Goal: Task Accomplishment & Management: Manage account settings

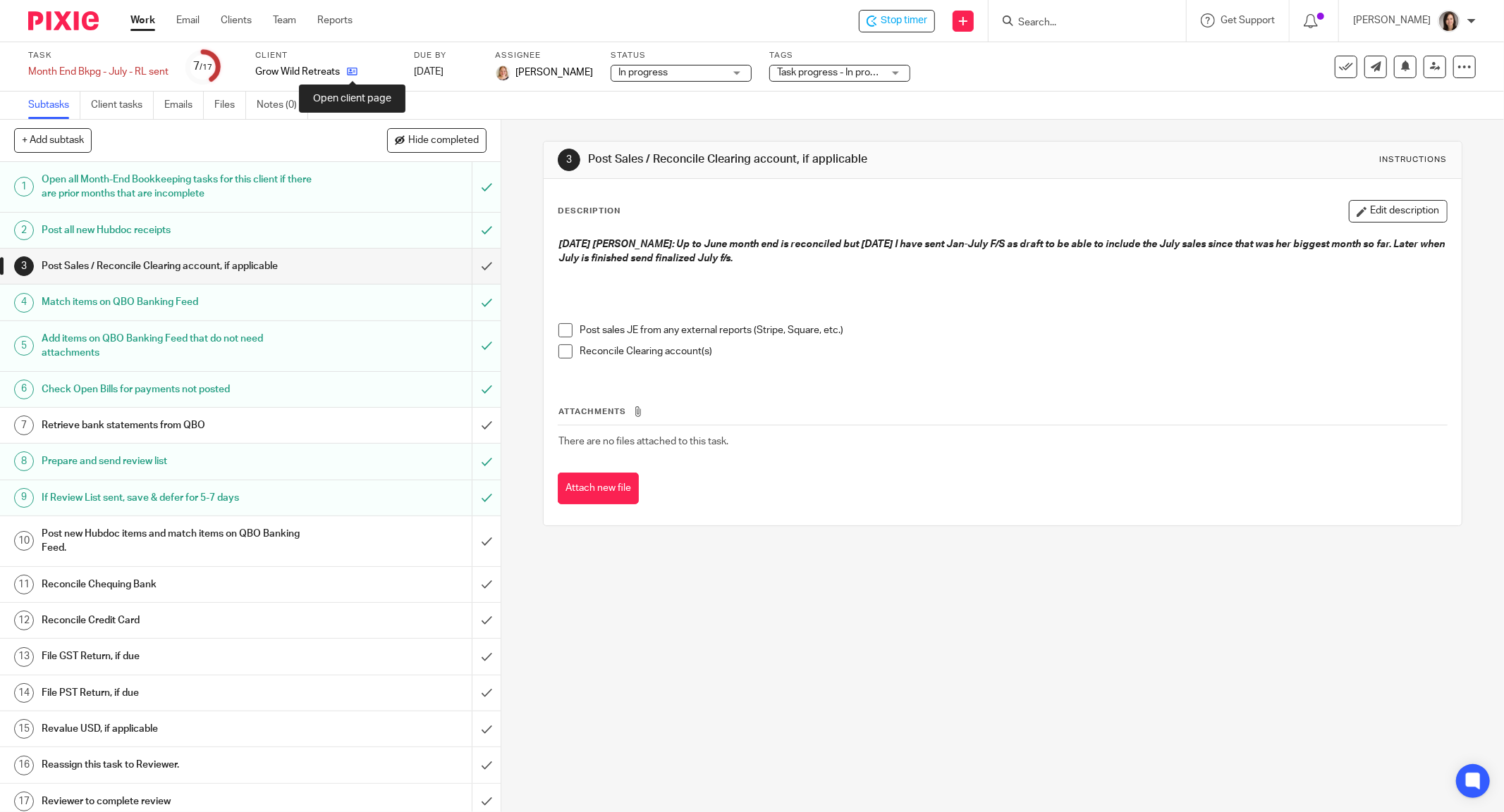
click at [354, 71] on icon at bounding box center [352, 71] width 10 height 10
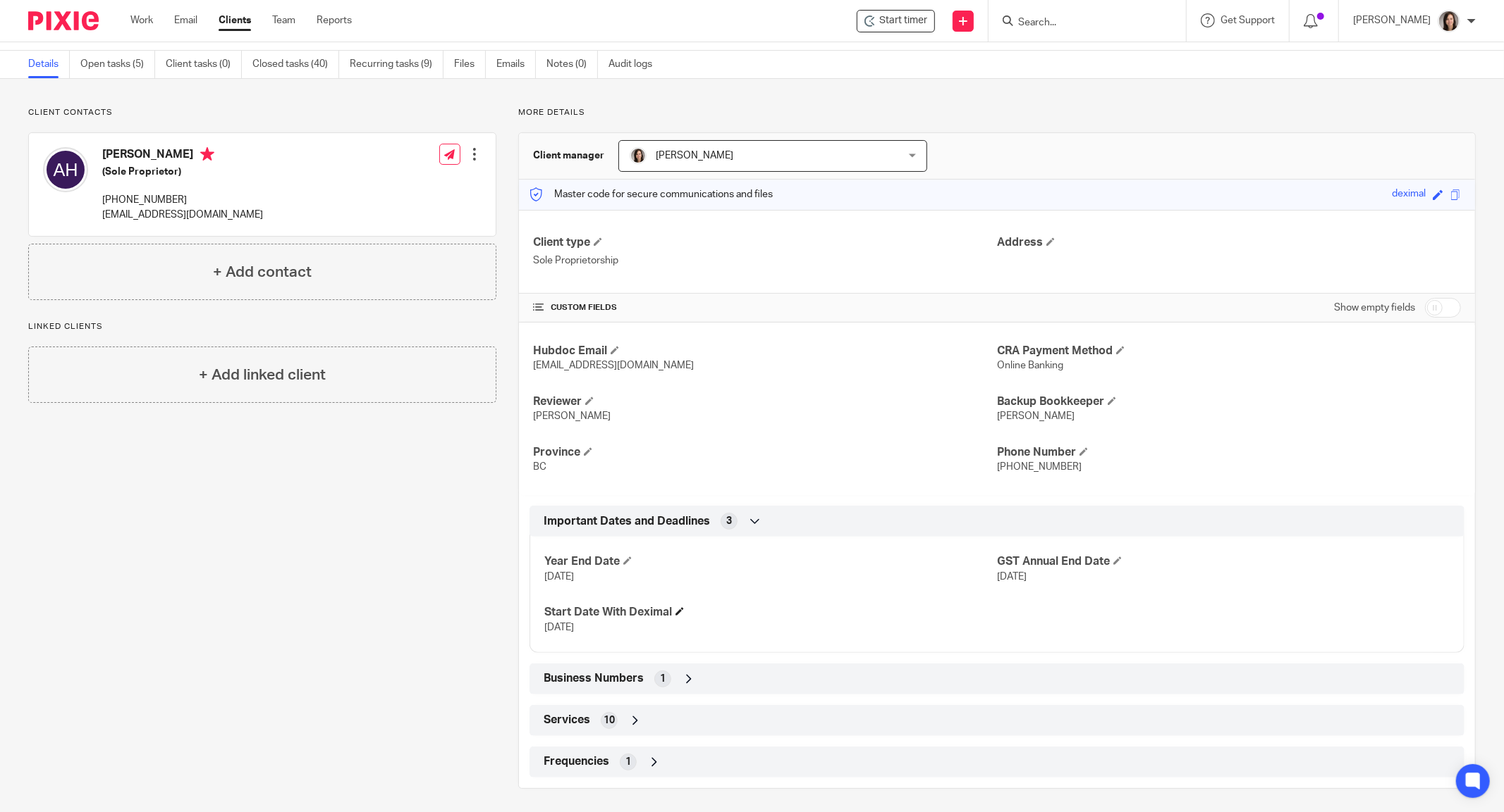
scroll to position [45, 0]
click at [685, 674] on icon at bounding box center [688, 676] width 14 height 14
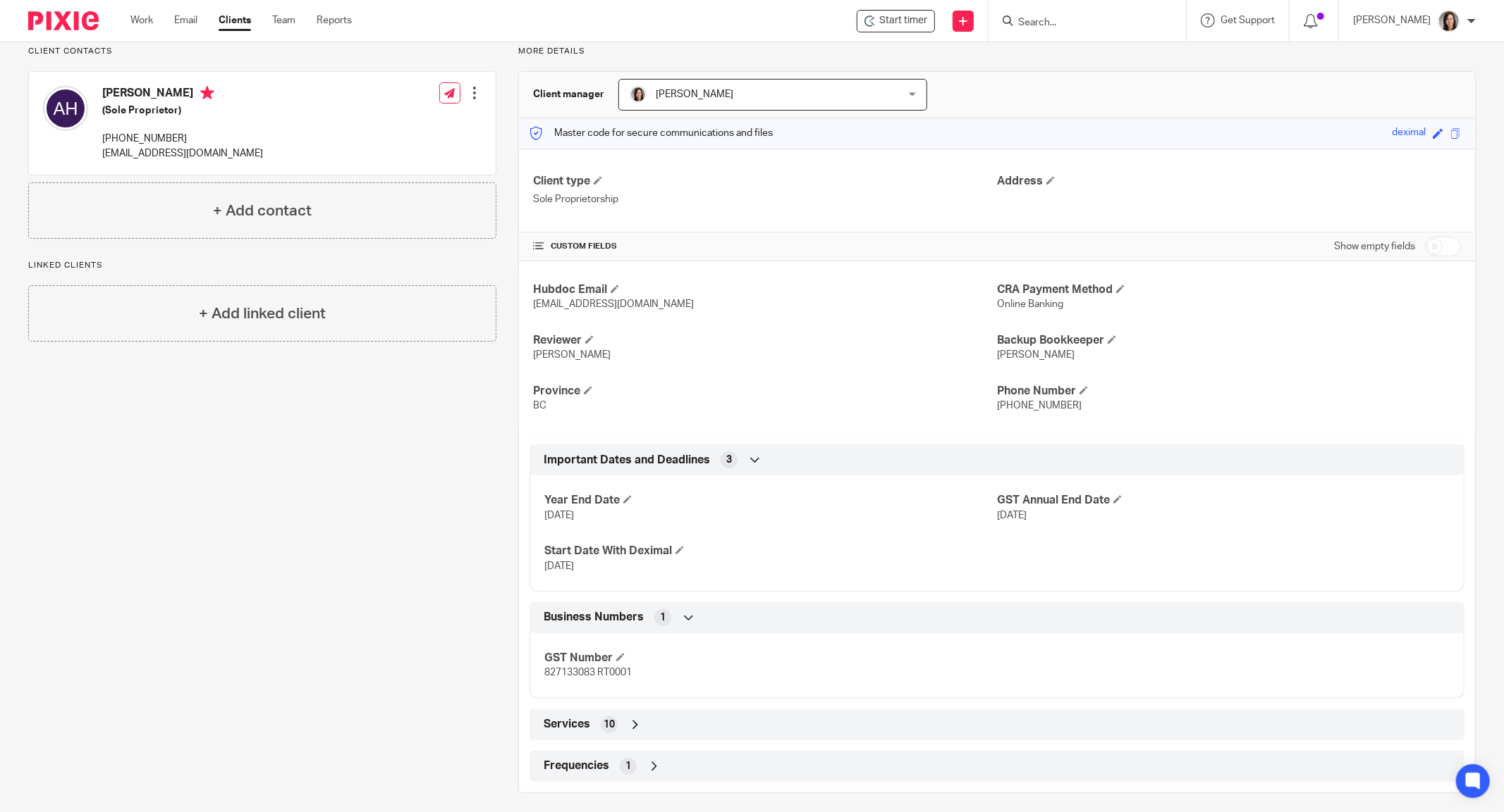
scroll to position [110, 0]
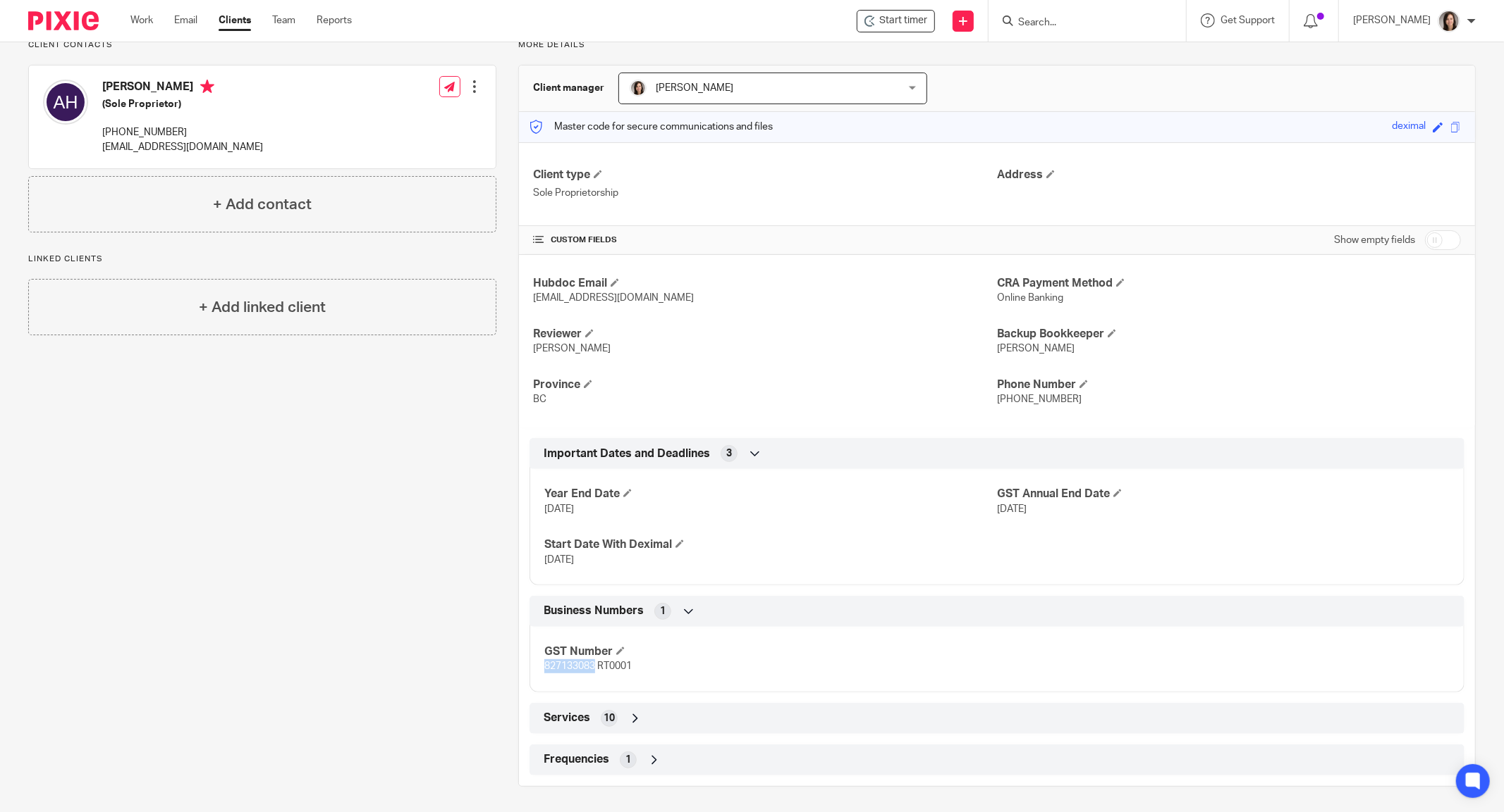
drag, startPoint x: 590, startPoint y: 666, endPoint x: 537, endPoint y: 672, distance: 53.3
click at [537, 672] on div "GST Number 827133083 RT0001" at bounding box center [996, 654] width 935 height 76
copy span "827133083"
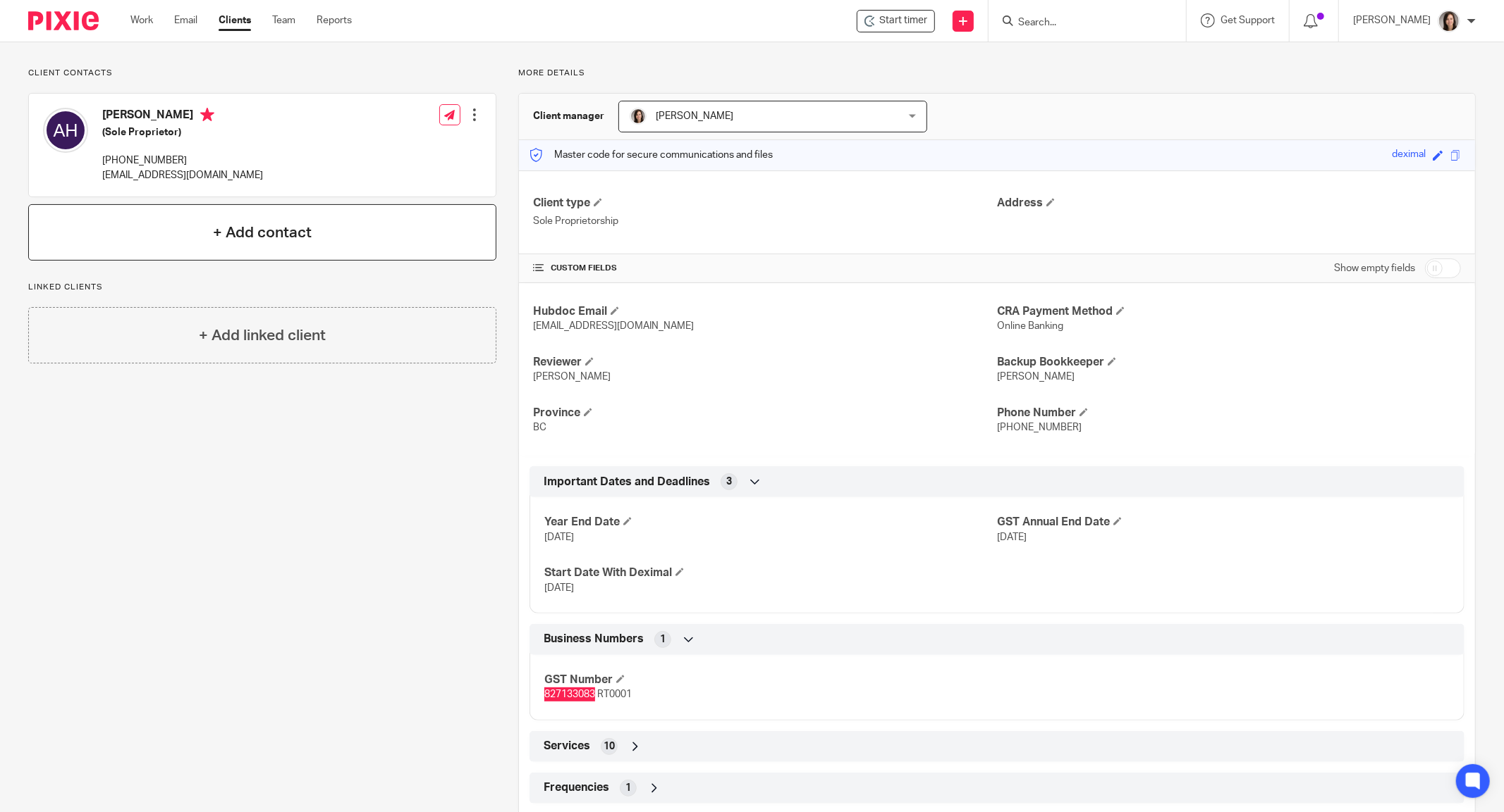
scroll to position [0, 0]
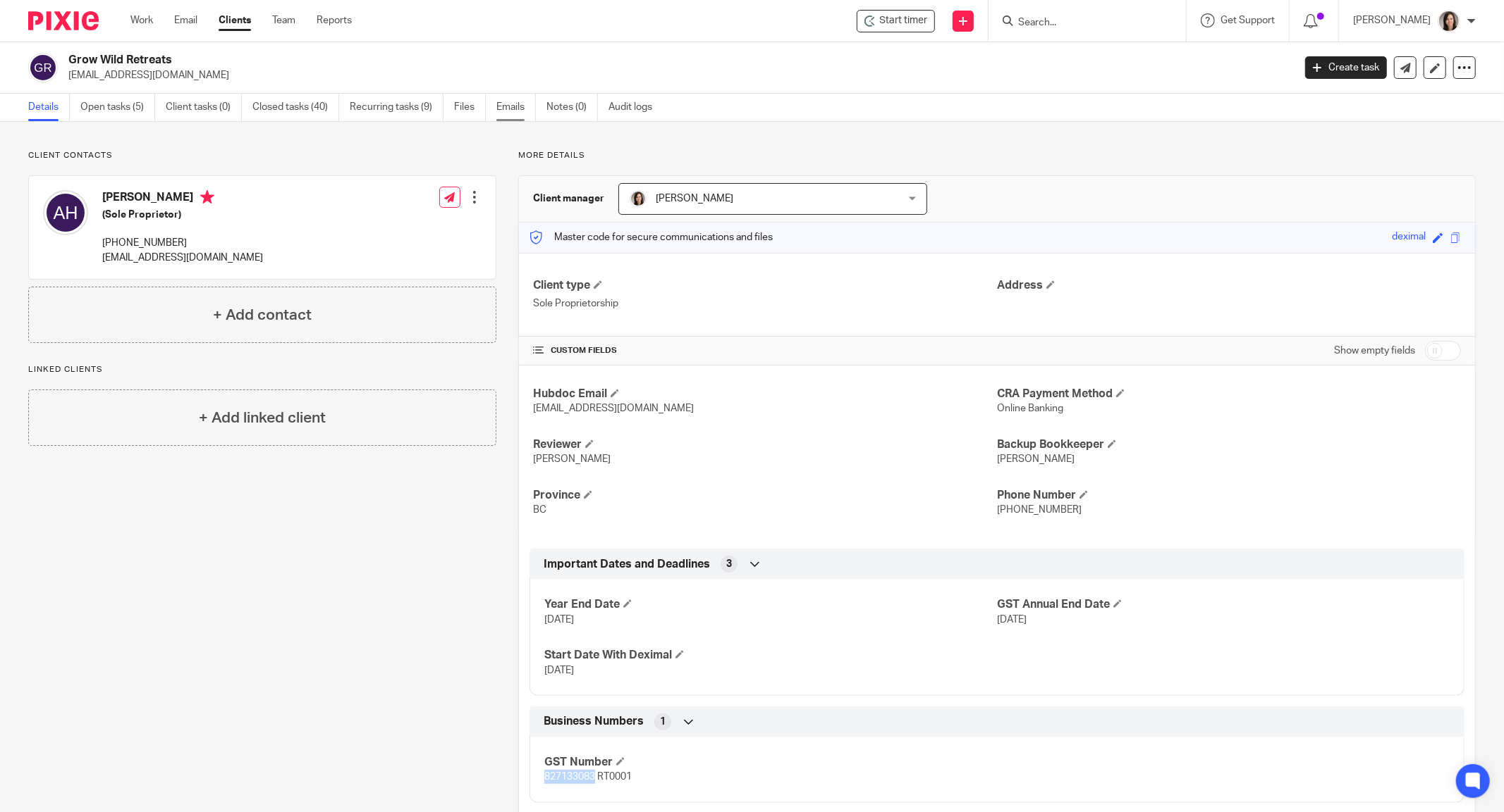
drag, startPoint x: 516, startPoint y: 104, endPoint x: 507, endPoint y: 107, distance: 9.5
click at [516, 104] on link "Emails" at bounding box center [516, 108] width 40 height 28
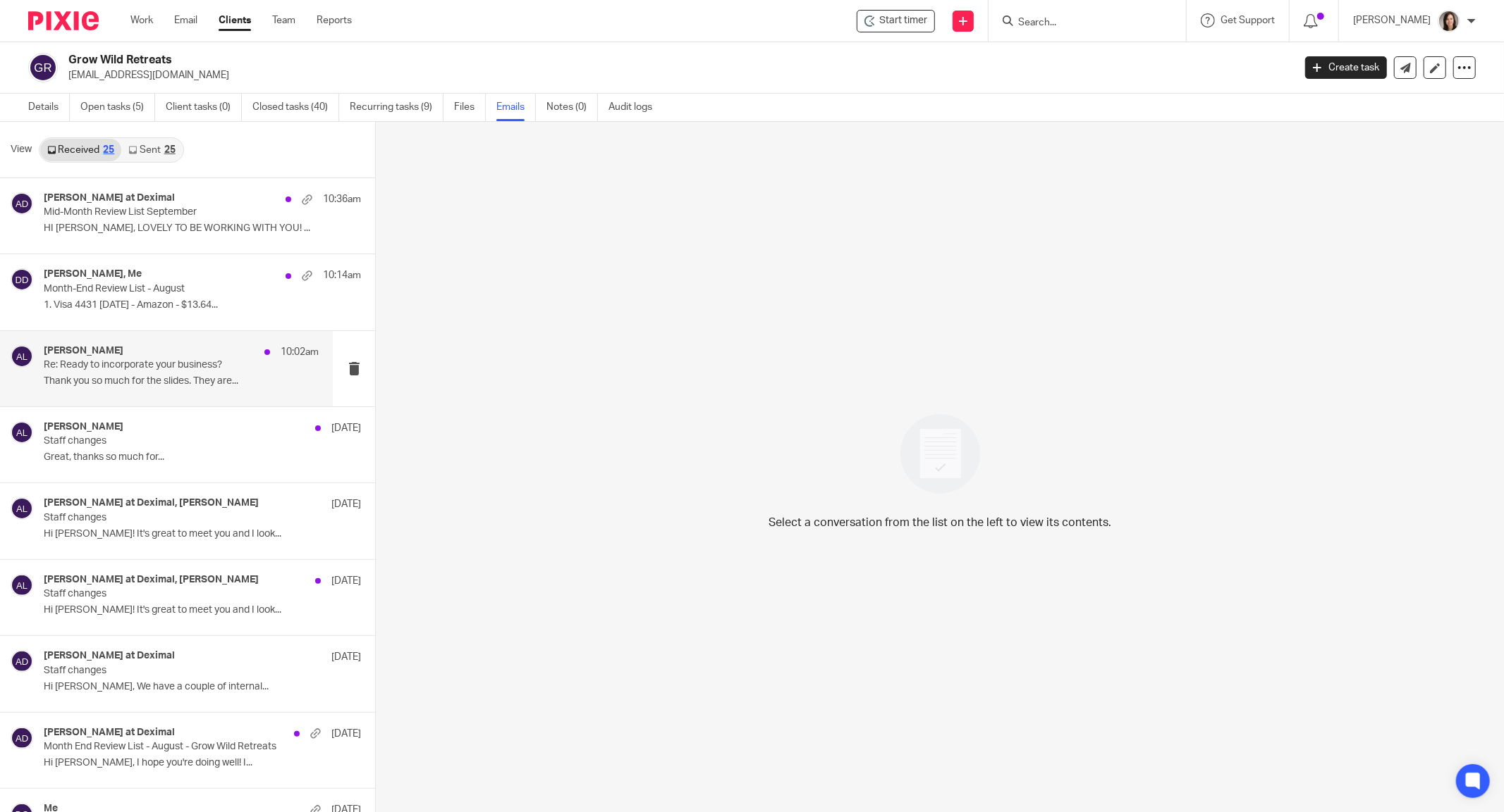
click at [145, 370] on div "Alicia Loewen 10:02am Re: Ready to incorporate your business? Thank you so much…" at bounding box center [181, 368] width 275 height 47
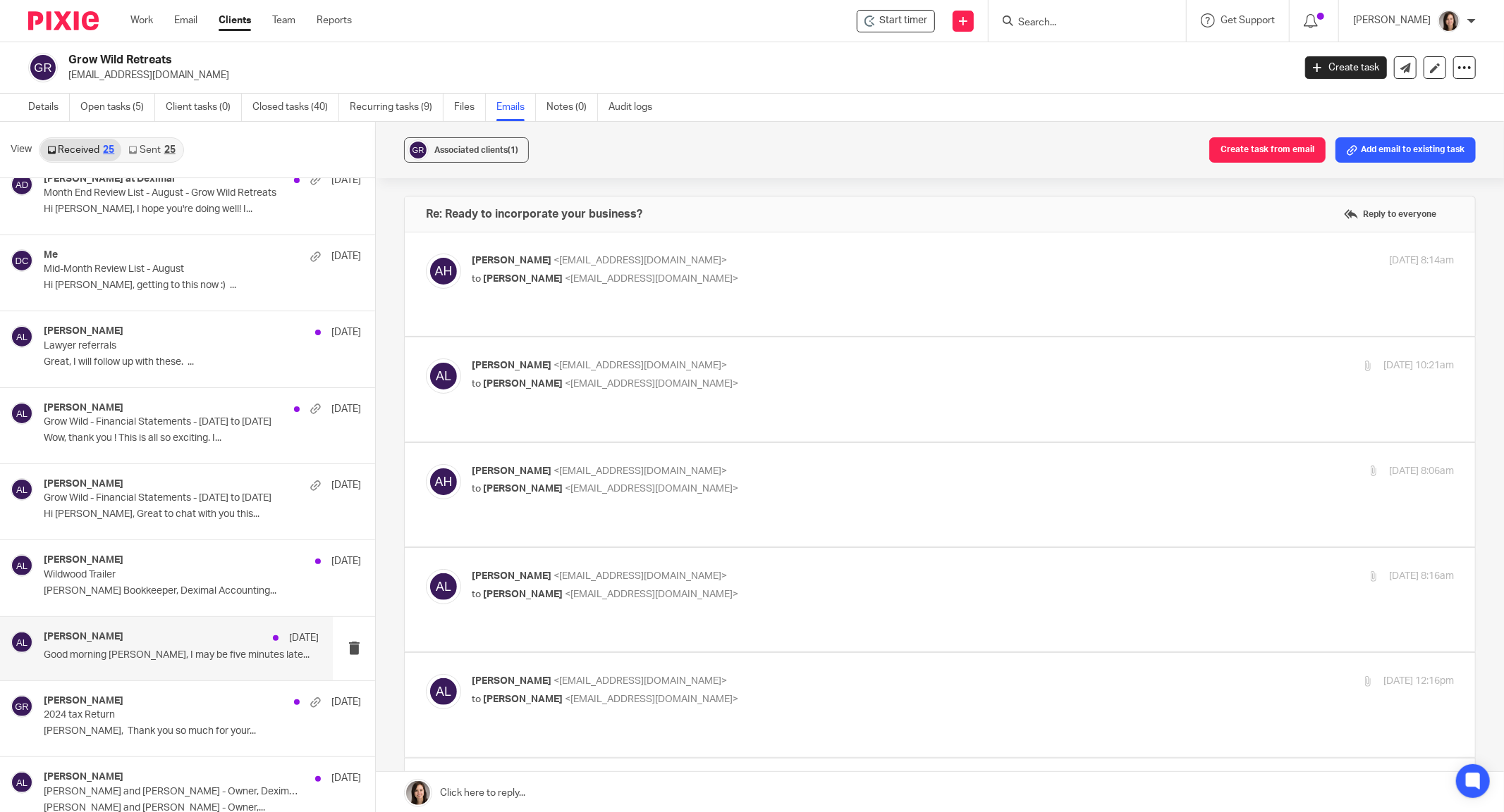
scroll to position [595, 0]
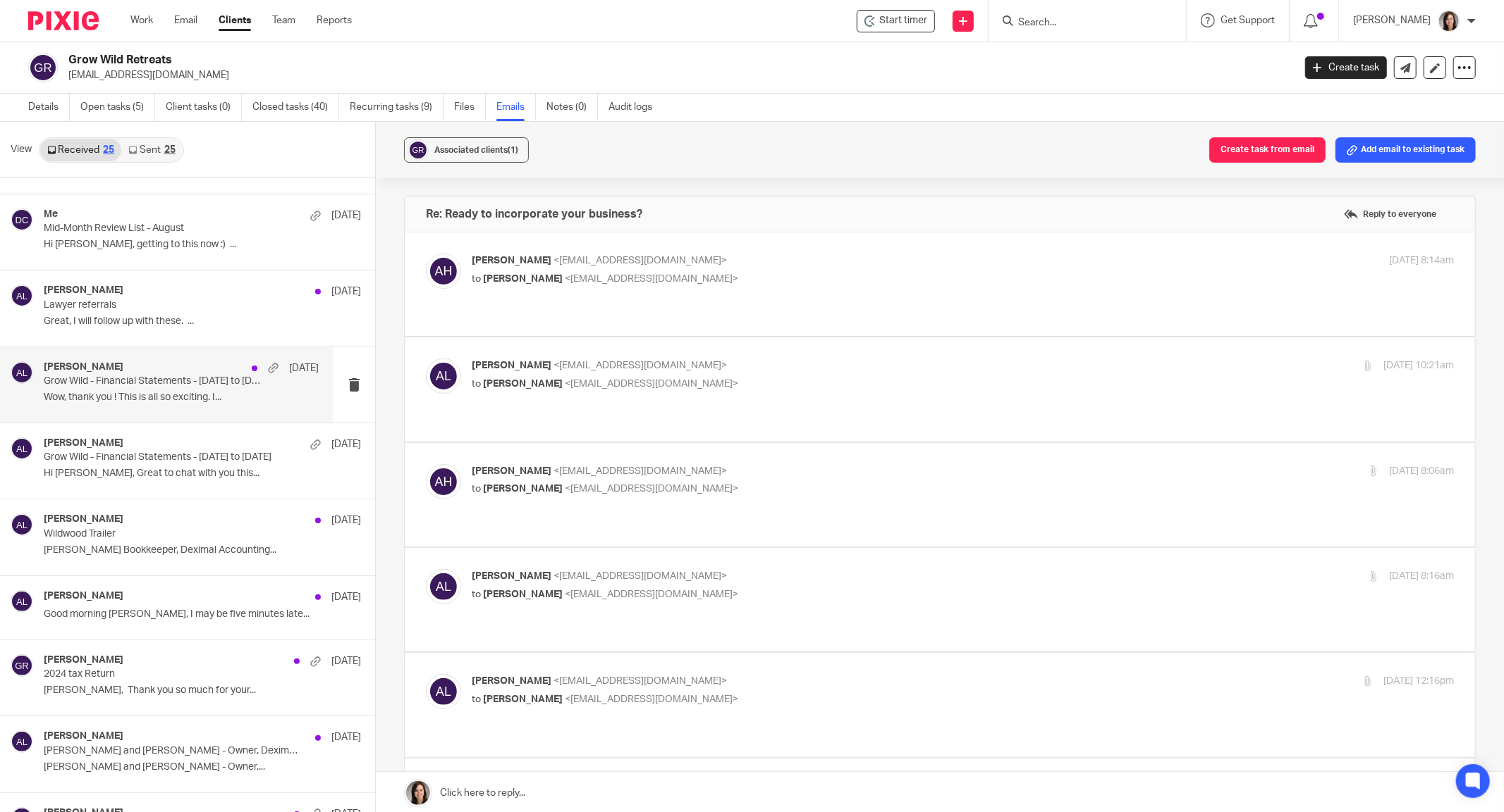
click at [138, 392] on p "Wow, thank you ! This is all so exciting. I..." at bounding box center [181, 397] width 275 height 12
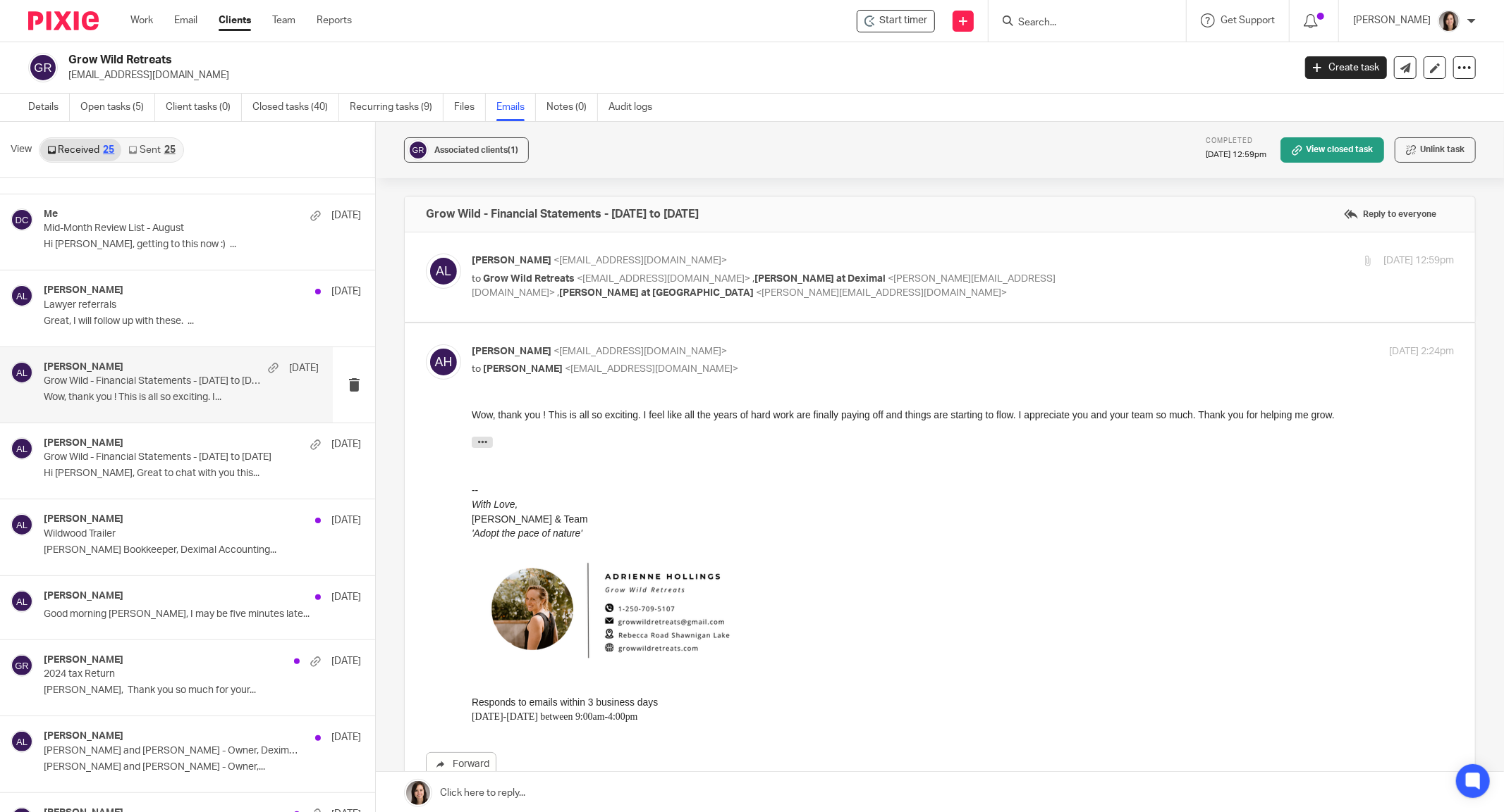
scroll to position [0, 0]
click at [1083, 261] on p "Alicia Loewen <info@deximal.ca>" at bounding box center [798, 261] width 655 height 15
checkbox input "true"
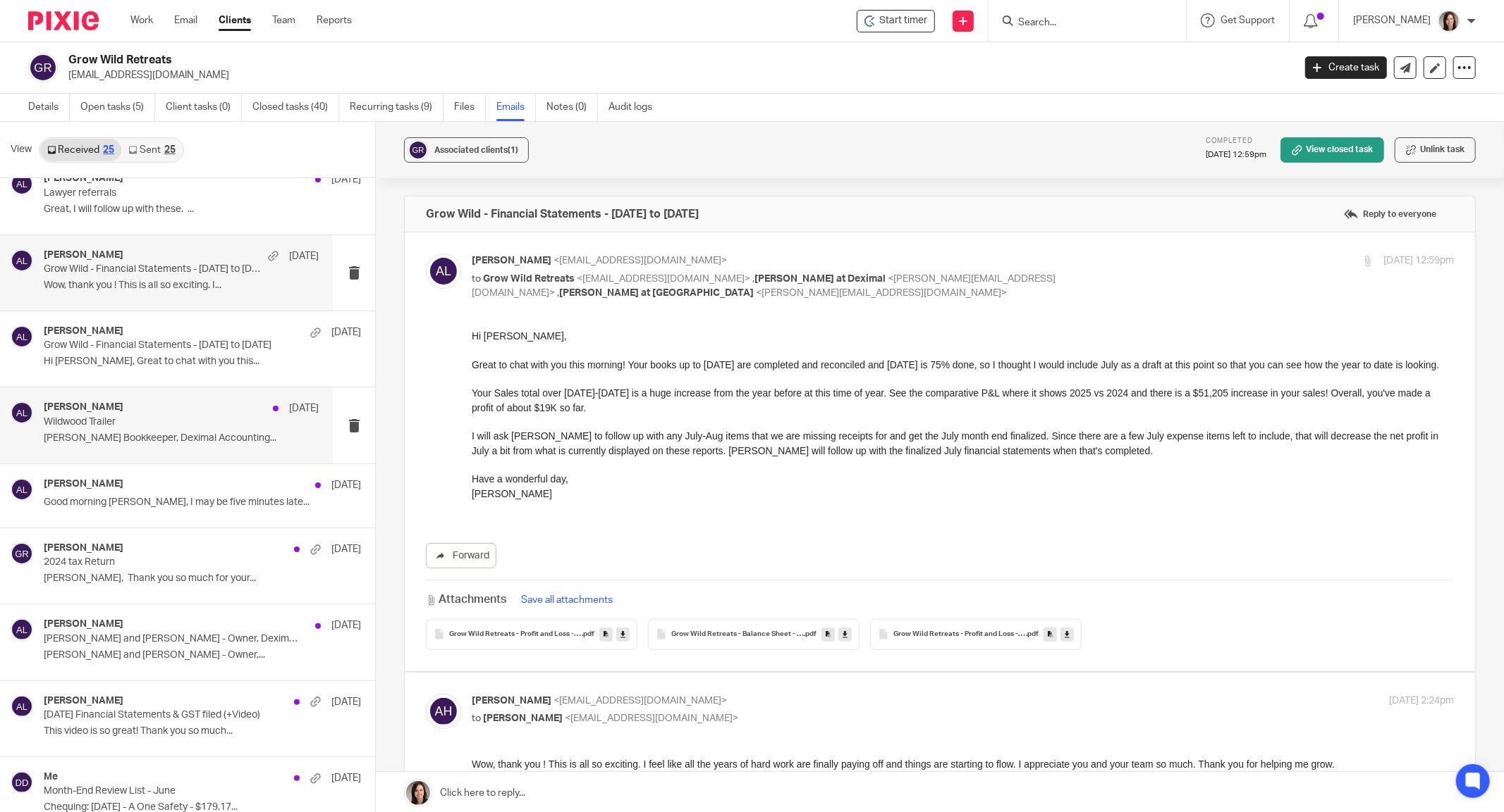
scroll to position [720, 0]
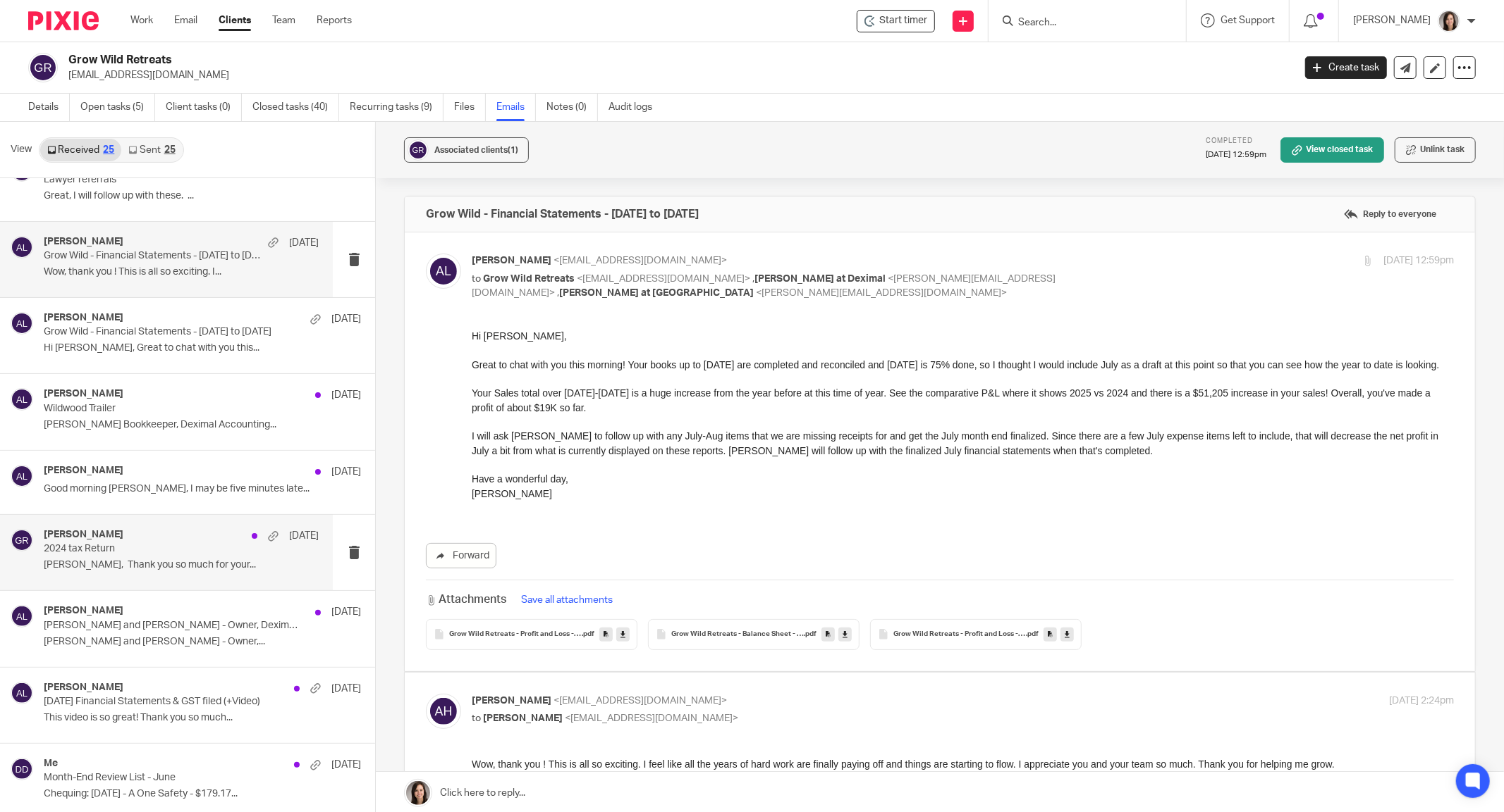
click at [84, 570] on div "Alicia Loewen Jul 30 2024 tax Return Alicia, Thank you so much for your..." at bounding box center [181, 552] width 275 height 47
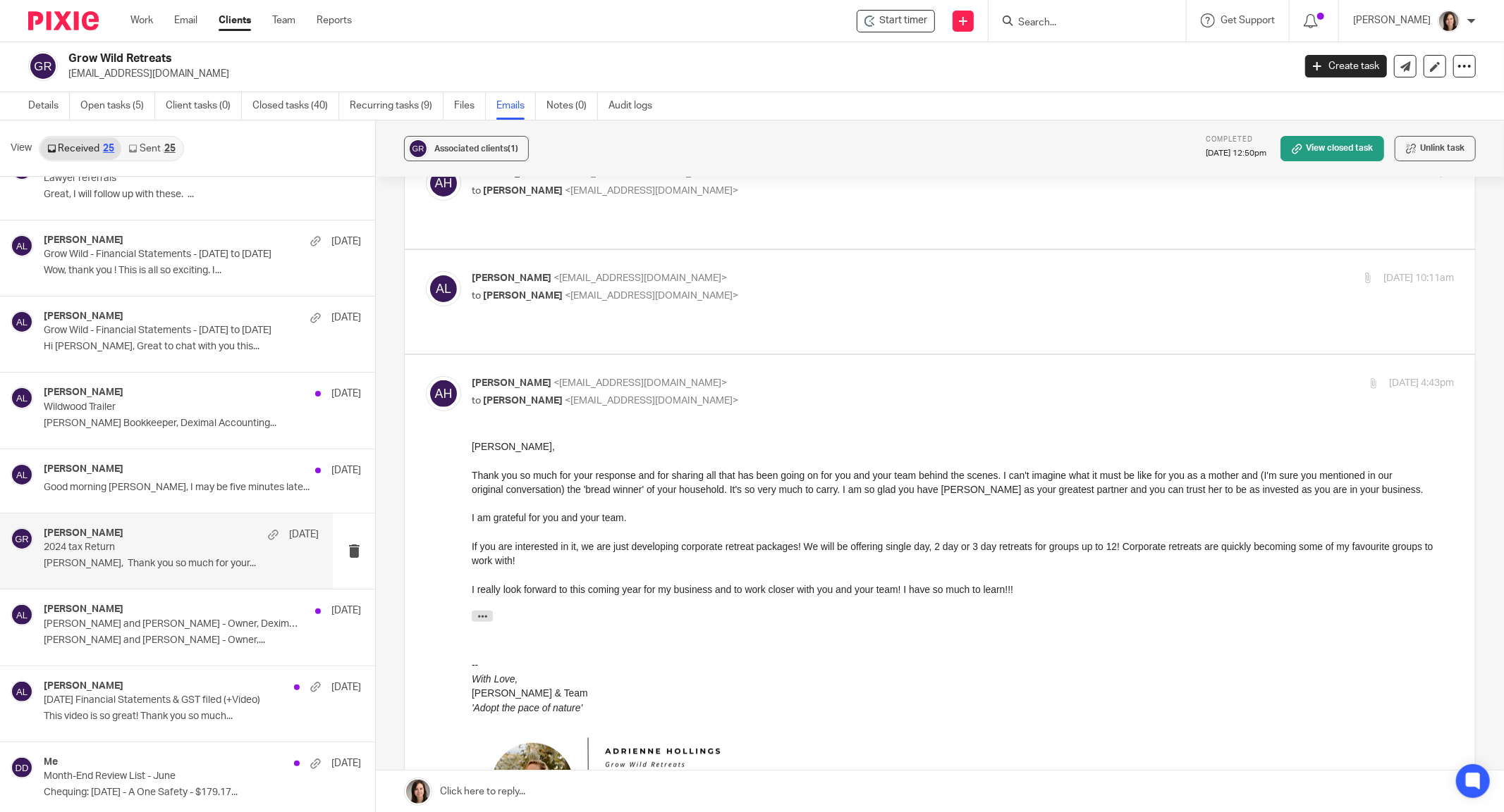
scroll to position [355, 0]
click at [799, 274] on p "Alicia Loewen <info@deximal.ca>" at bounding box center [798, 281] width 655 height 15
checkbox input "true"
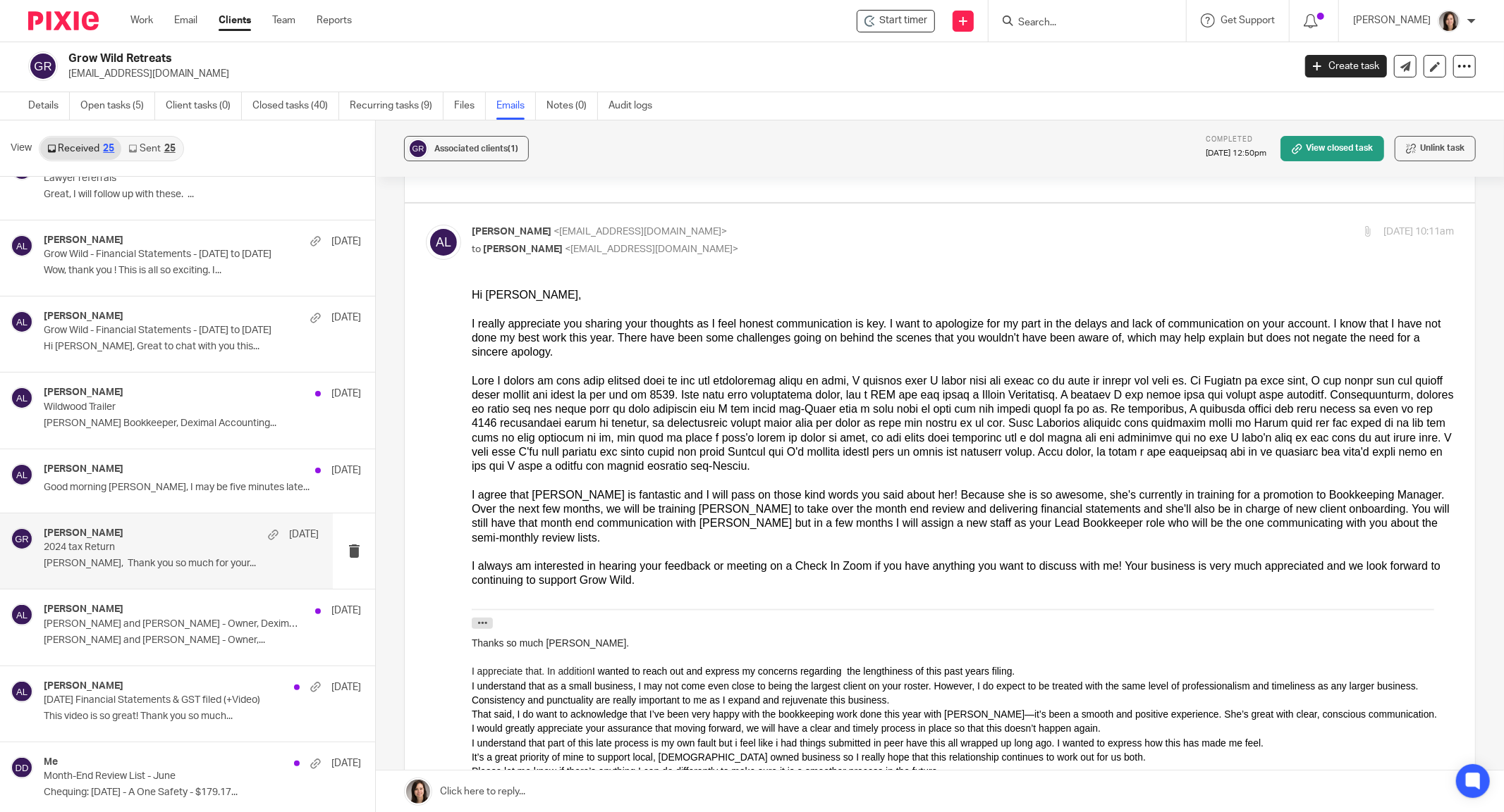
scroll to position [366, 0]
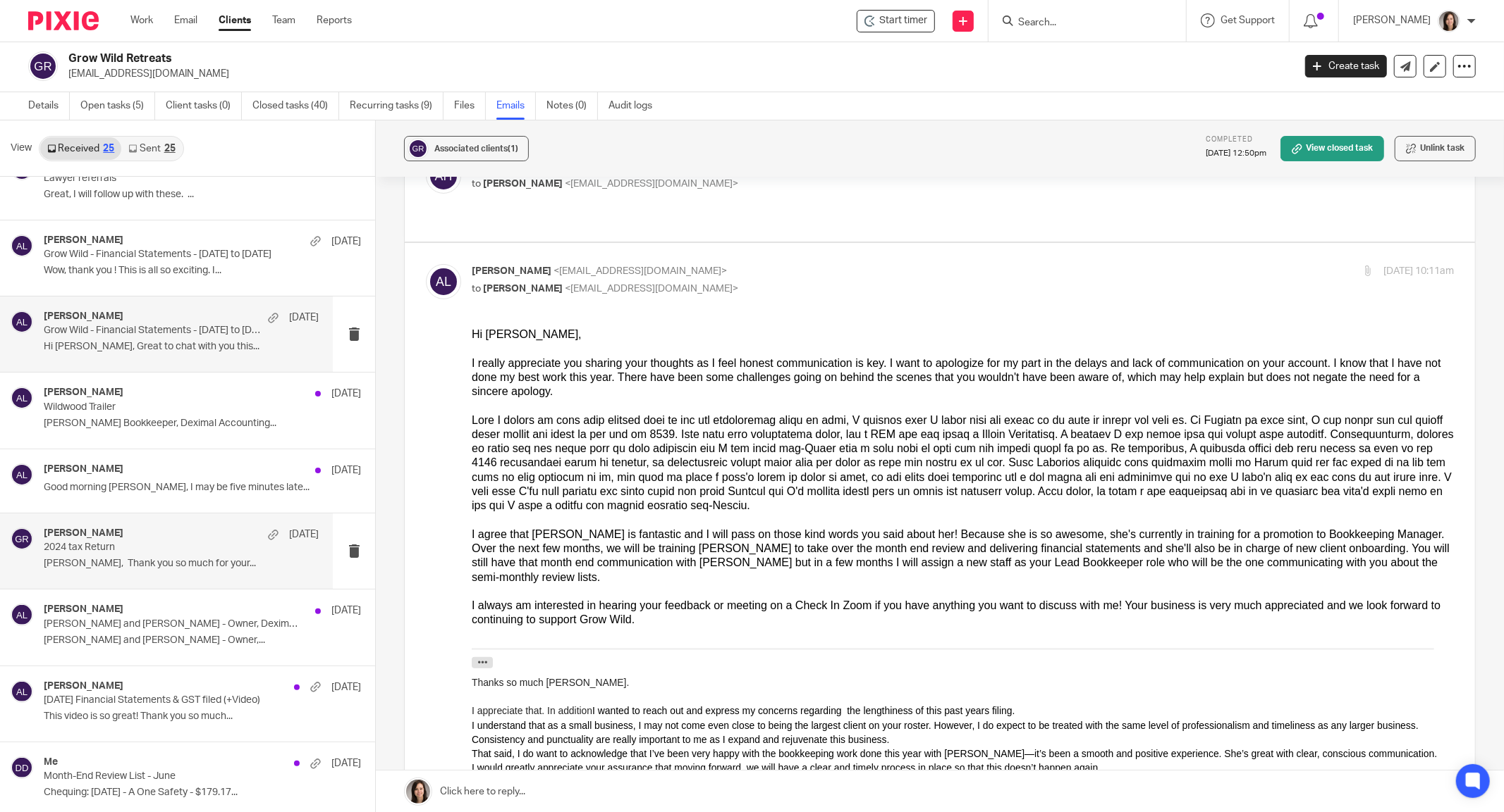
click at [119, 351] on div "Alicia Loewen Aug 19 Grow Wild - Financial Statements - Jan to July 2025 Hi Adr…" at bounding box center [181, 334] width 275 height 47
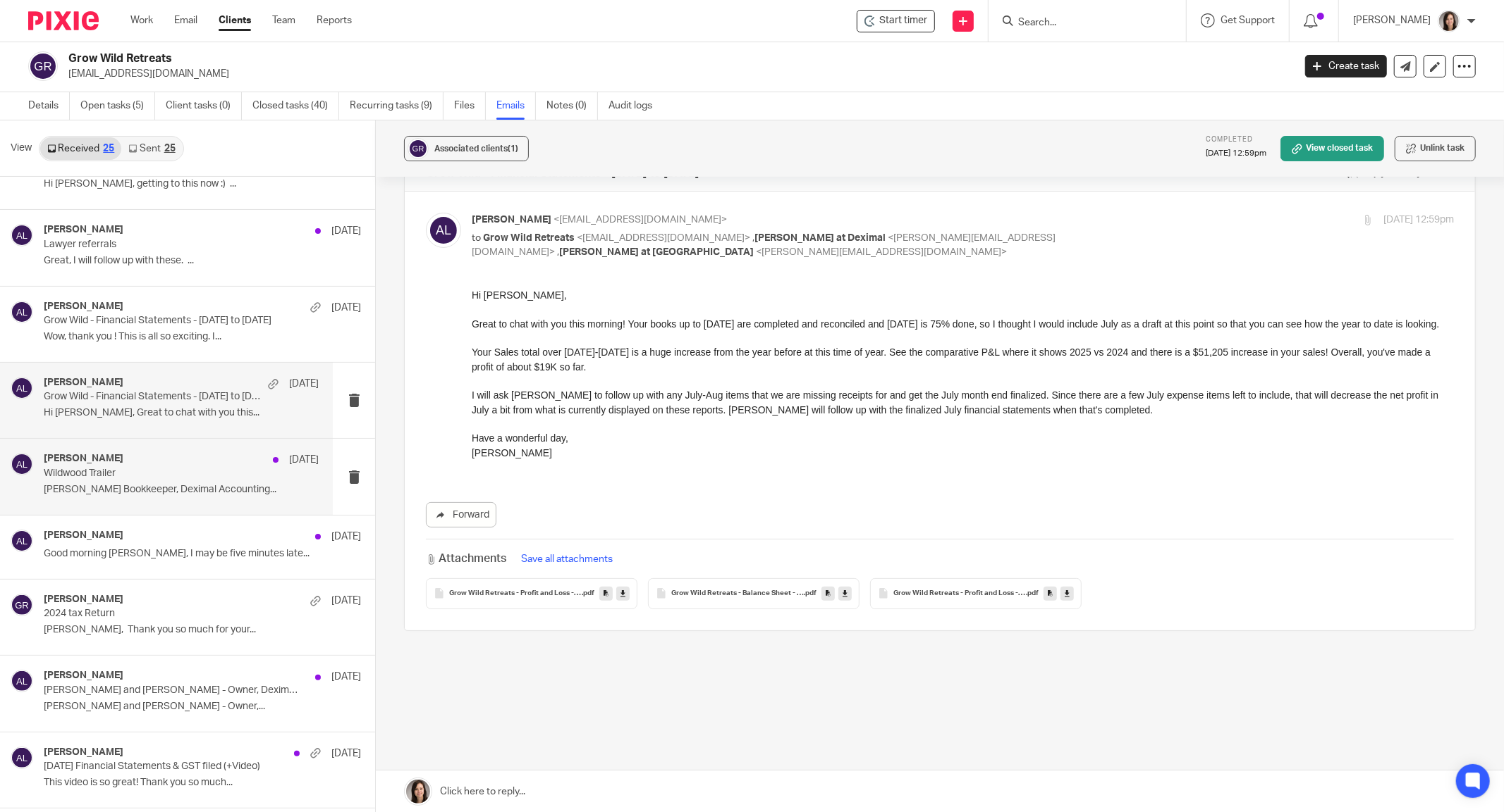
scroll to position [657, 0]
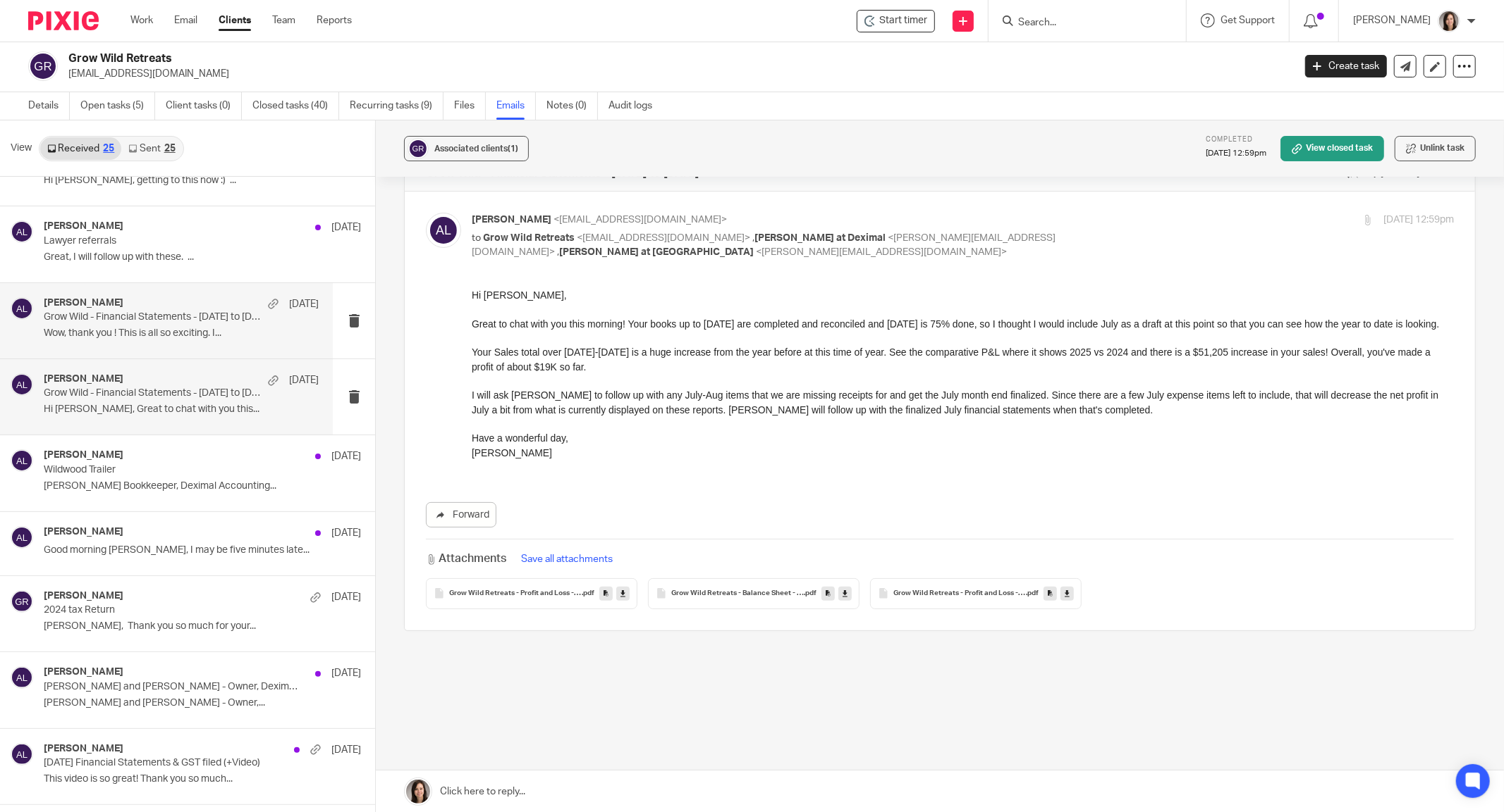
click at [106, 315] on p "Grow Wild - Financial Statements - Jan to July 2025" at bounding box center [153, 317] width 220 height 12
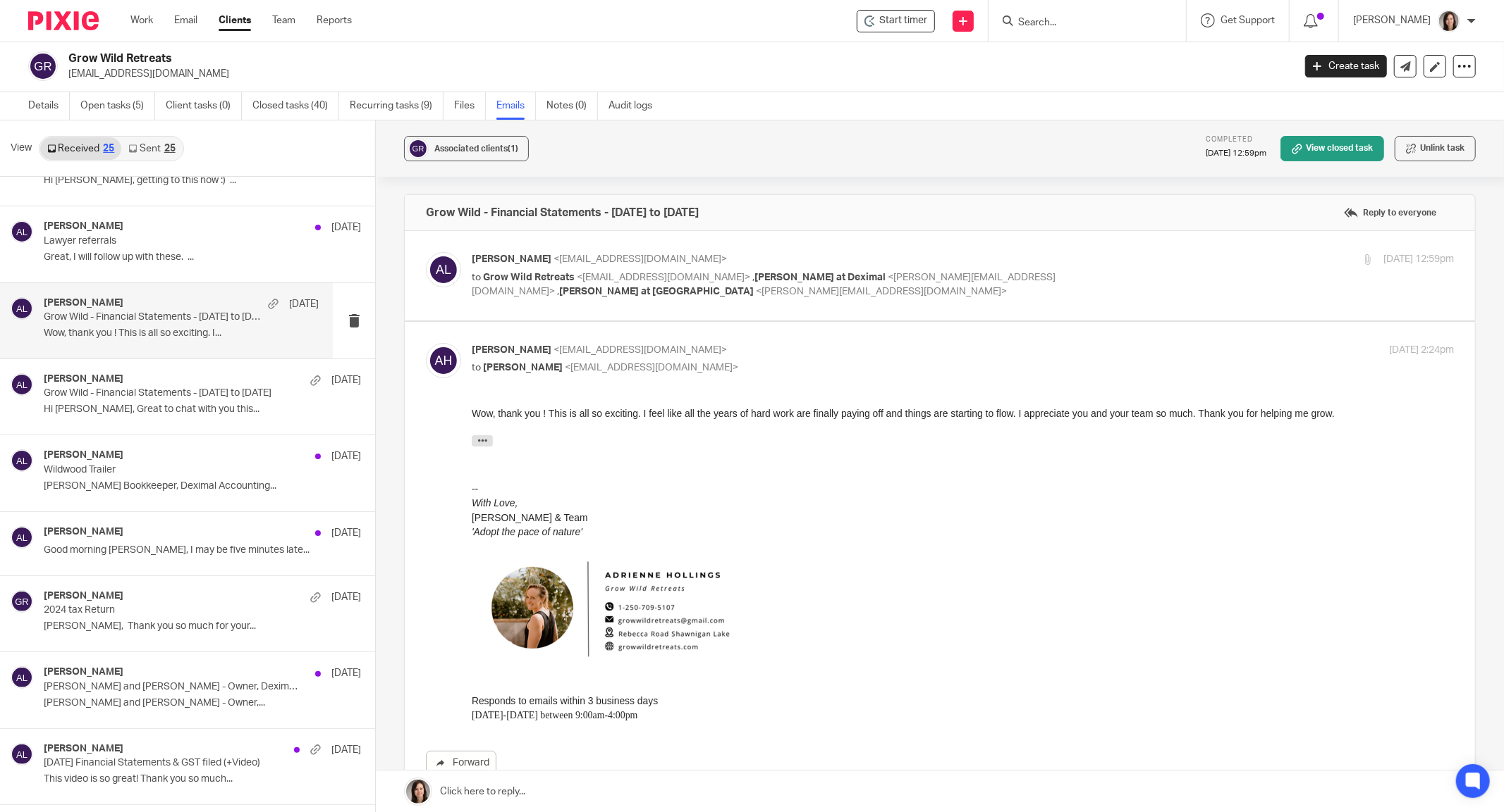
scroll to position [0, 0]
click at [808, 306] on label at bounding box center [940, 276] width 1070 height 89
click at [426, 252] on input "checkbox" at bounding box center [425, 251] width 1 height 1
checkbox input "true"
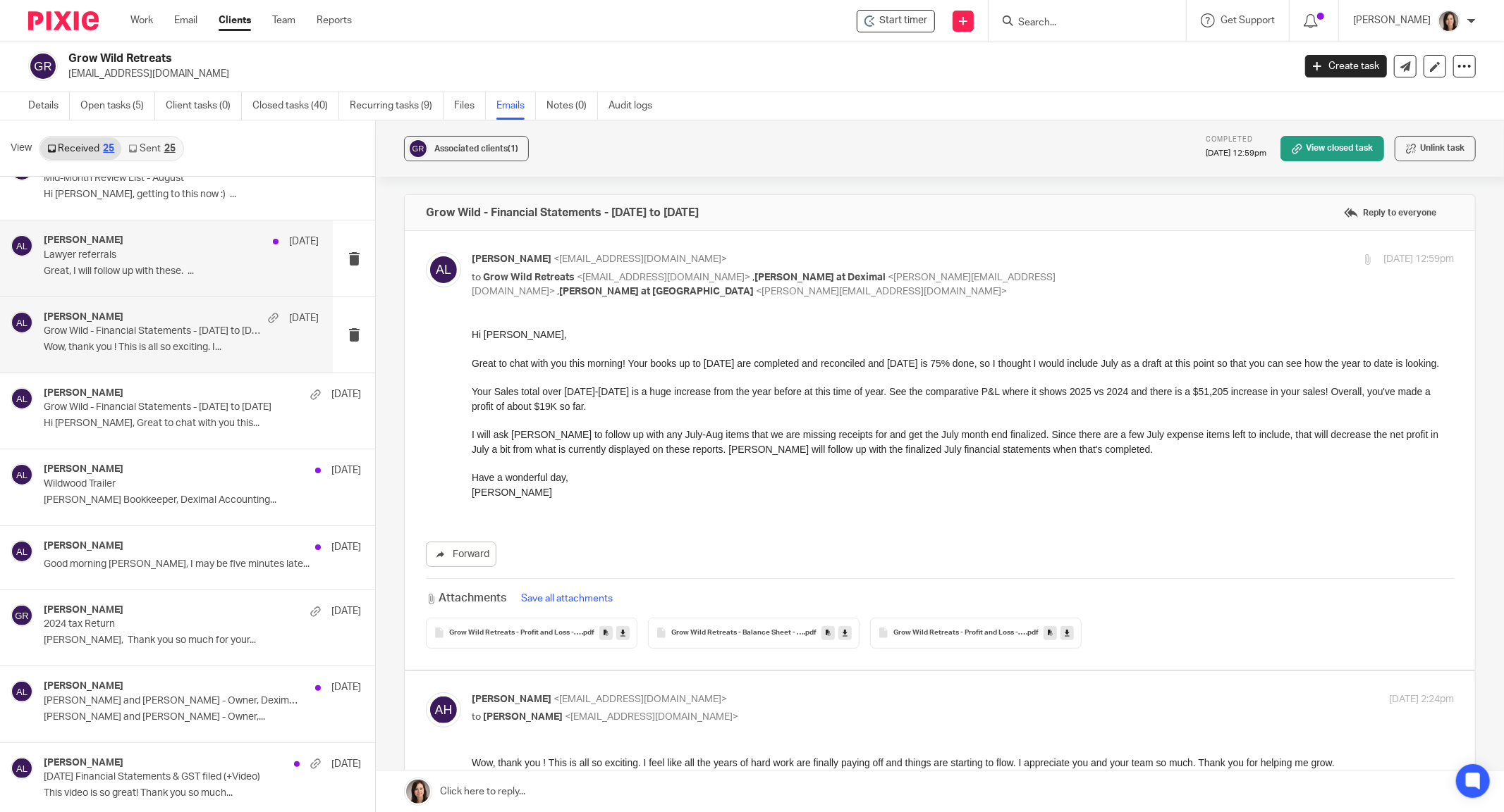
scroll to position [625, 0]
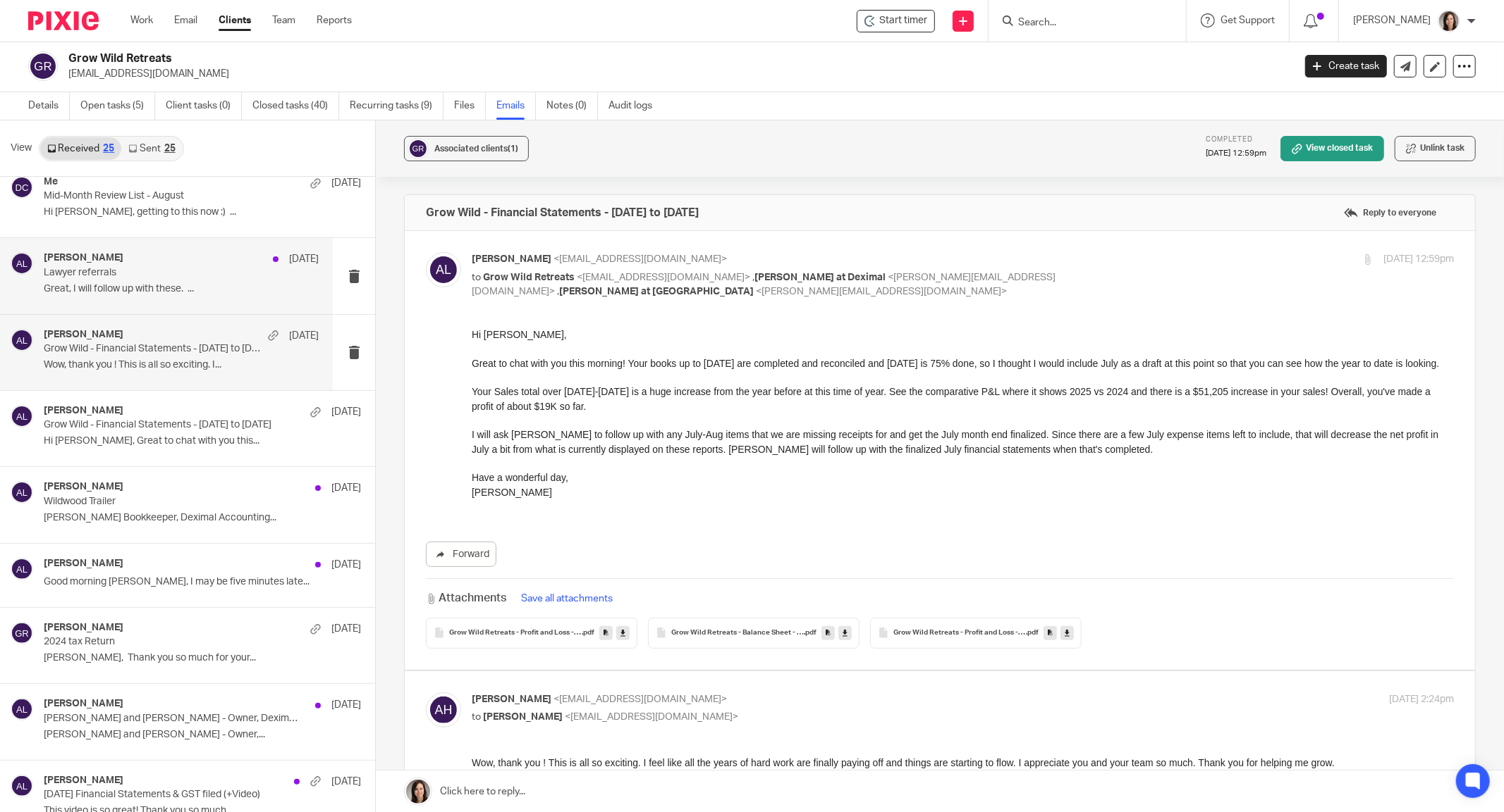
click at [116, 277] on div "Alicia Loewen Aug 19 Lawyer referrals Great, I will follow up with these. ..." at bounding box center [181, 276] width 275 height 47
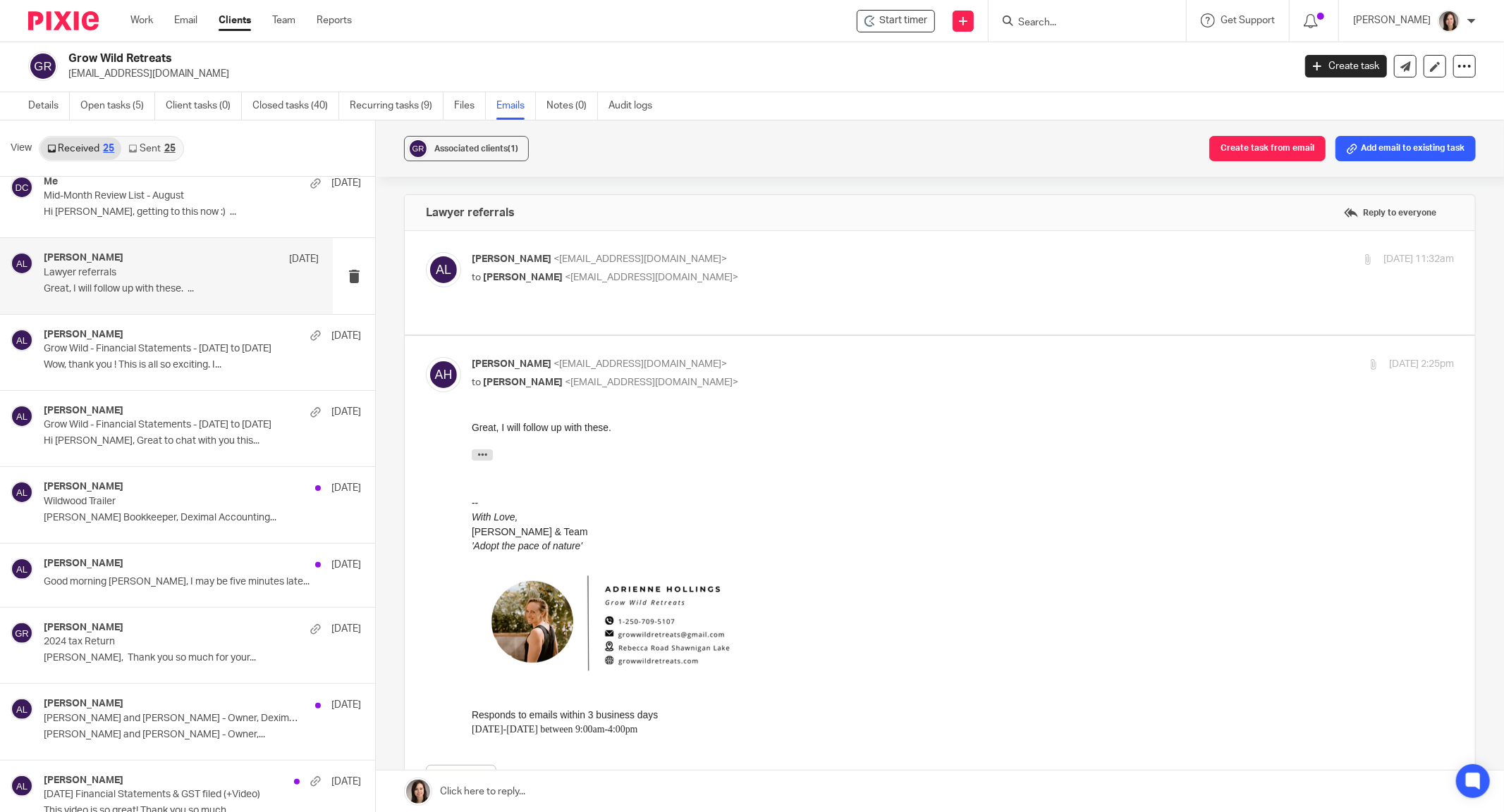
scroll to position [0, 0]
click at [758, 277] on p "to Adrienne hollings <growwildretreats@gmail.com>" at bounding box center [798, 278] width 655 height 15
checkbox input "true"
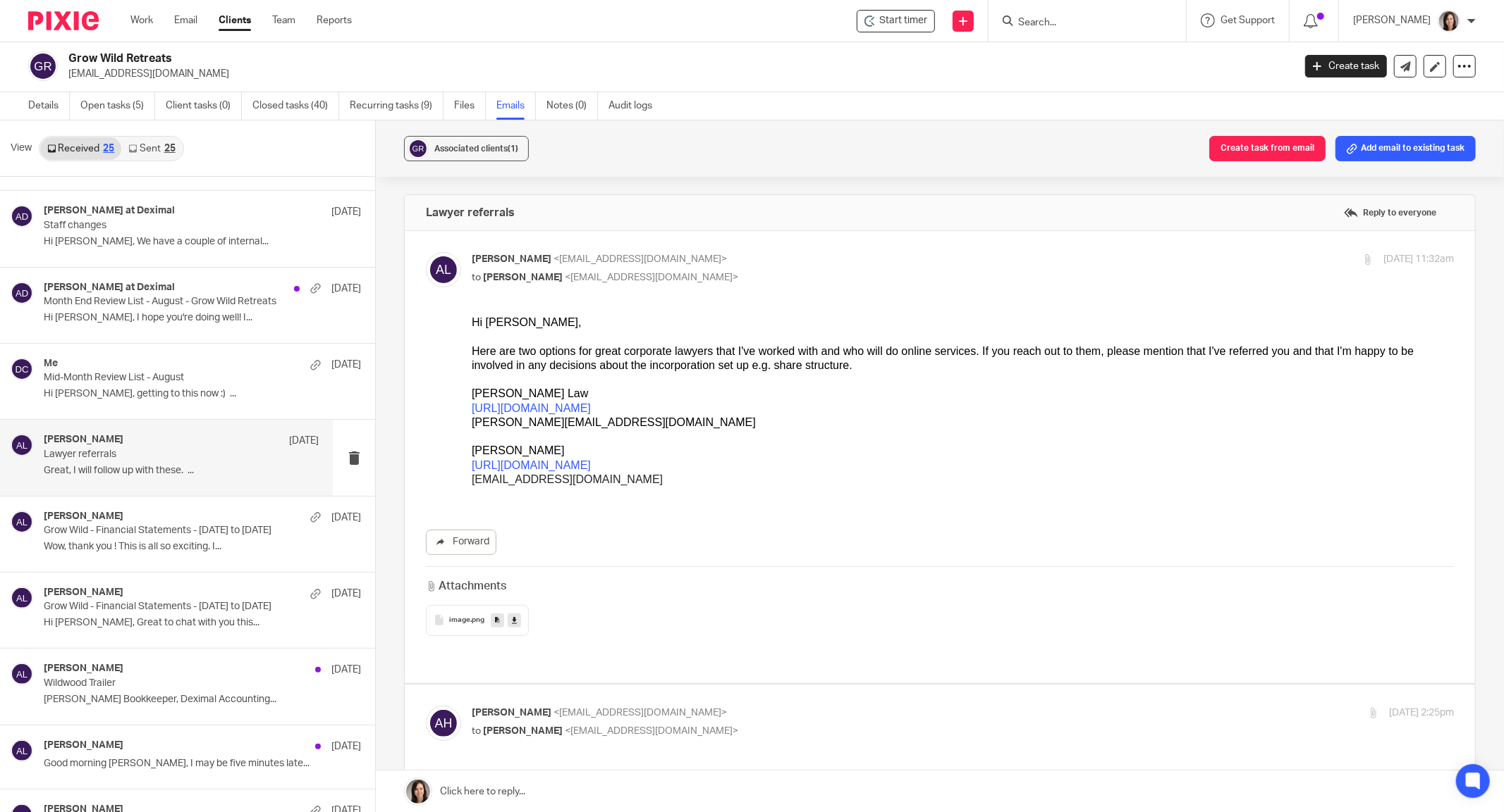
scroll to position [407, 0]
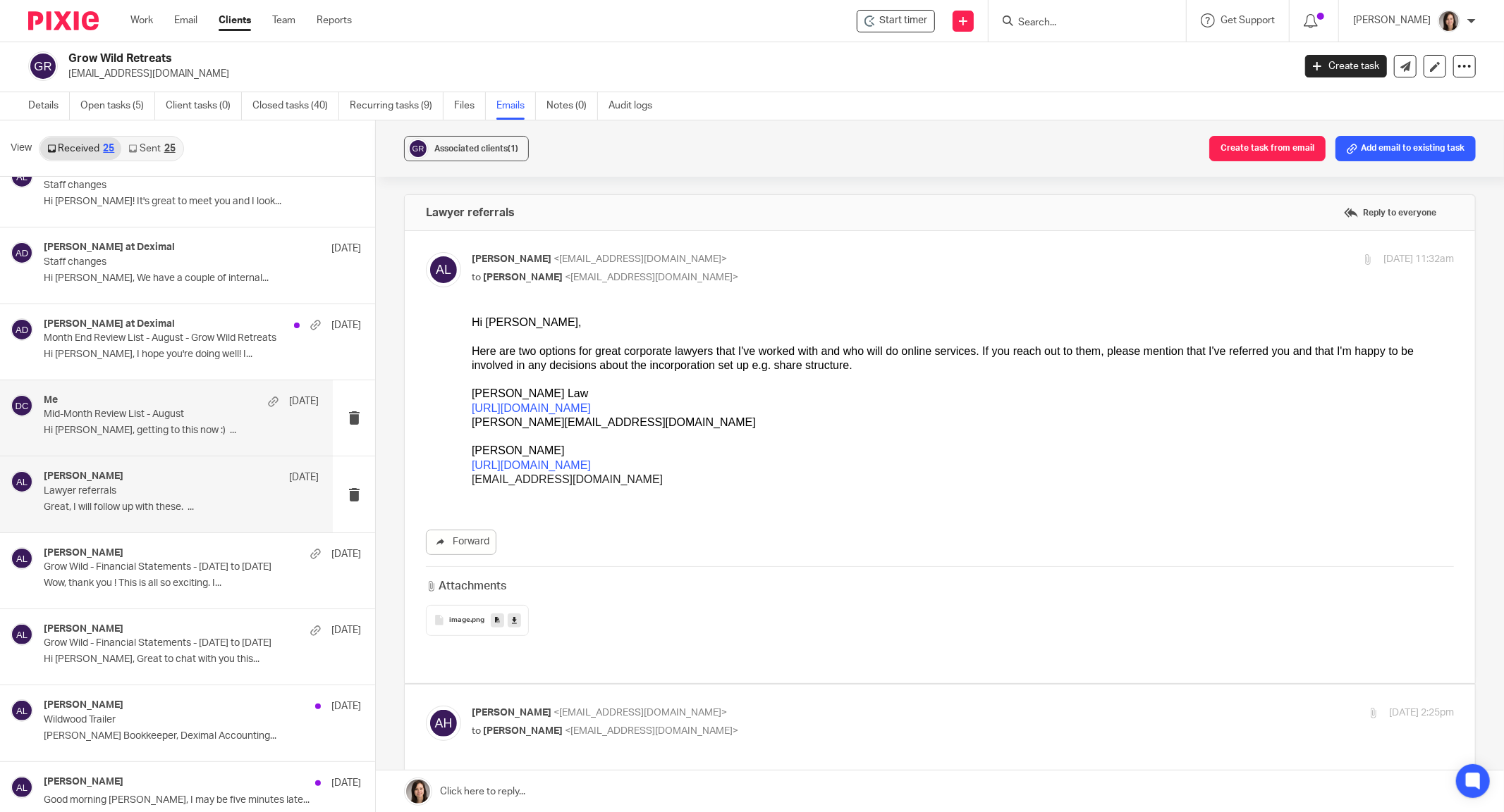
click at [104, 406] on div "Me Aug 28" at bounding box center [181, 401] width 275 height 14
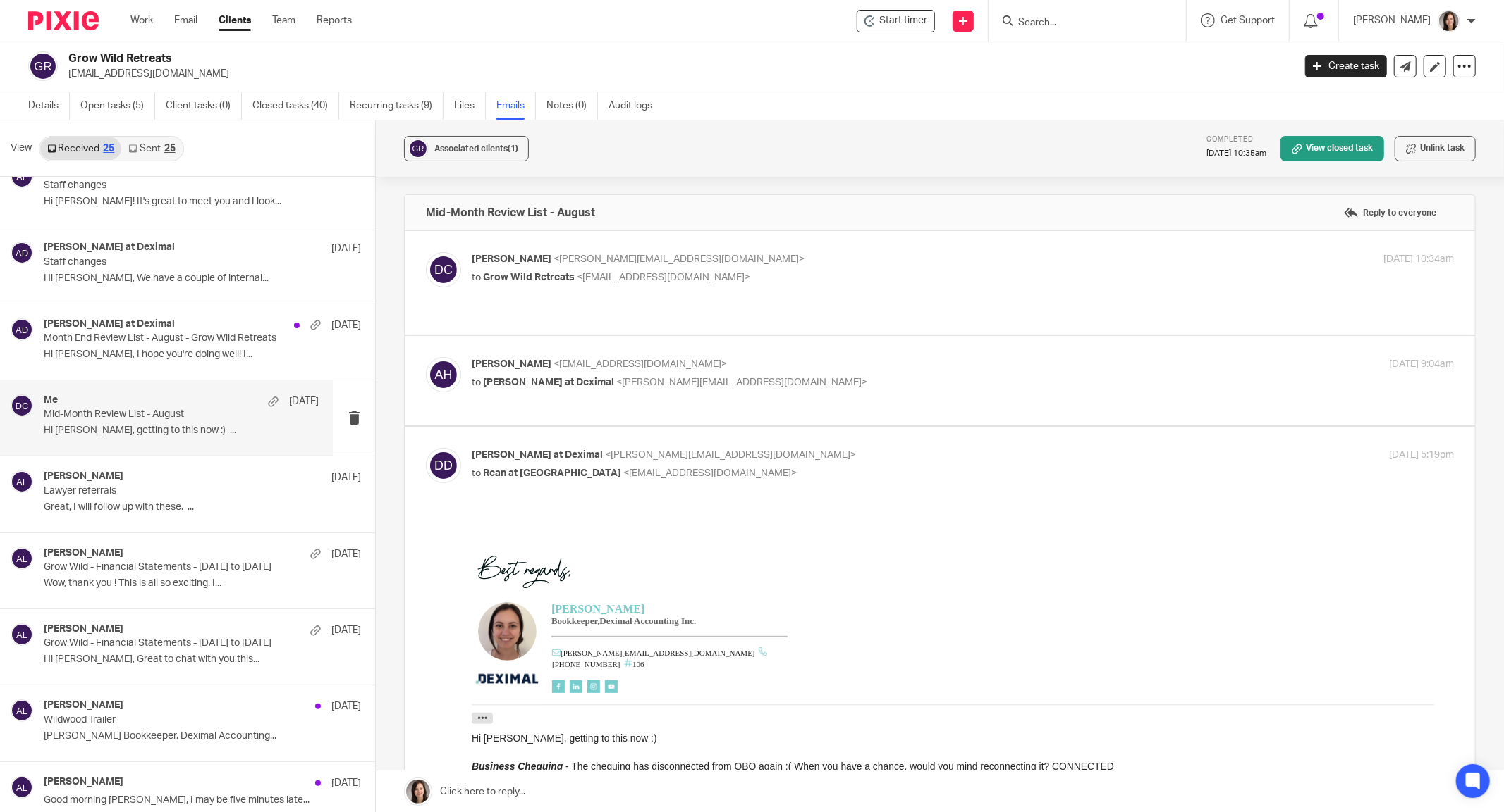
scroll to position [0, 0]
click at [774, 292] on div "Danielle Collyer <danielle@deximal.ca> to Grow Wild Retreats <growwildretreats@…" at bounding box center [940, 283] width 1028 height 61
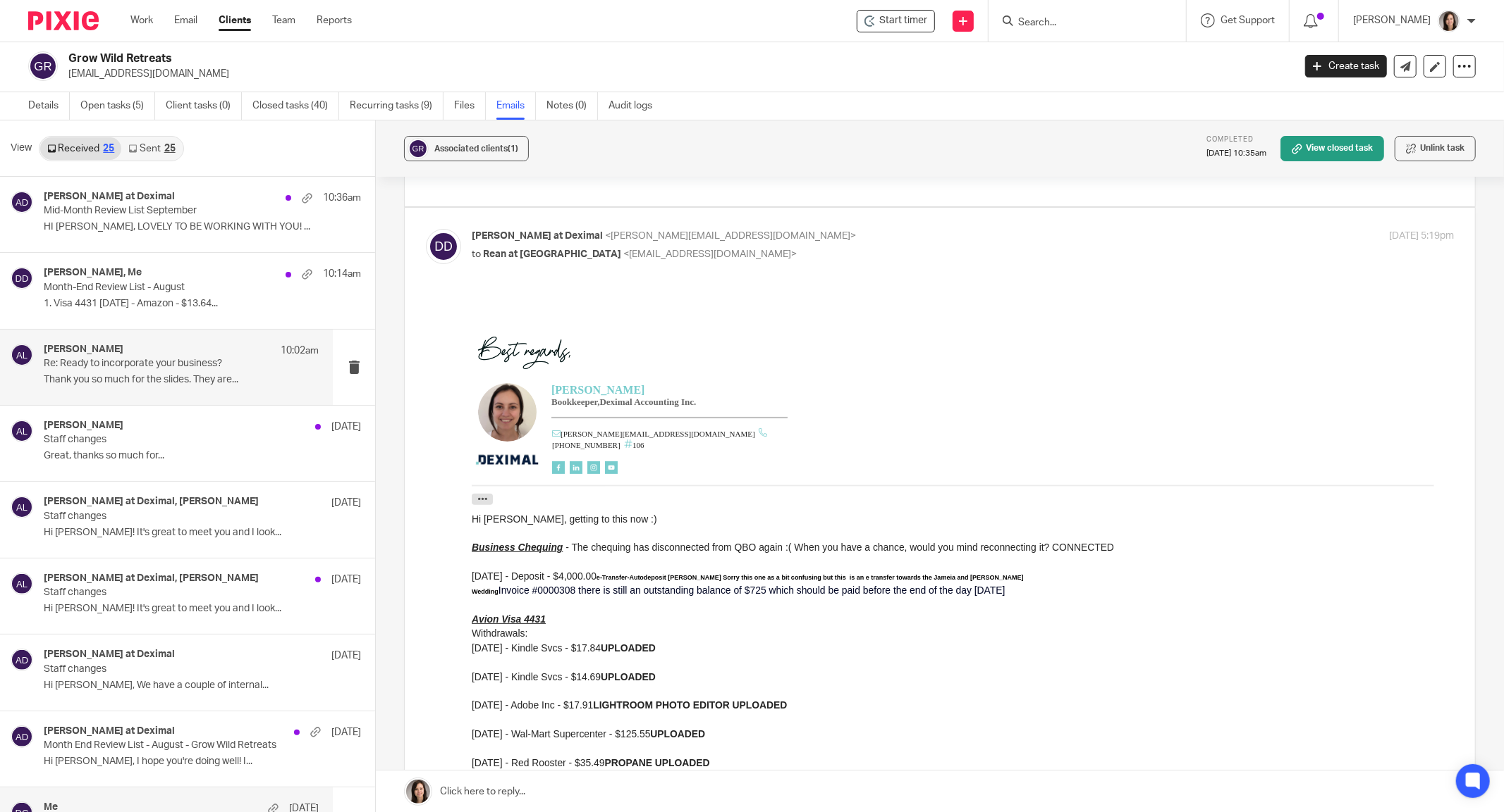
click at [127, 363] on p "Re: Ready to incorporate your business?" at bounding box center [153, 364] width 220 height 12
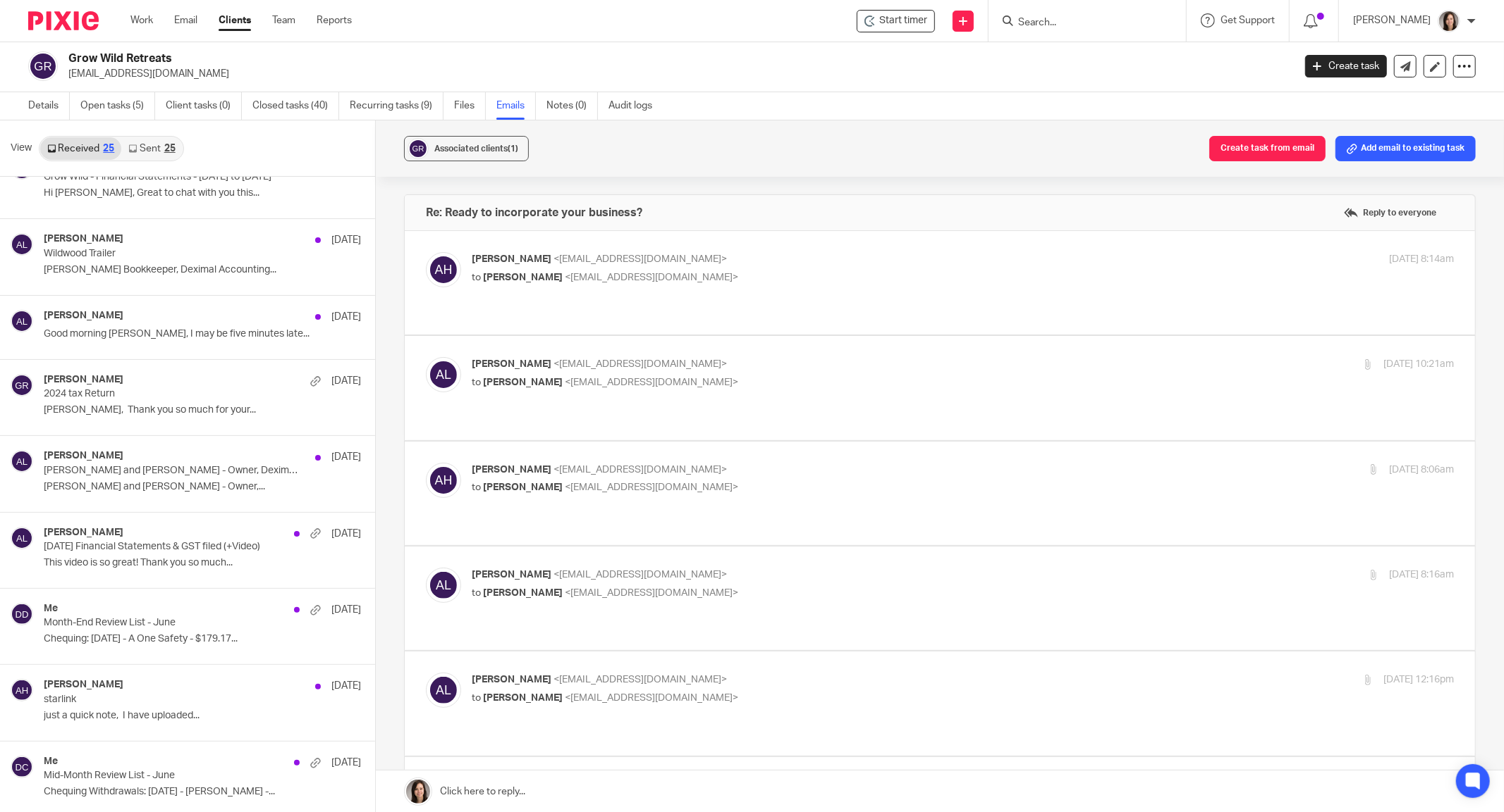
scroll to position [877, 0]
click at [104, 396] on div "Alicia Loewen Jul 30 2024 tax Return Alicia, Thank you so much for your..." at bounding box center [181, 394] width 275 height 47
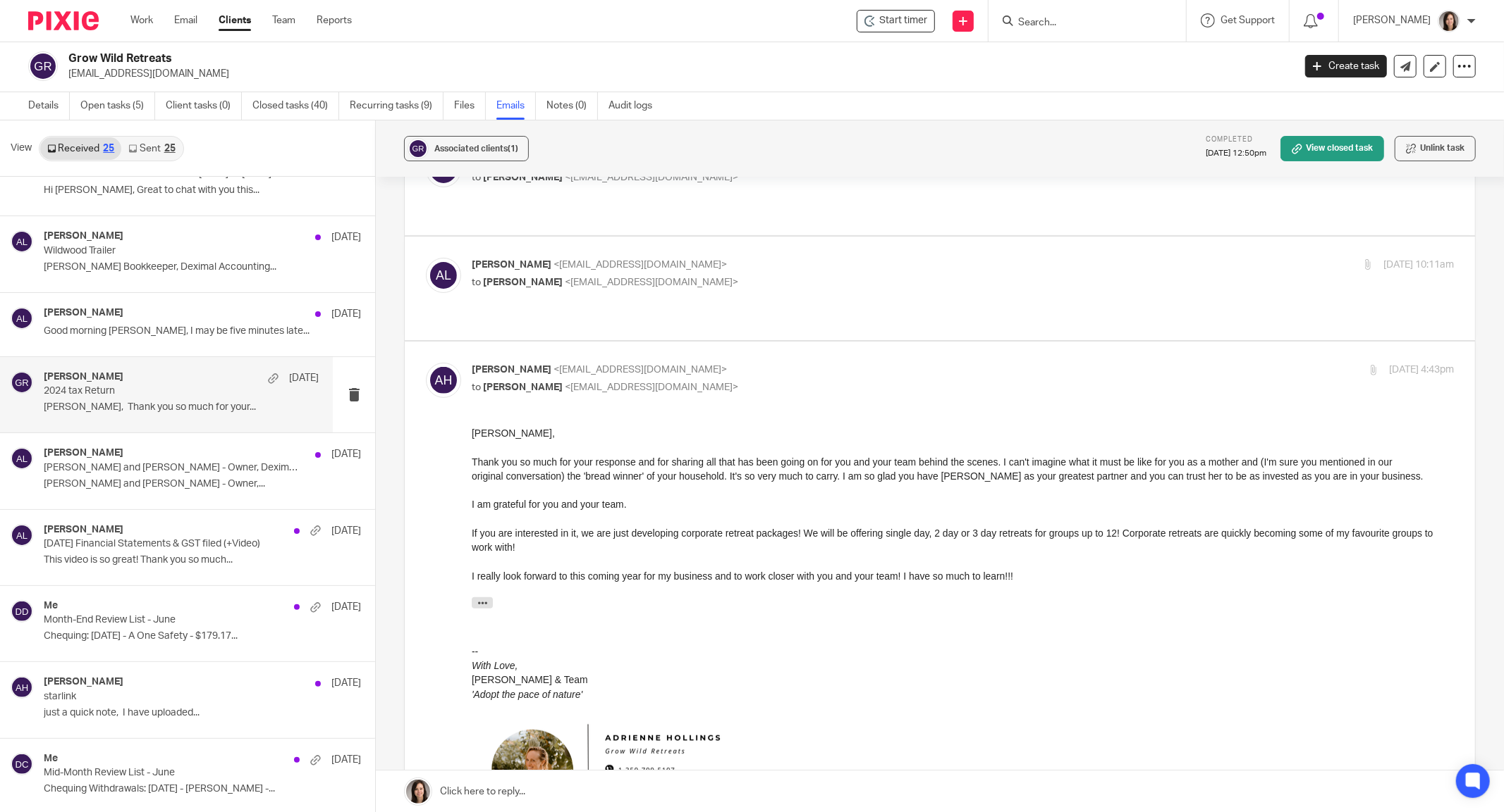
scroll to position [231, 0]
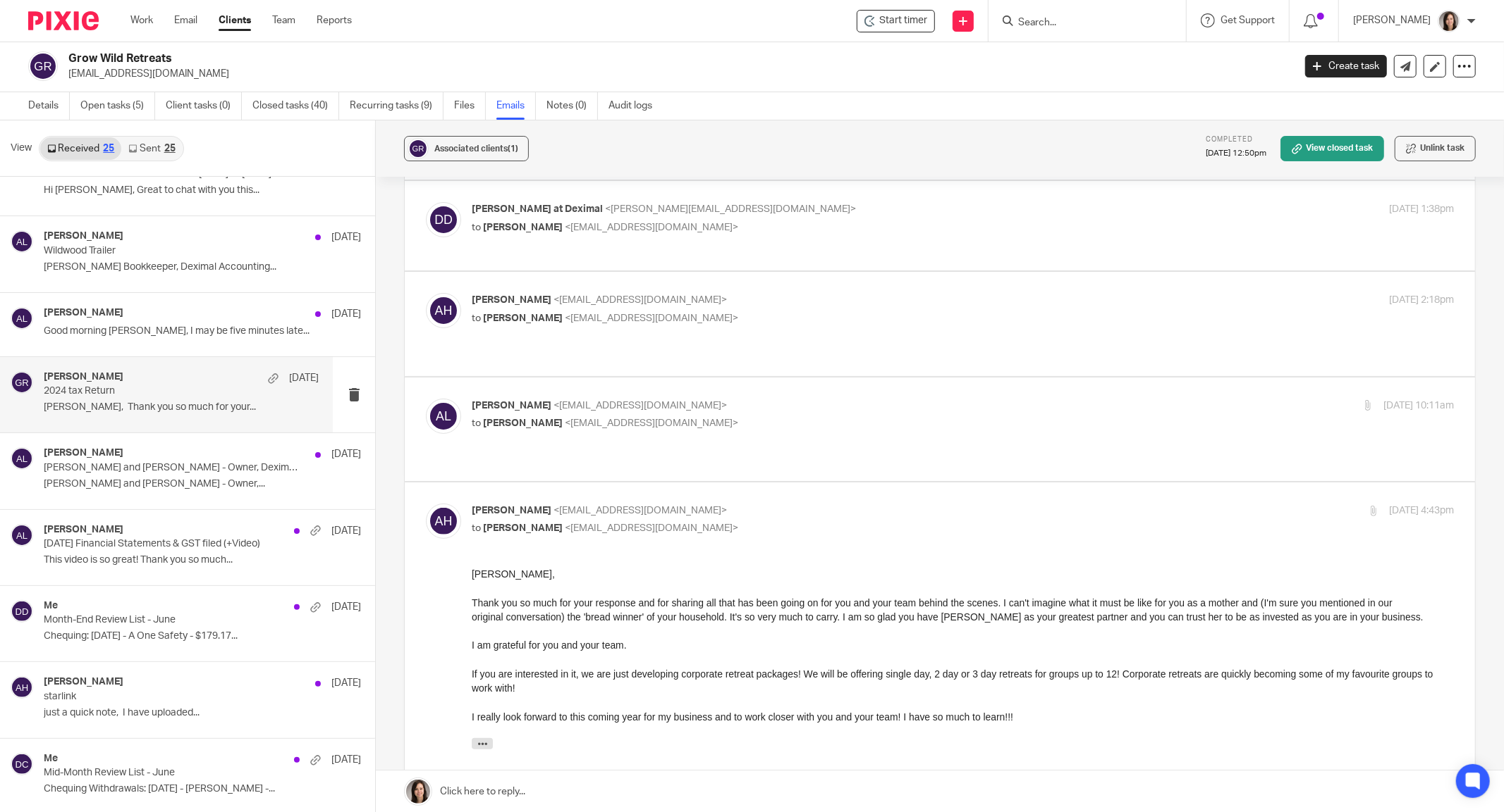
click at [724, 399] on p "Alicia Loewen <info@deximal.ca>" at bounding box center [798, 406] width 655 height 15
checkbox input "true"
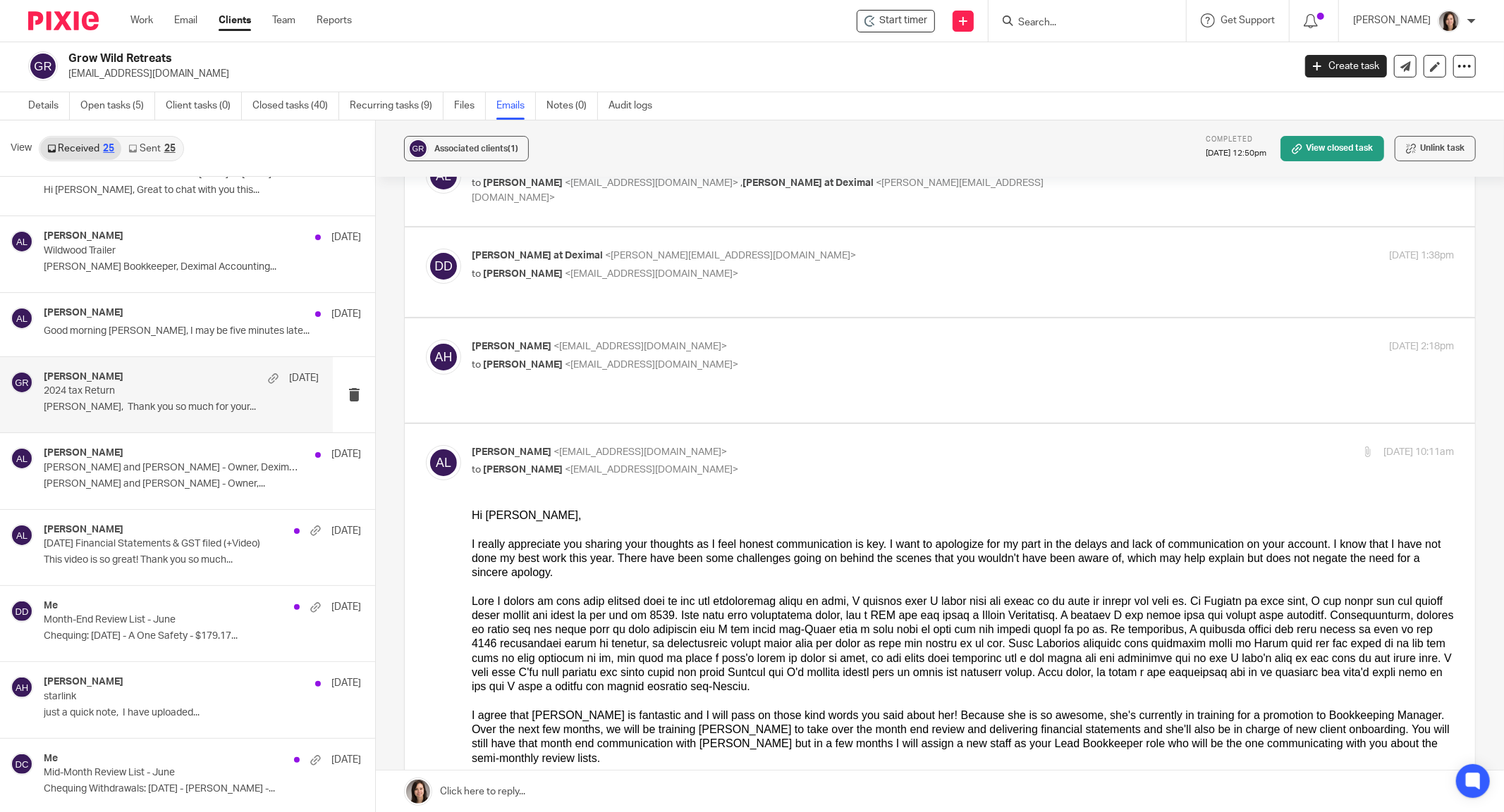
scroll to position [136, 0]
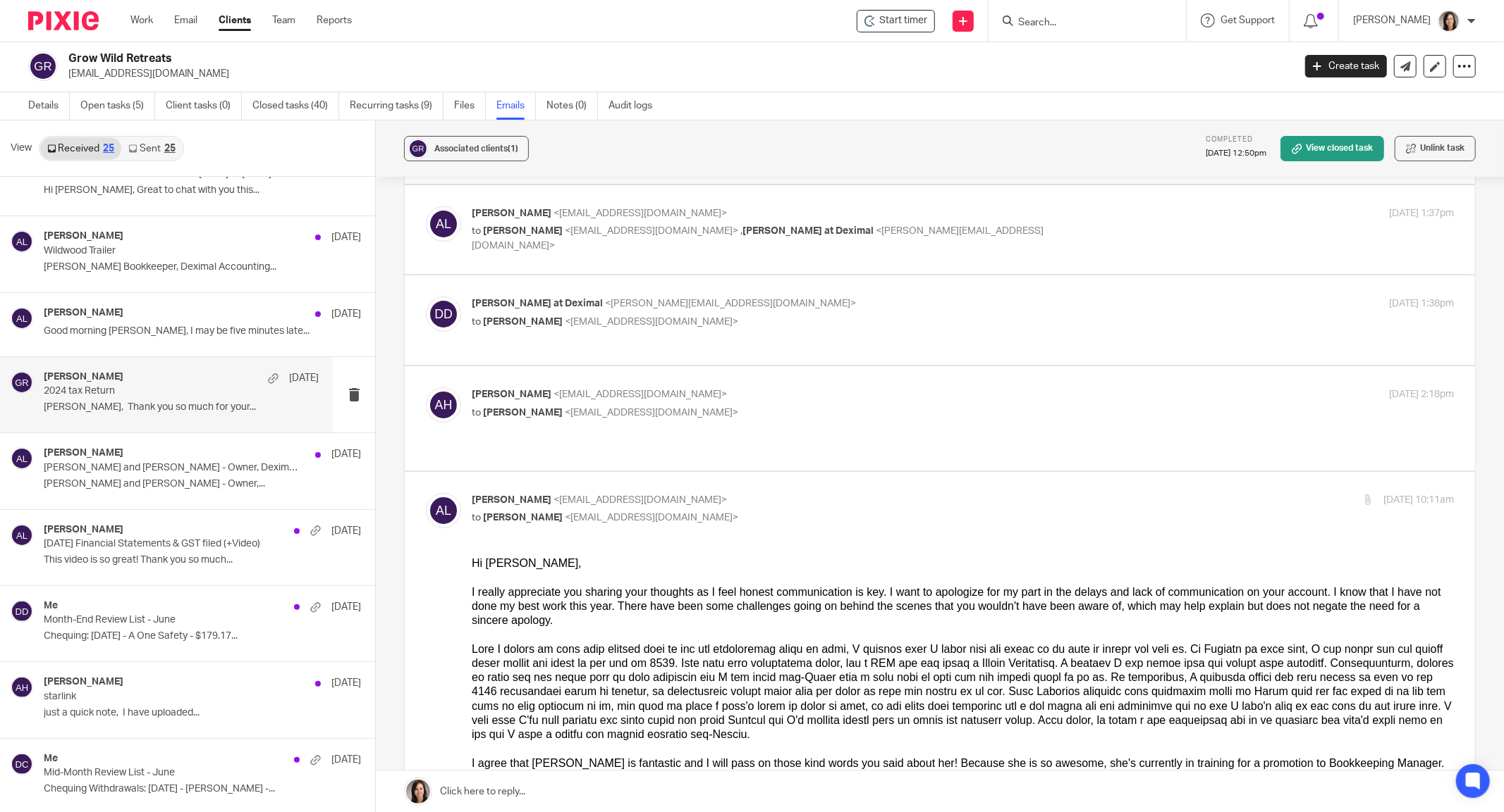
click at [702, 420] on div "Adrienne hollings <growwildretreats@gmail.com> to Alicia Loewen <info@deximal.c…" at bounding box center [940, 419] width 1028 height 61
click at [737, 416] on p "to Alicia Loewen <info@deximal.ca>" at bounding box center [798, 413] width 655 height 15
checkbox input "true"
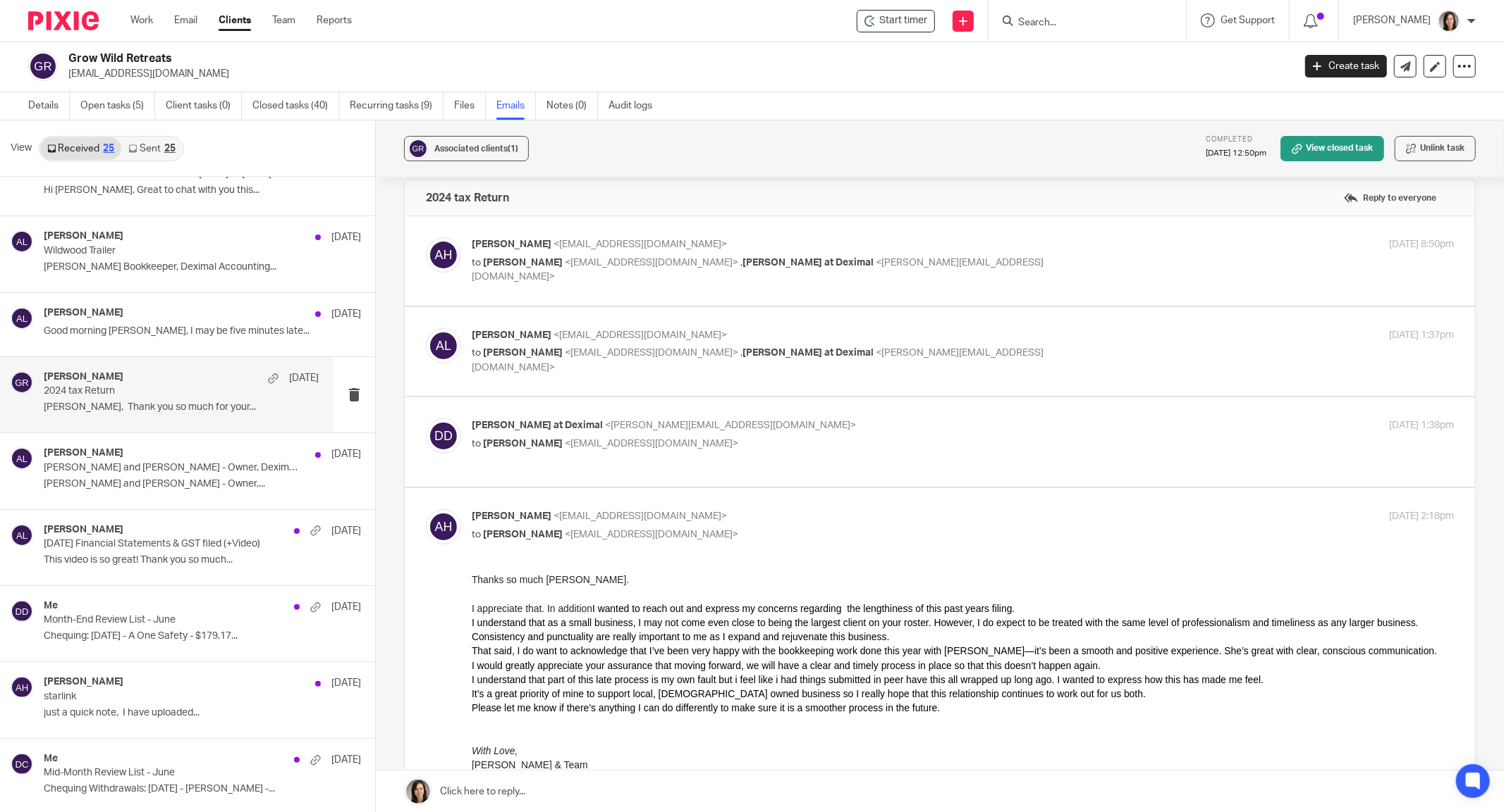
scroll to position [0, 0]
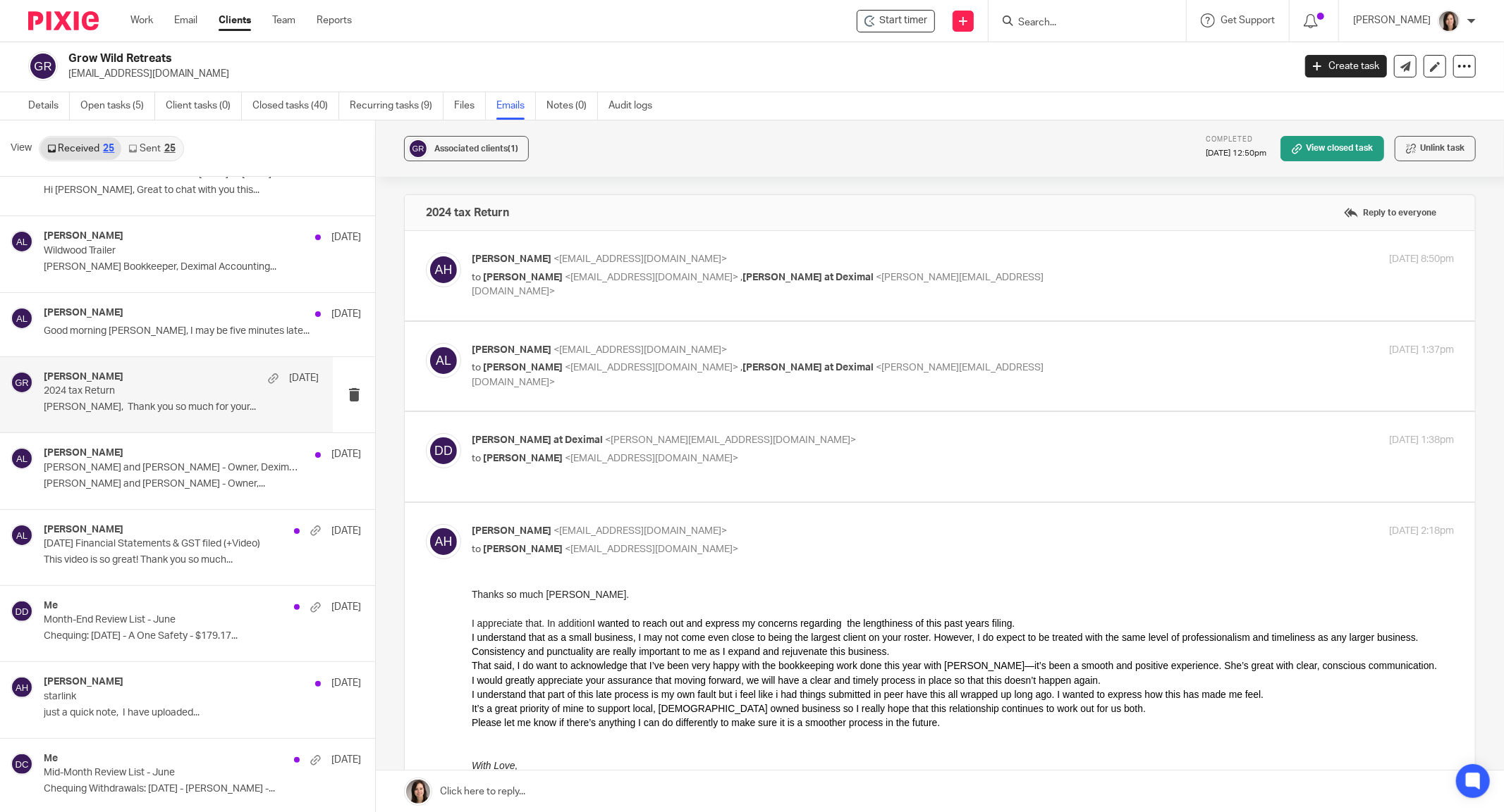
click at [729, 461] on p "to Alicia Loewen <info@deximal.ca>" at bounding box center [798, 459] width 655 height 15
checkbox input "true"
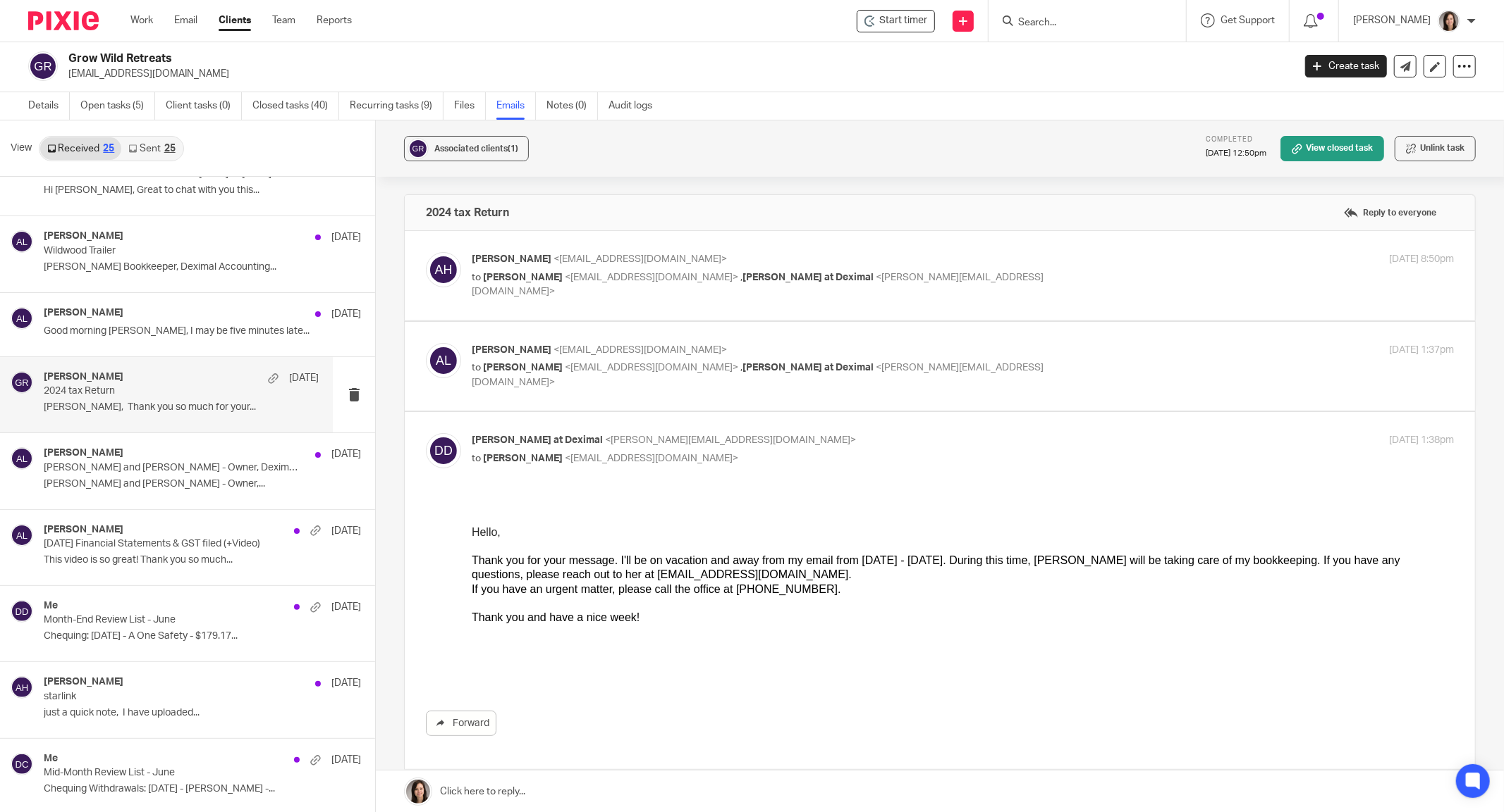
click at [769, 393] on label at bounding box center [940, 367] width 1070 height 89
click at [426, 343] on input "checkbox" at bounding box center [425, 342] width 1 height 1
checkbox input "true"
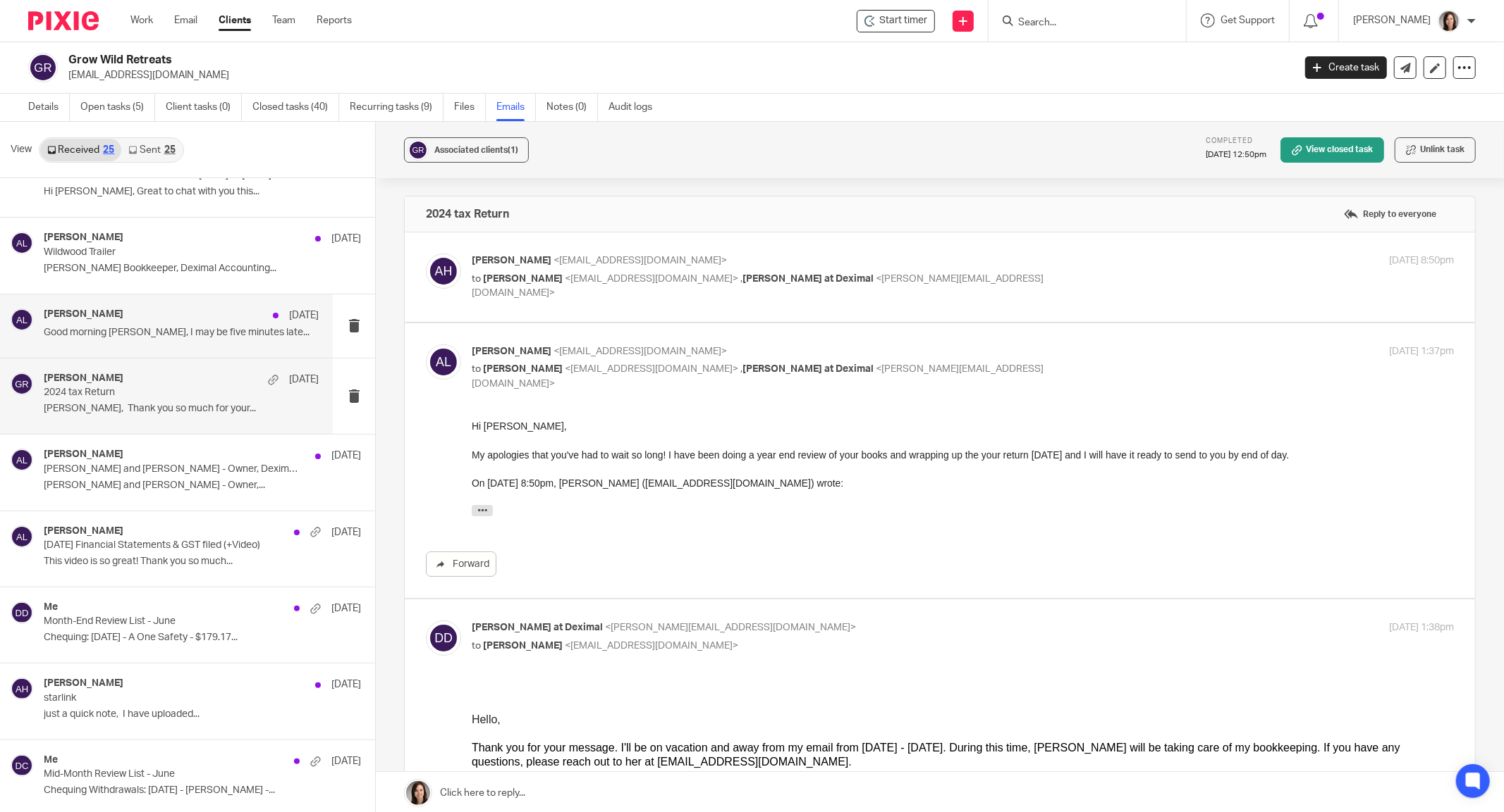
click at [131, 320] on div "Alicia Loewen Aug 19 Good morning Alicia, I may be five minutes late..." at bounding box center [181, 327] width 275 height 35
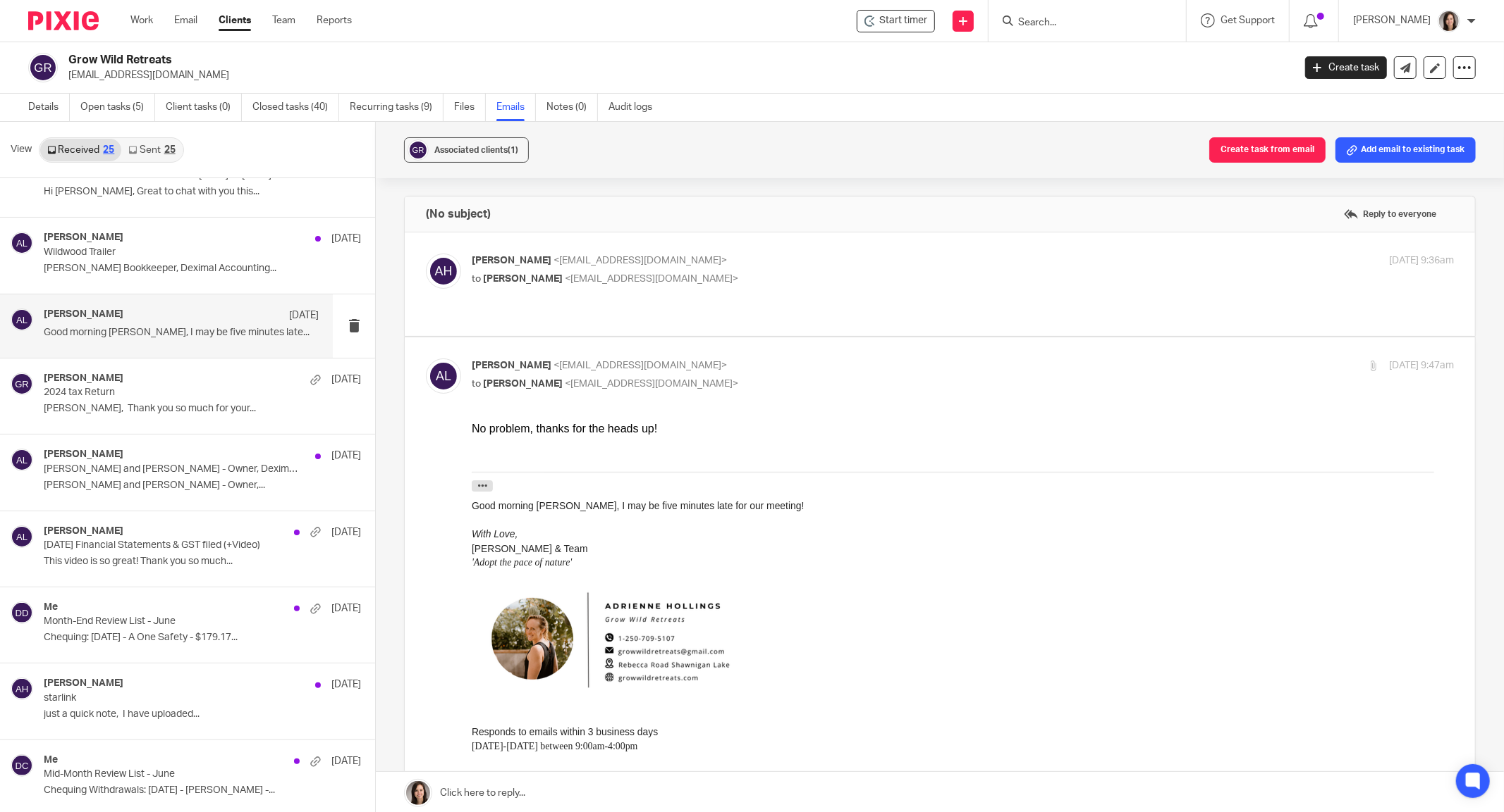
click at [172, 158] on link "Sent 25" at bounding box center [151, 150] width 60 height 22
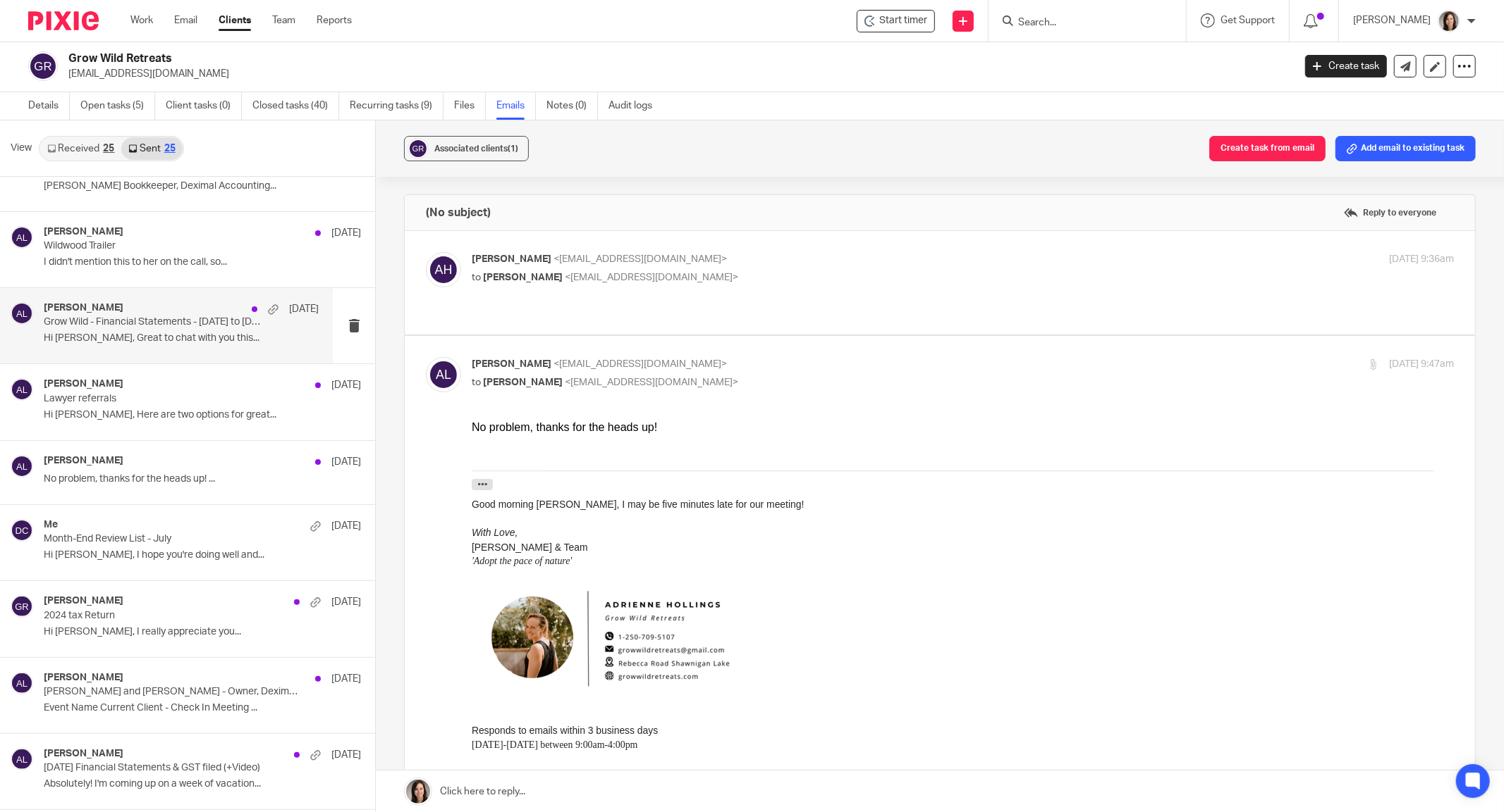
scroll to position [500, 0]
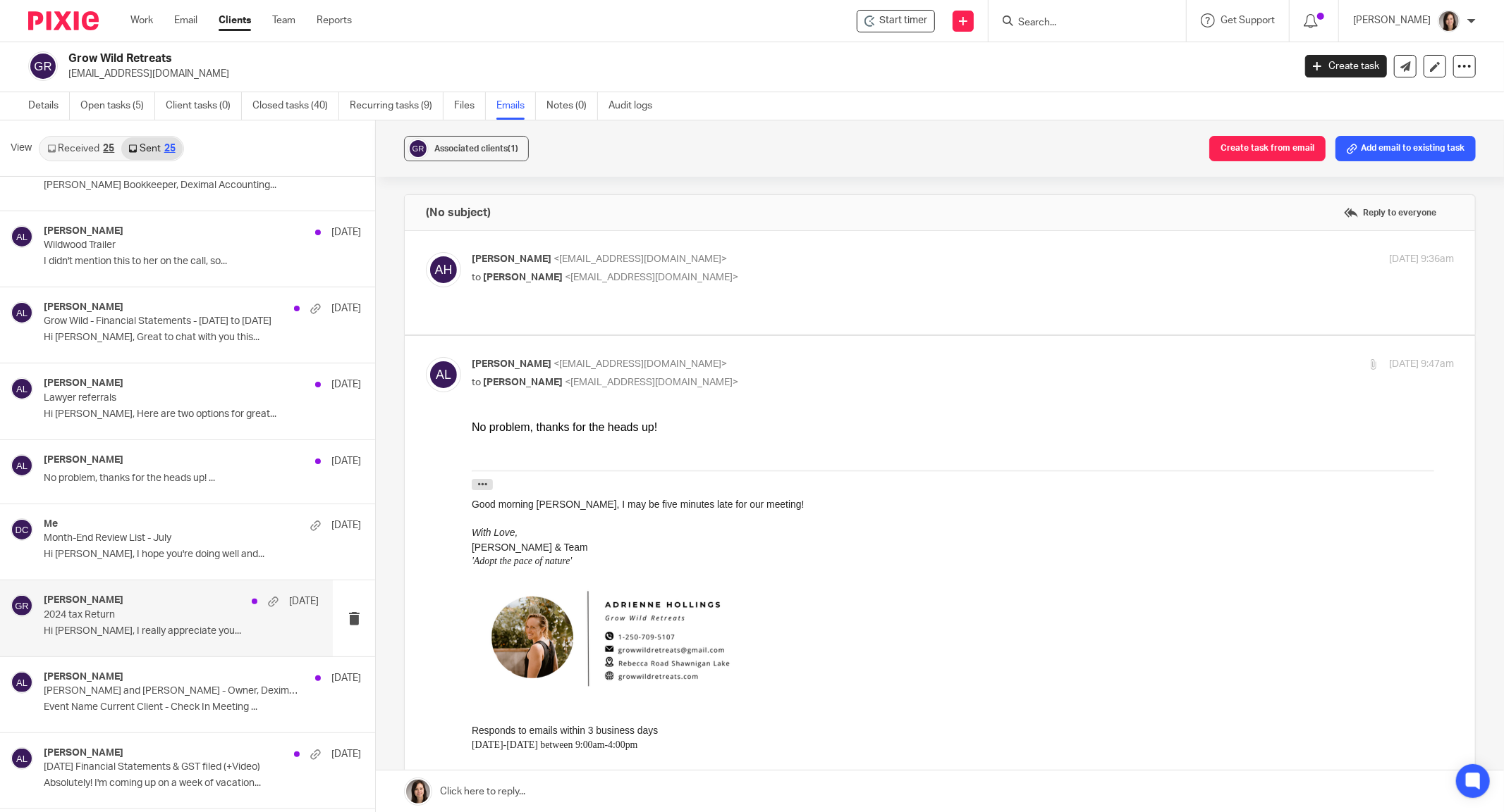
click at [110, 612] on p "2024 tax Return" at bounding box center [153, 615] width 220 height 12
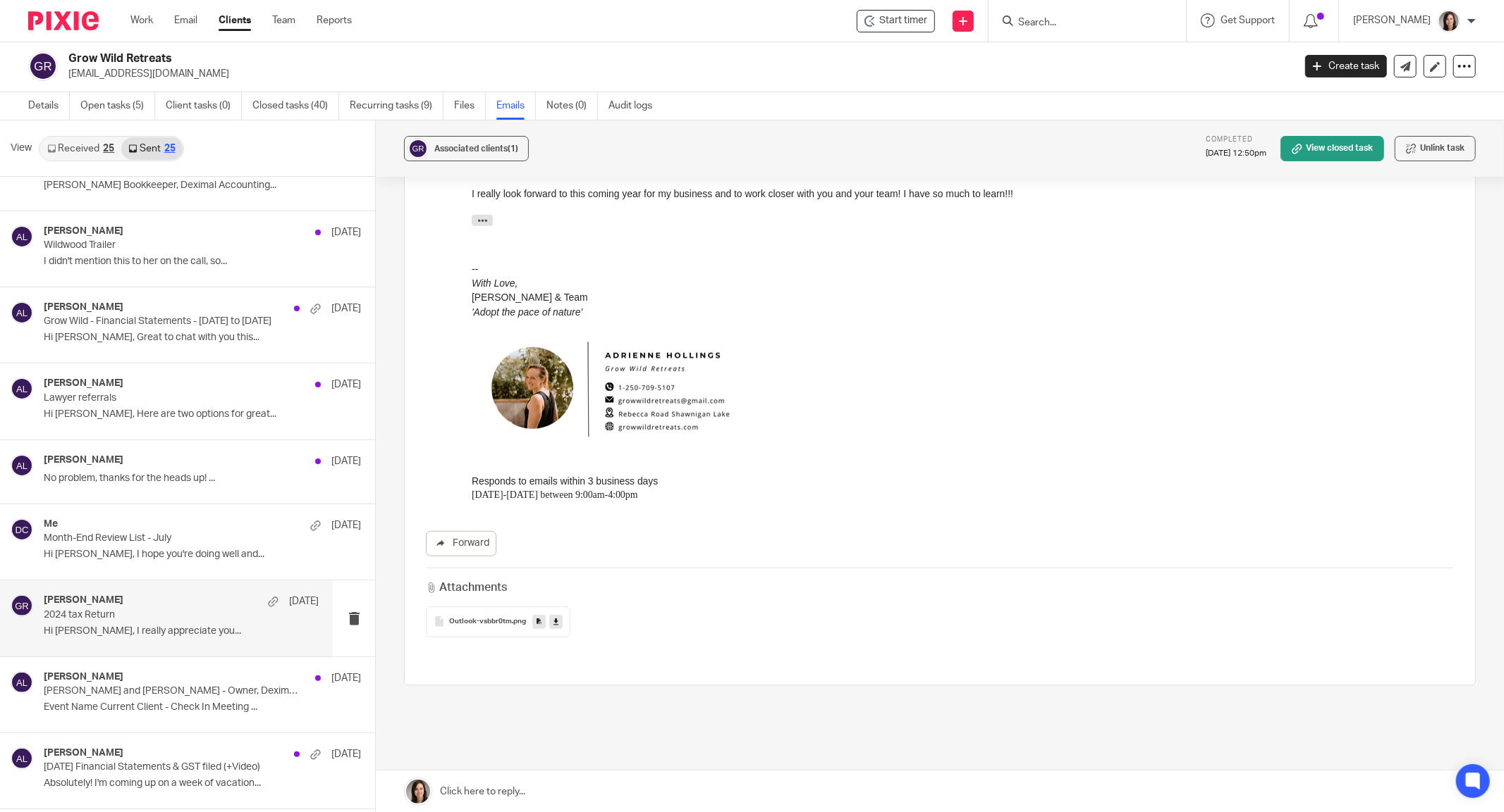
scroll to position [763, 0]
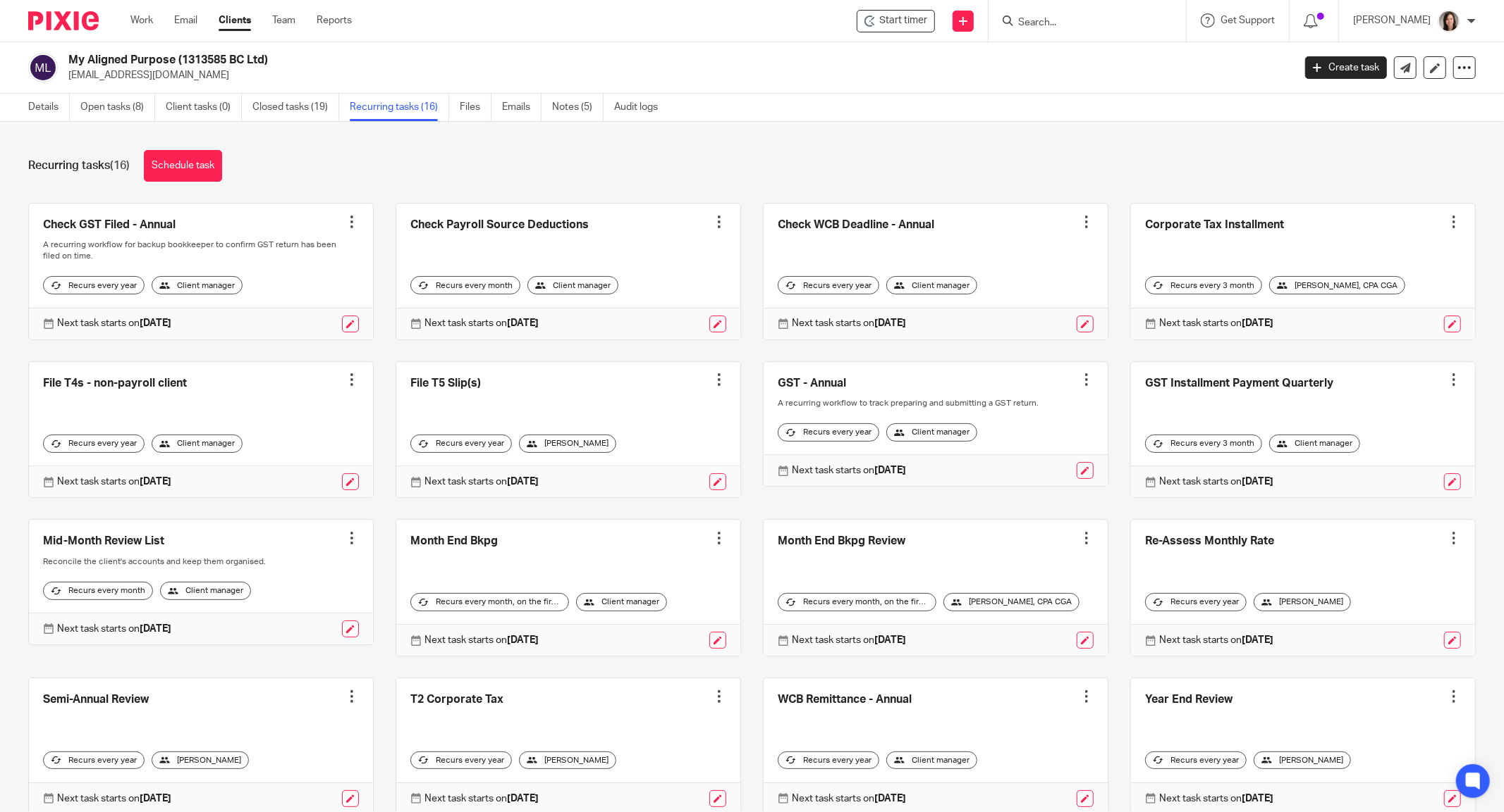
scroll to position [58, 0]
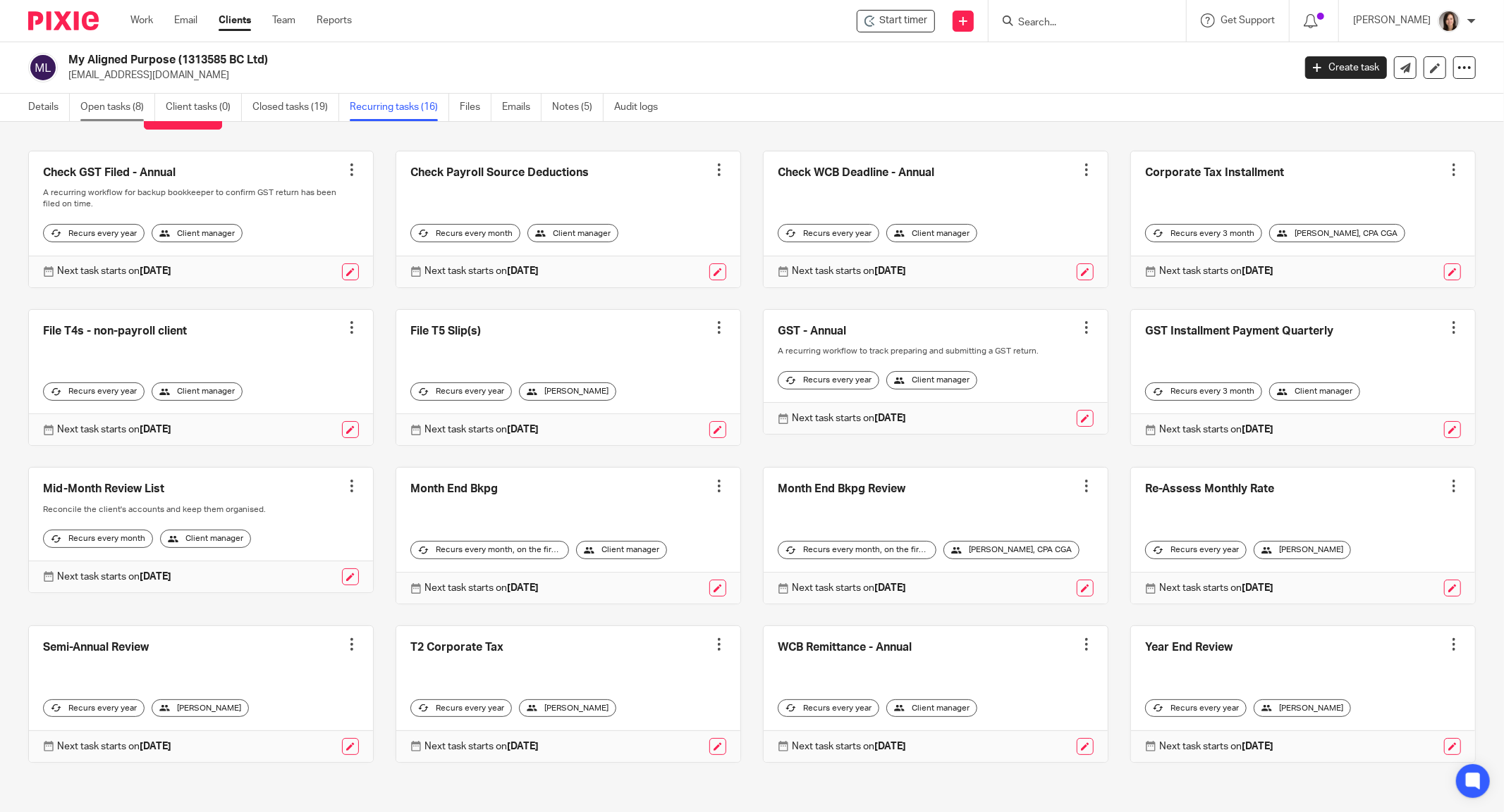
click at [124, 105] on link "Open tasks (8)" at bounding box center [118, 108] width 74 height 28
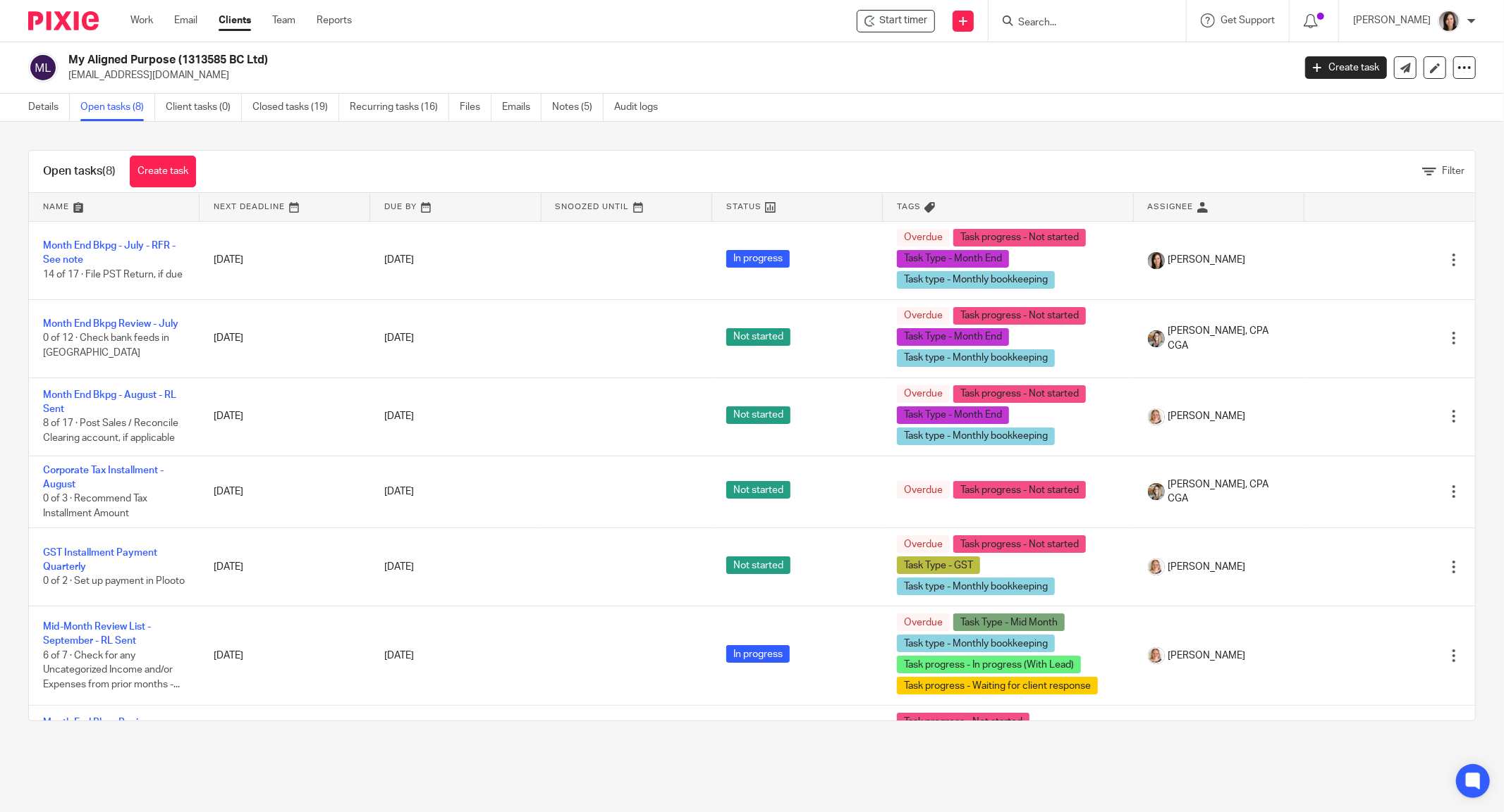
click at [1063, 13] on form at bounding box center [1092, 20] width 150 height 18
click at [1070, 22] on input "Search" at bounding box center [1080, 23] width 127 height 13
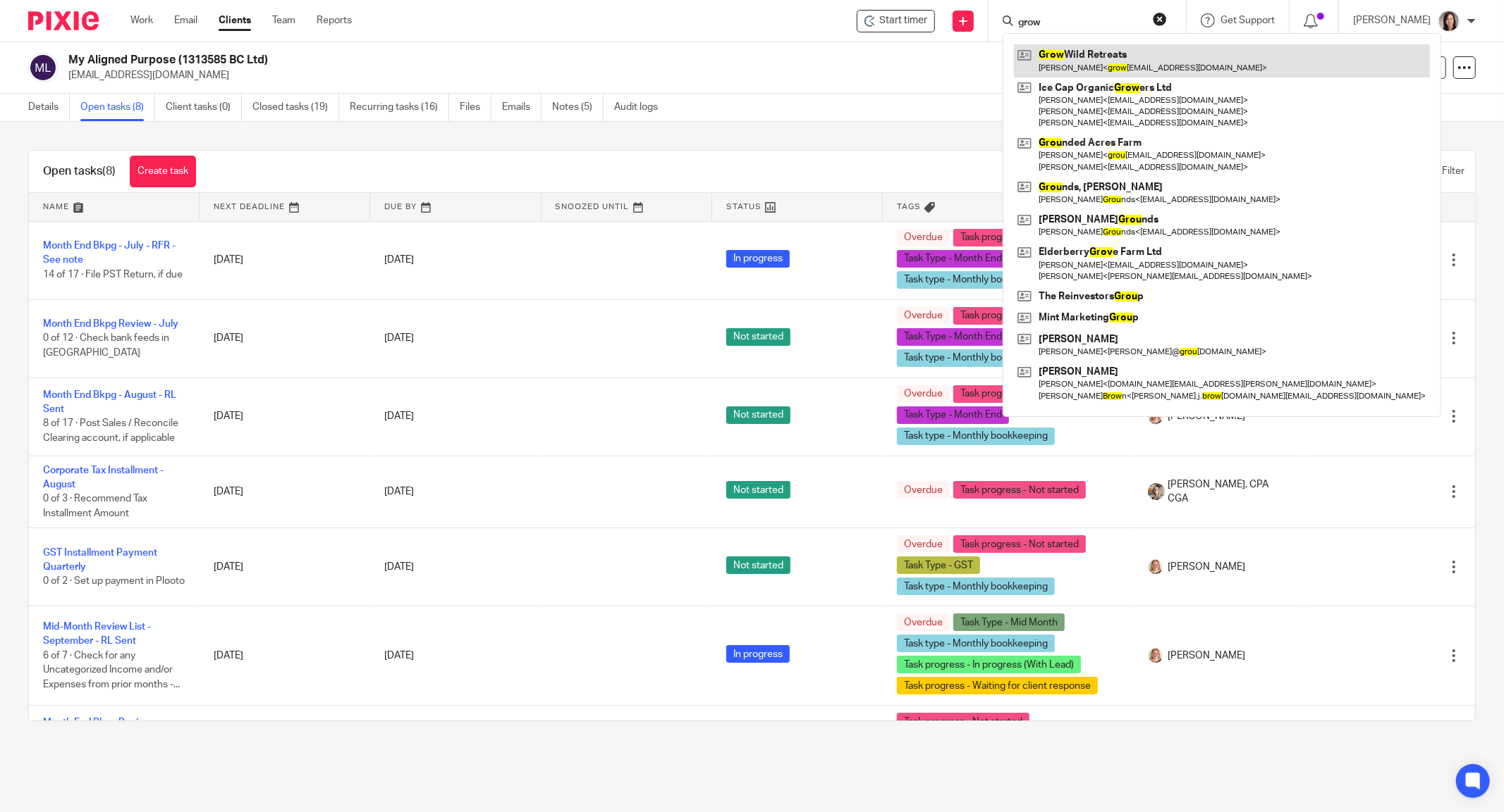
type input "grow"
click at [1145, 68] on link at bounding box center [1222, 60] width 416 height 32
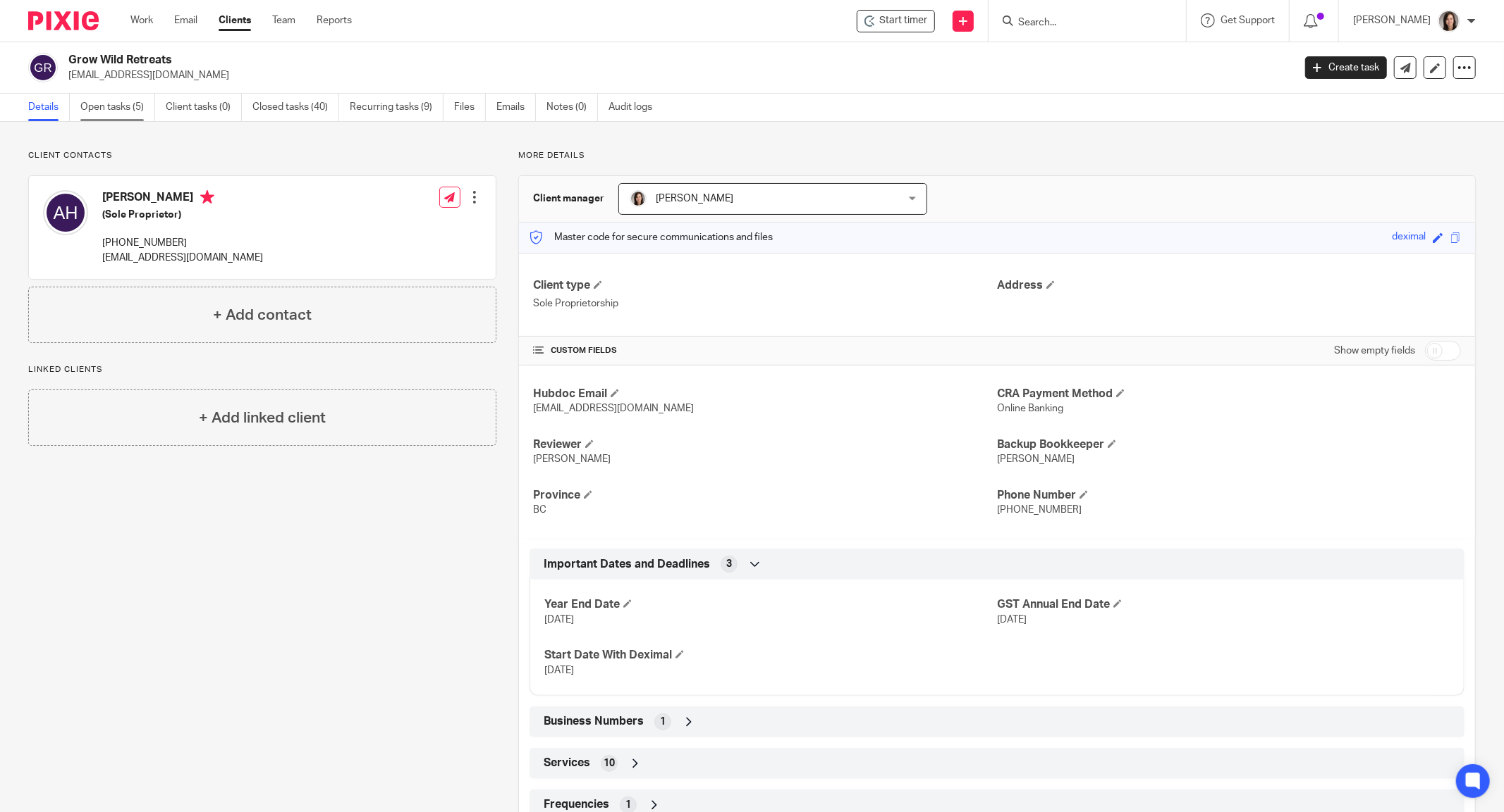
click at [119, 100] on link "Open tasks (5)" at bounding box center [118, 108] width 74 height 28
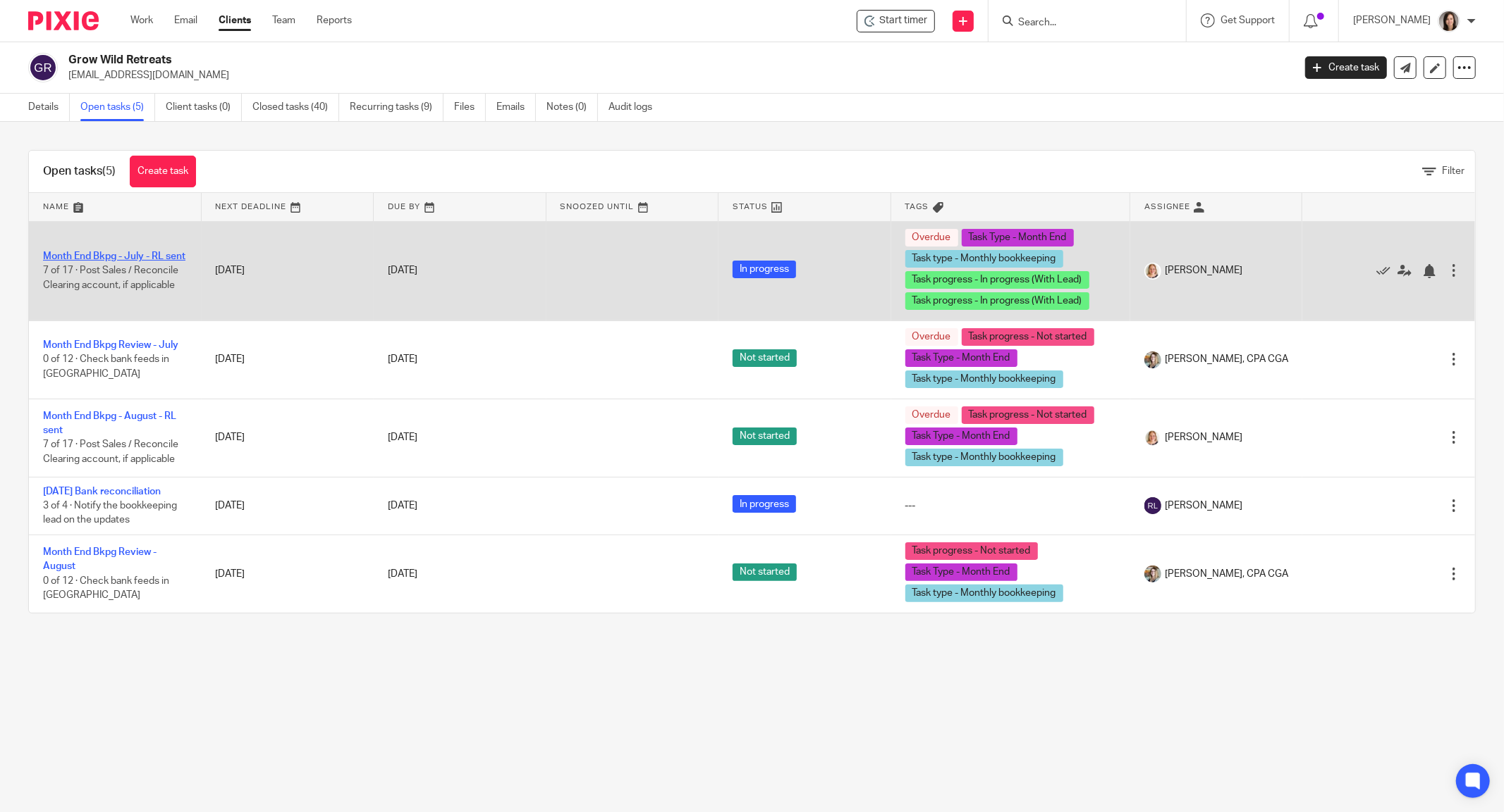
click at [126, 251] on link "Month End Bkpg - July - RL sent" at bounding box center [113, 256] width 142 height 10
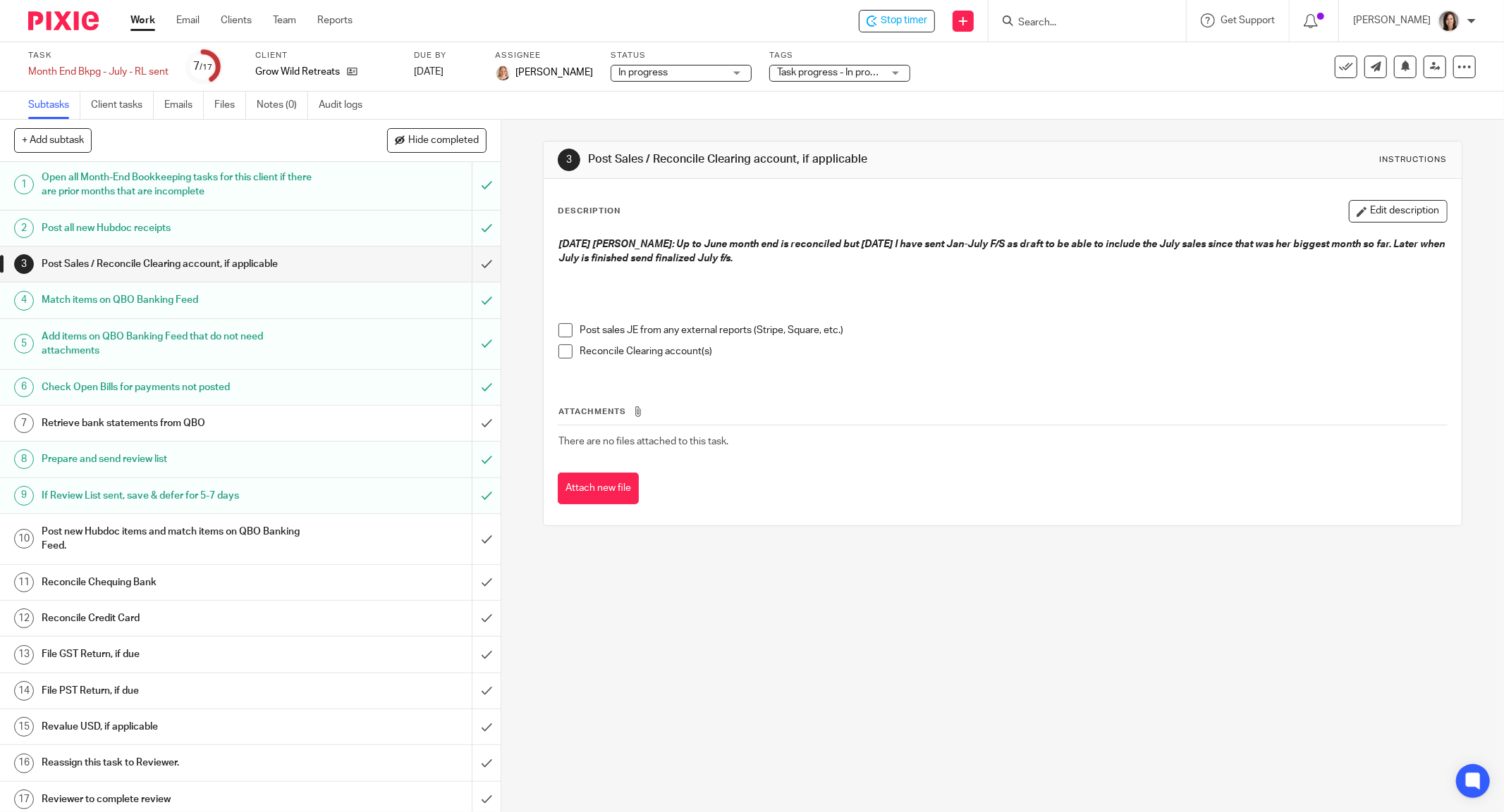
scroll to position [4, 0]
click at [465, 263] on input "submit" at bounding box center [250, 263] width 500 height 35
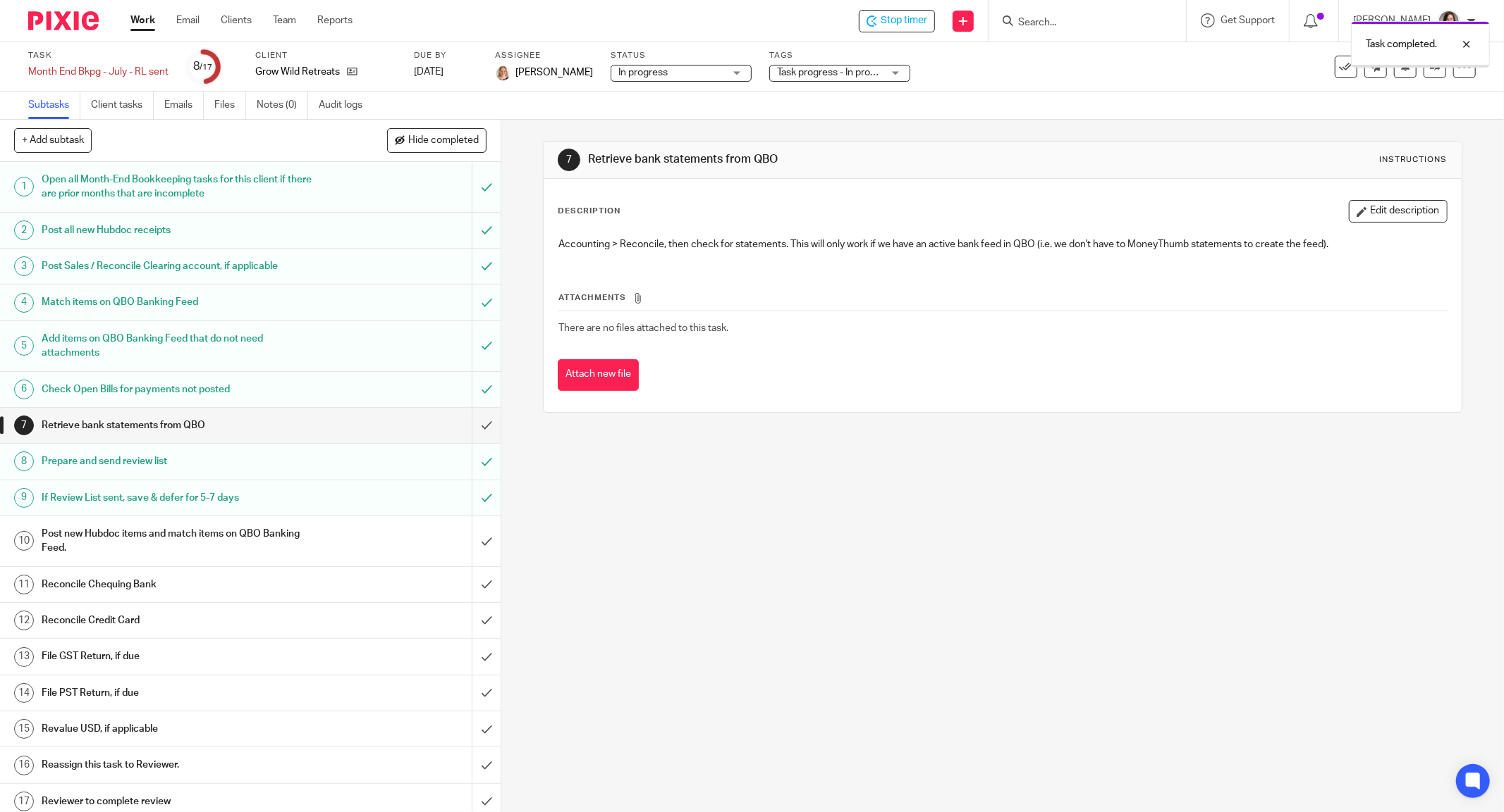
click at [470, 424] on input "submit" at bounding box center [250, 426] width 500 height 35
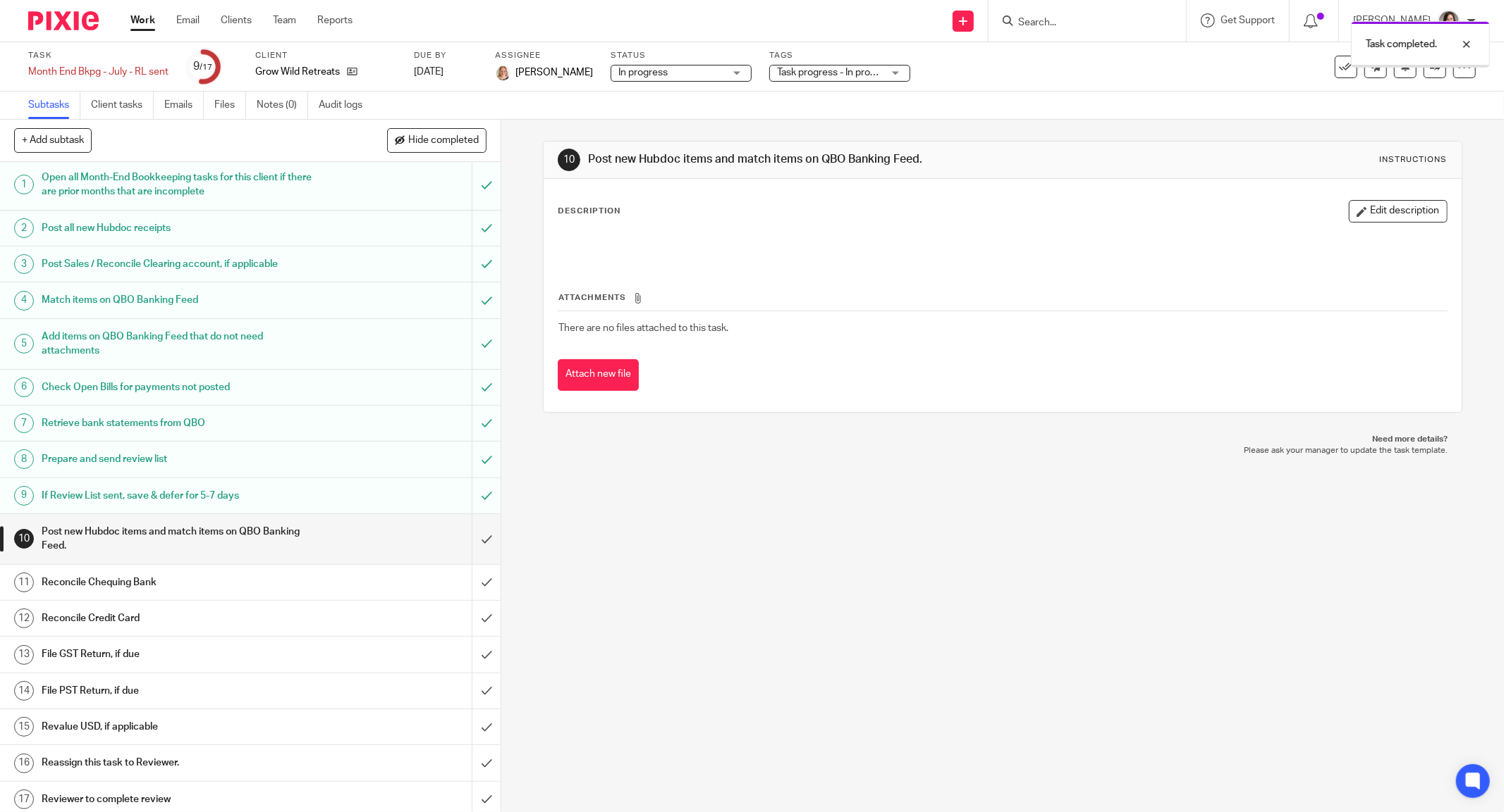
scroll to position [4, 0]
click at [467, 545] on input "submit" at bounding box center [250, 538] width 500 height 50
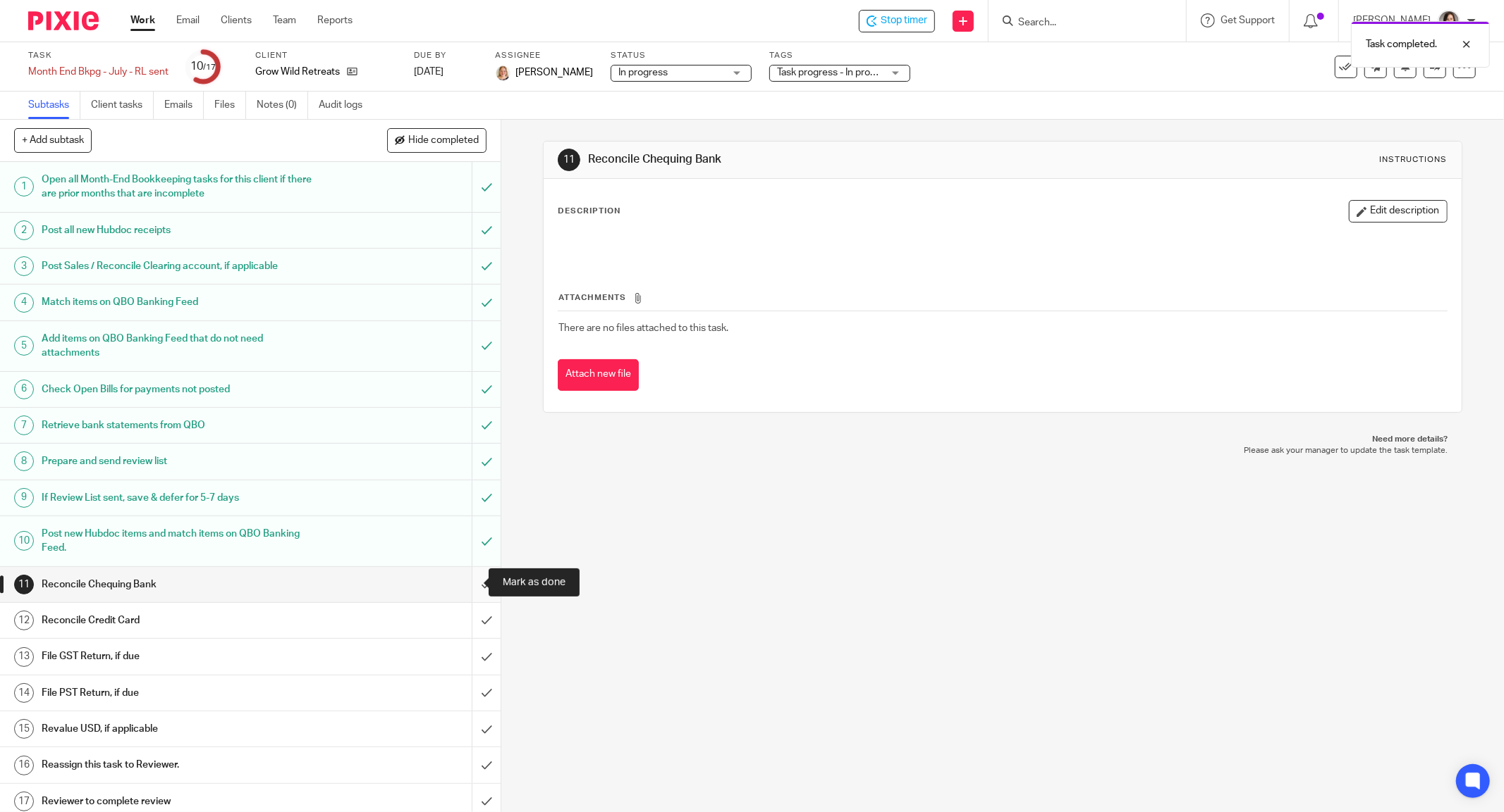
click at [473, 590] on input "submit" at bounding box center [250, 585] width 500 height 35
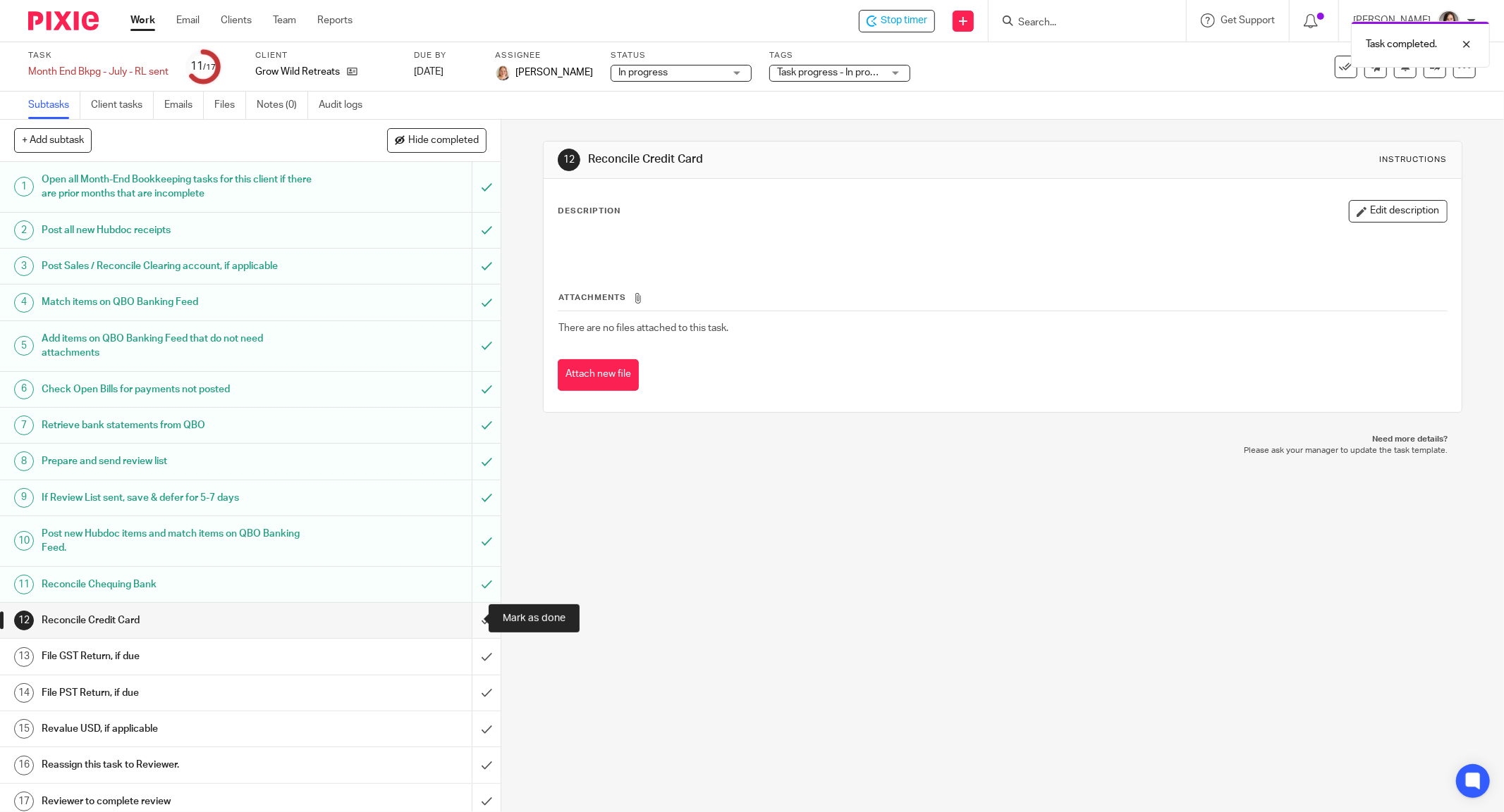
click at [470, 616] on input "submit" at bounding box center [250, 621] width 500 height 35
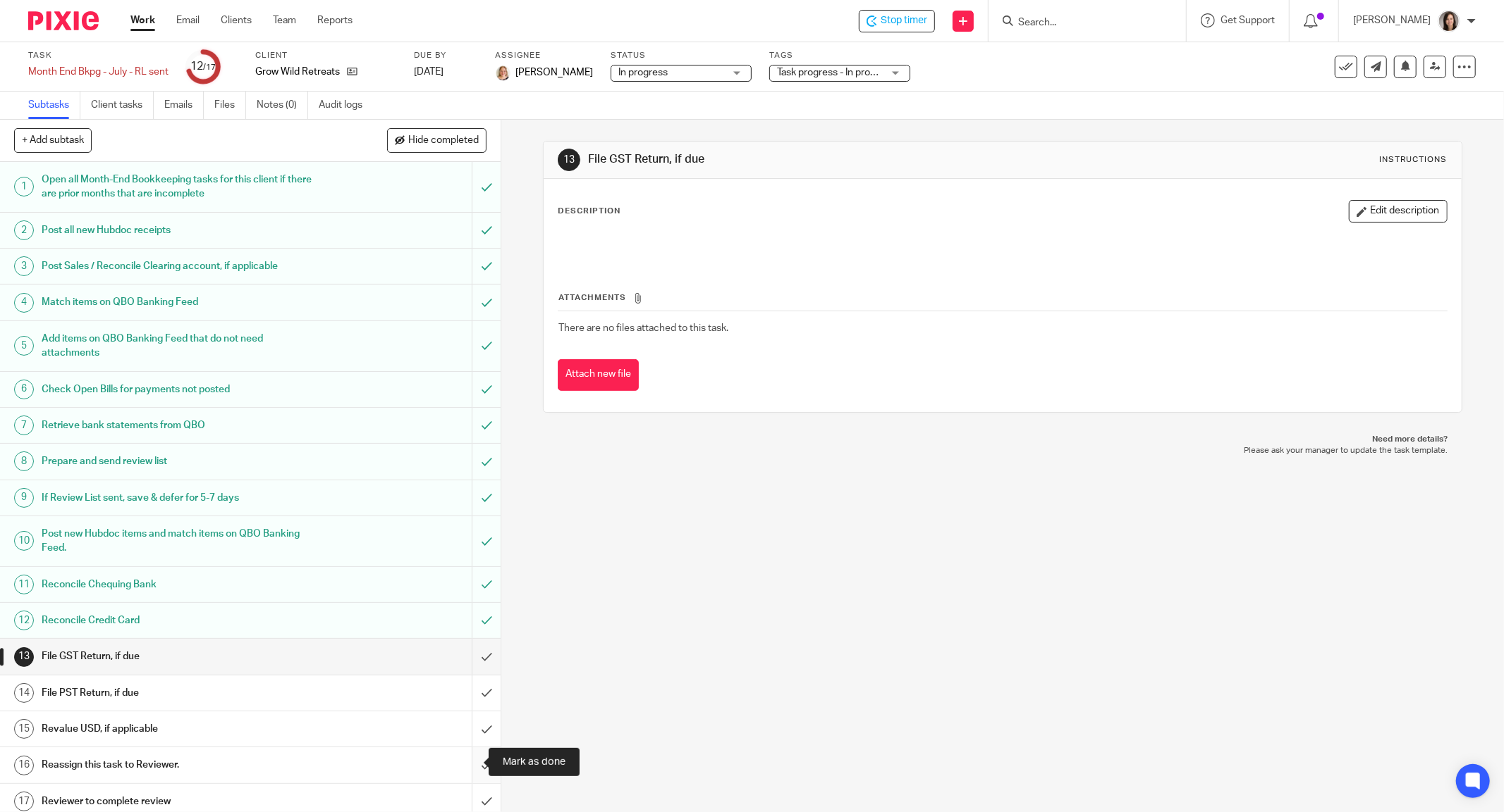
click at [465, 771] on input "submit" at bounding box center [250, 766] width 500 height 35
click at [276, 107] on link "Notes (0)" at bounding box center [281, 106] width 51 height 28
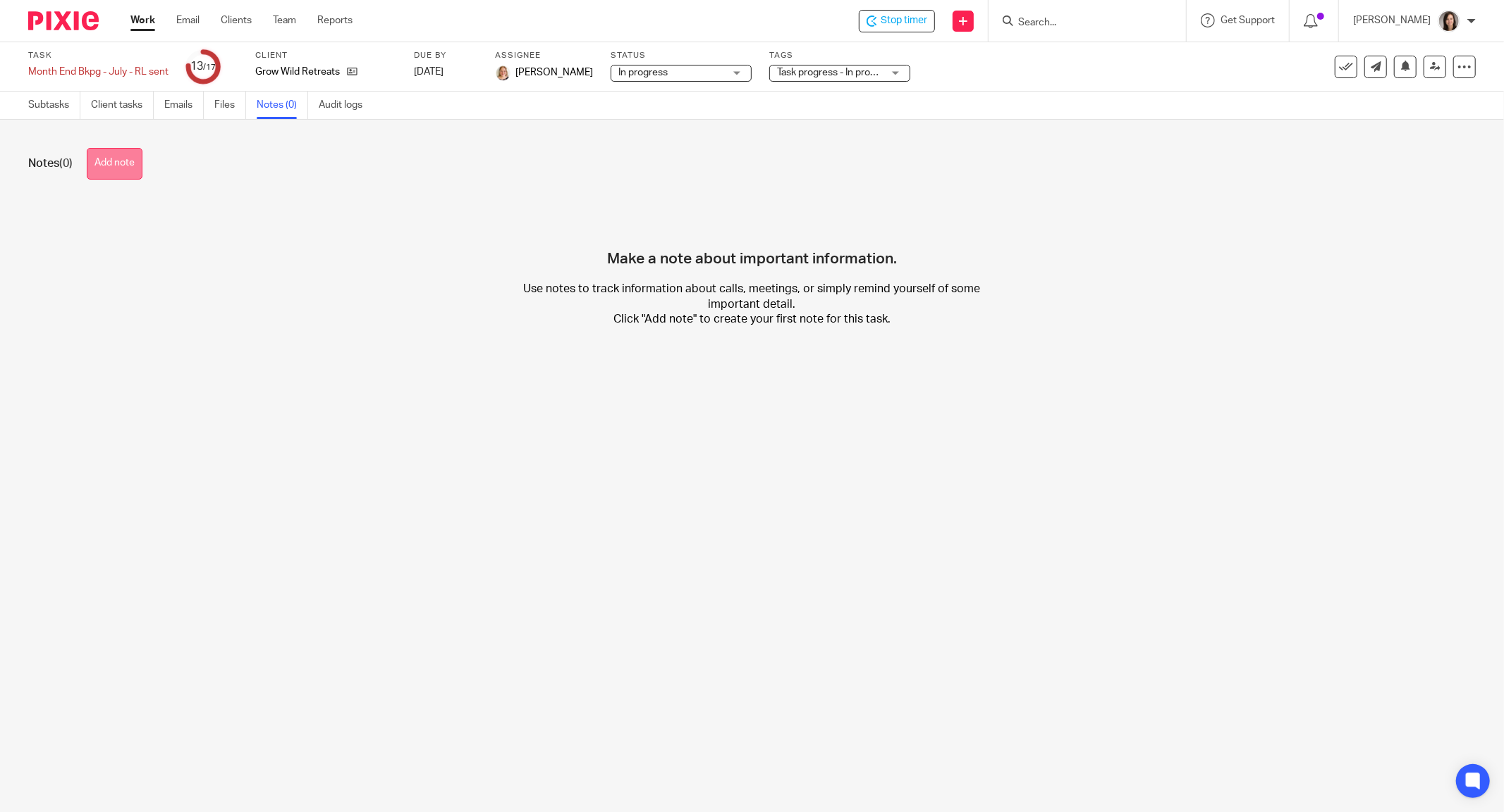
click at [113, 158] on button "Add note" at bounding box center [114, 163] width 56 height 32
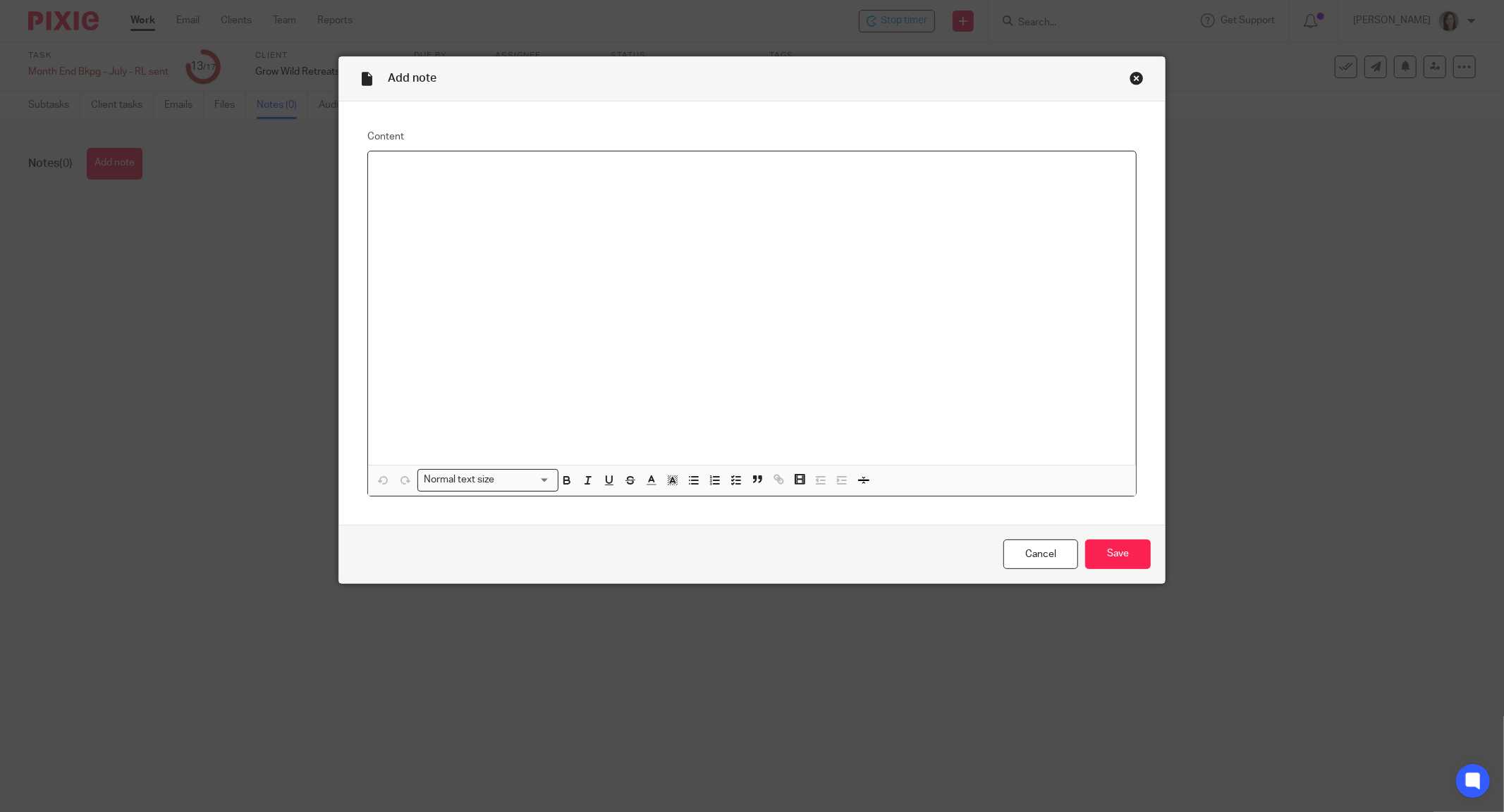
click at [556, 195] on div at bounding box center [751, 308] width 768 height 315
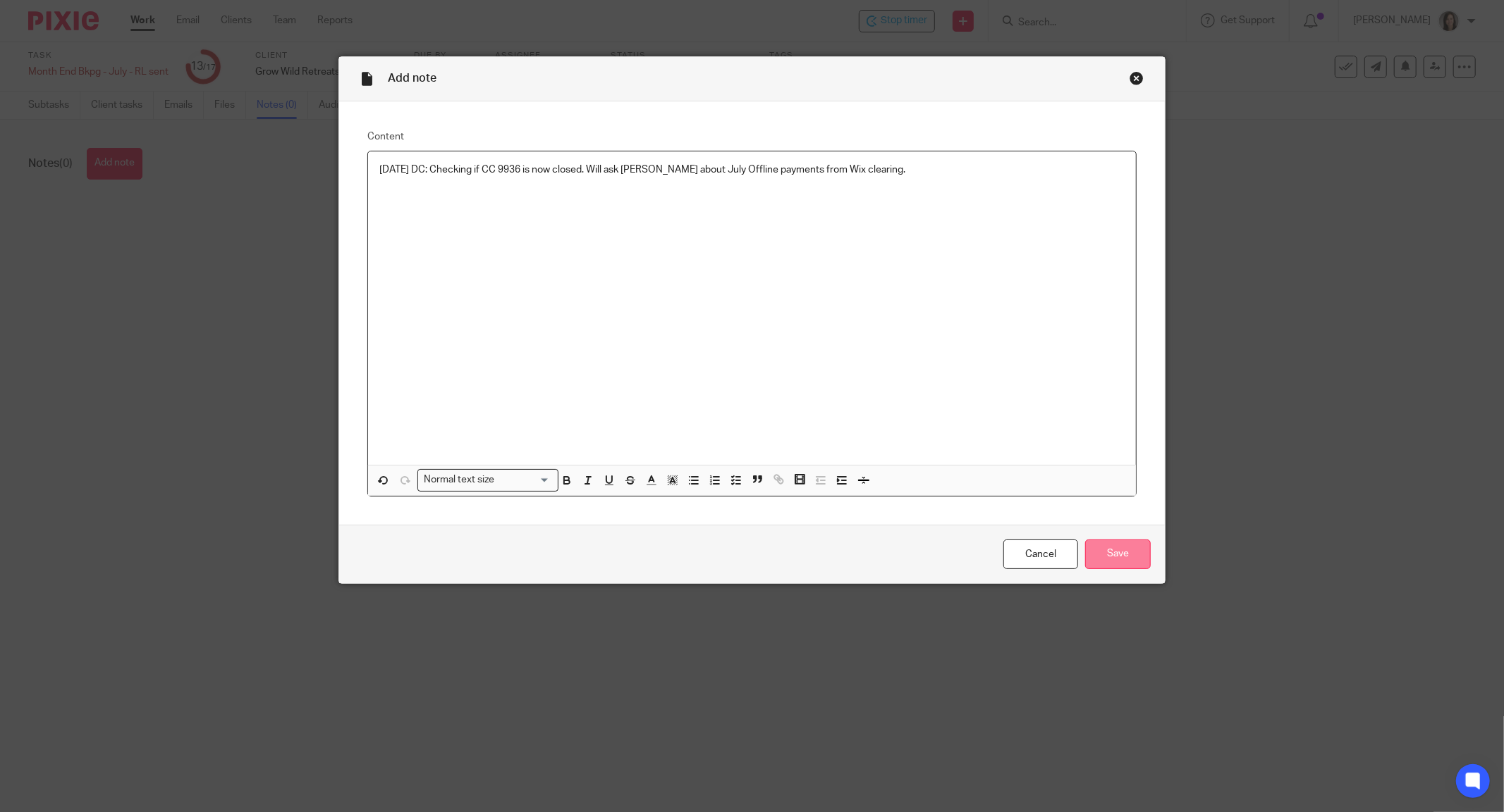
click at [1132, 547] on input "Save" at bounding box center [1118, 555] width 66 height 31
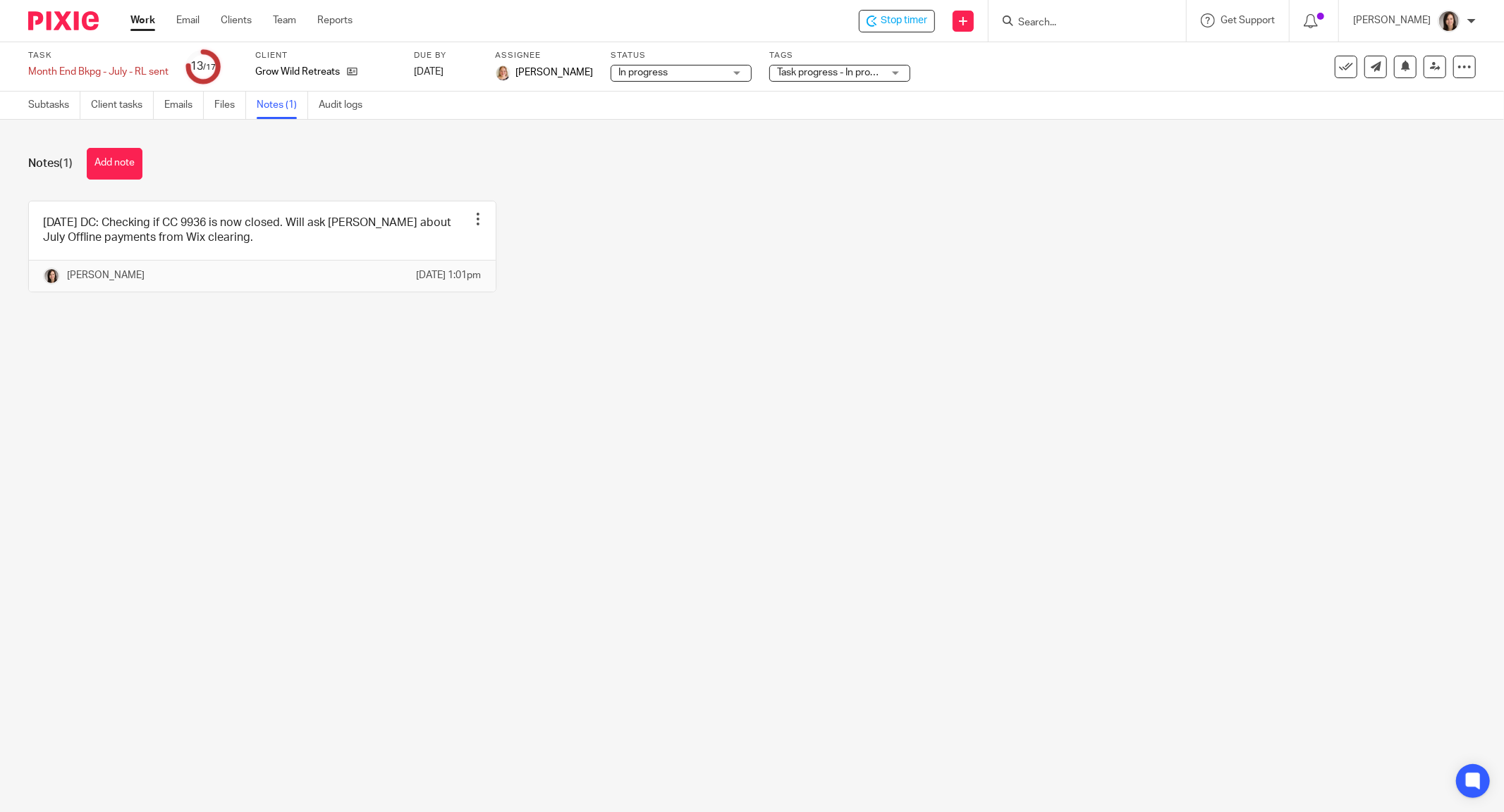
click at [763, 314] on div "[DATE] DC: Checking if CC 9936 is now closed. Will ask [PERSON_NAME] about July…" at bounding box center [741, 256] width 1469 height 112
click at [144, 63] on div "Task Month End Bkpg - July - RL sent Save Month End Bkpg - July - RL sent" at bounding box center [97, 67] width 140 height 33
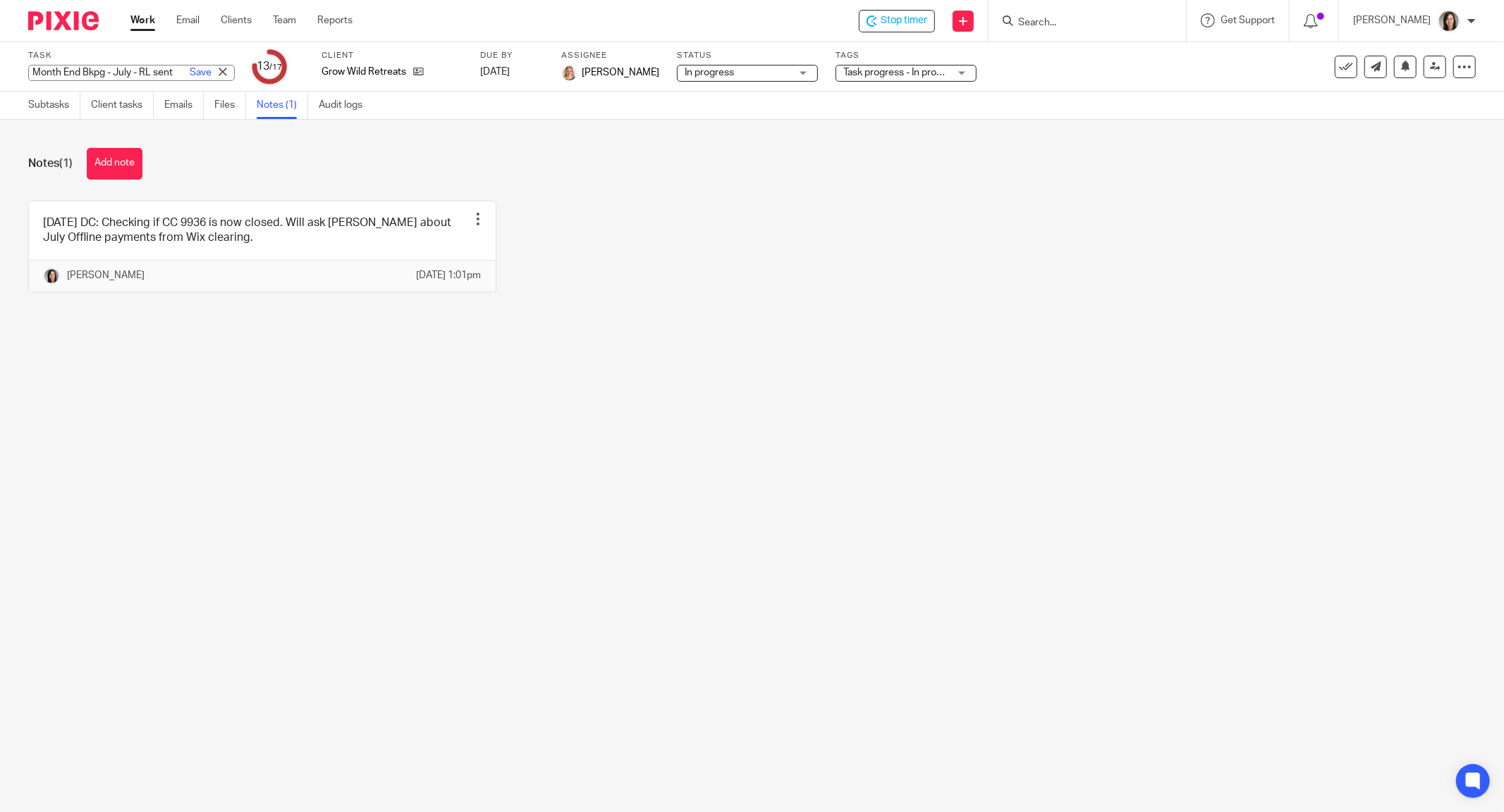
click at [131, 66] on input "Month End Bkpg - July - RL sent" at bounding box center [131, 72] width 206 height 16
click at [138, 69] on input "Month End Bkpg - July - RL sent" at bounding box center [131, 72] width 206 height 16
type input "Month End Bkpg - July - RFR - See note"
click at [813, 262] on div "2025.09.24 DC: Checking if CC 9936 is now closed. Will ask Adrienne about July …" at bounding box center [741, 256] width 1469 height 112
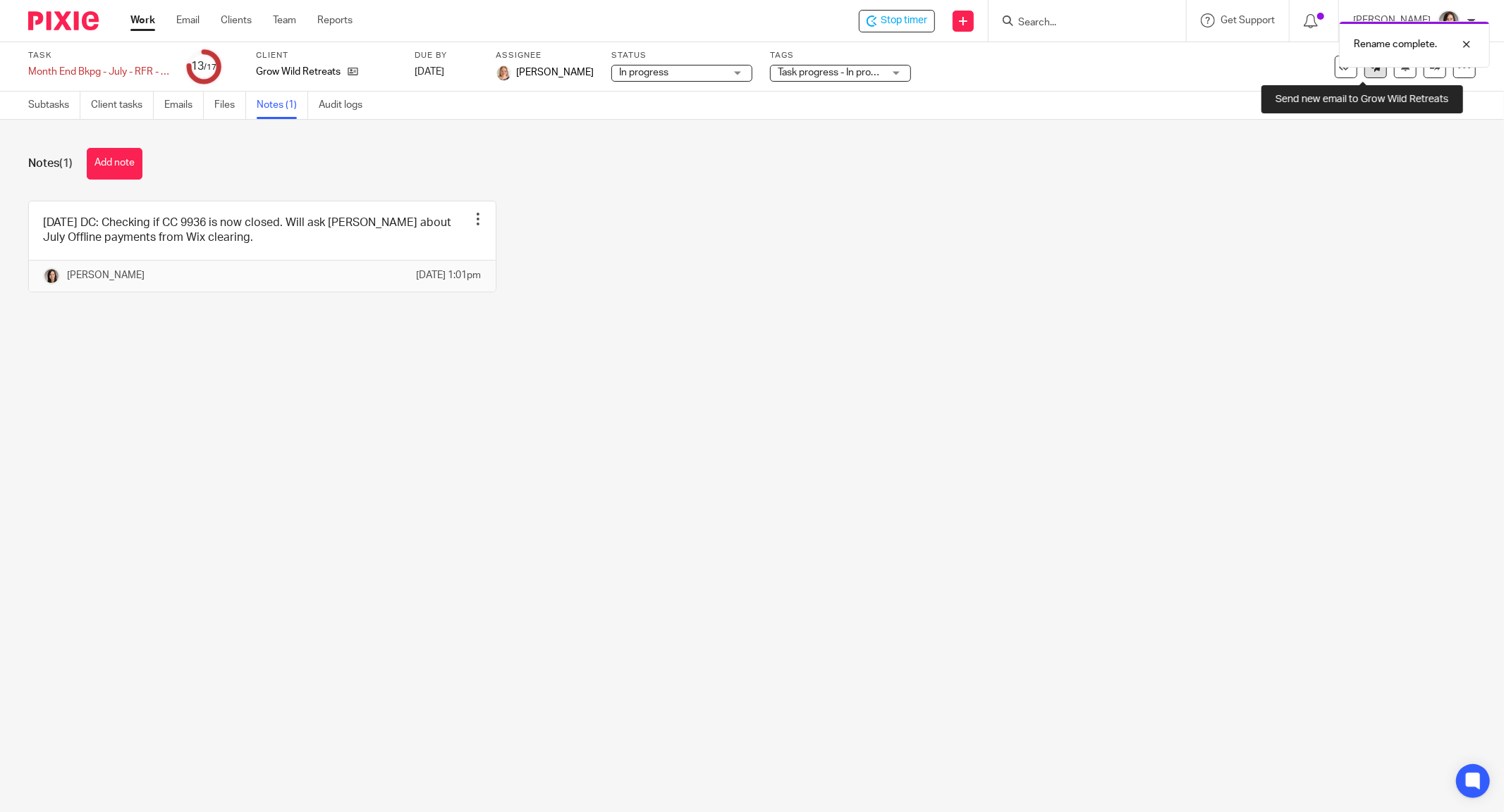
click at [1364, 74] on link at bounding box center [1375, 67] width 22 height 22
click at [1423, 71] on link at bounding box center [1434, 67] width 22 height 22
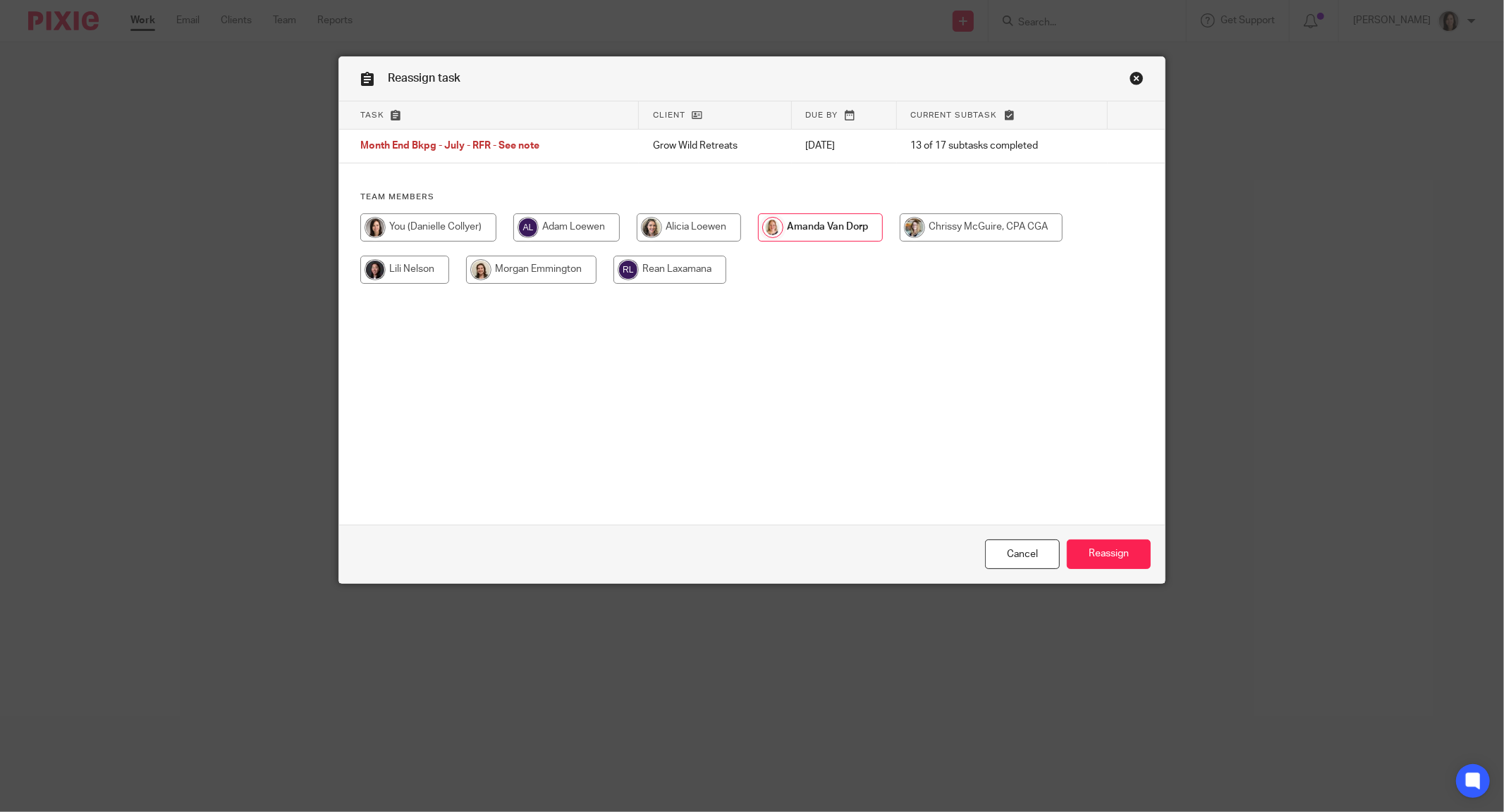
click at [423, 222] on input "radio" at bounding box center [428, 227] width 136 height 28
radio input "true"
click at [1115, 554] on input "Reassign" at bounding box center [1109, 555] width 84 height 31
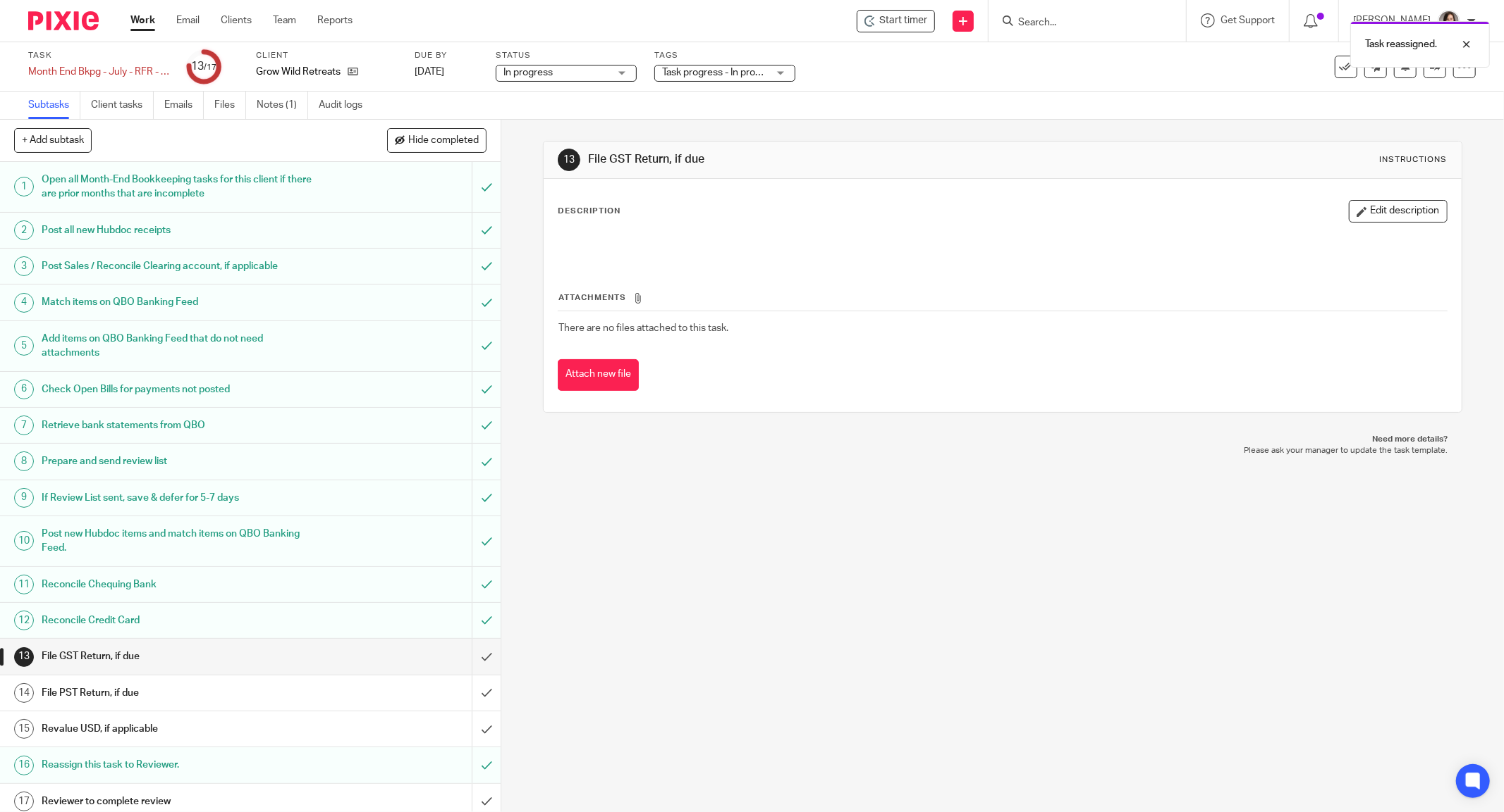
click at [152, 22] on link "Work" at bounding box center [142, 19] width 25 height 14
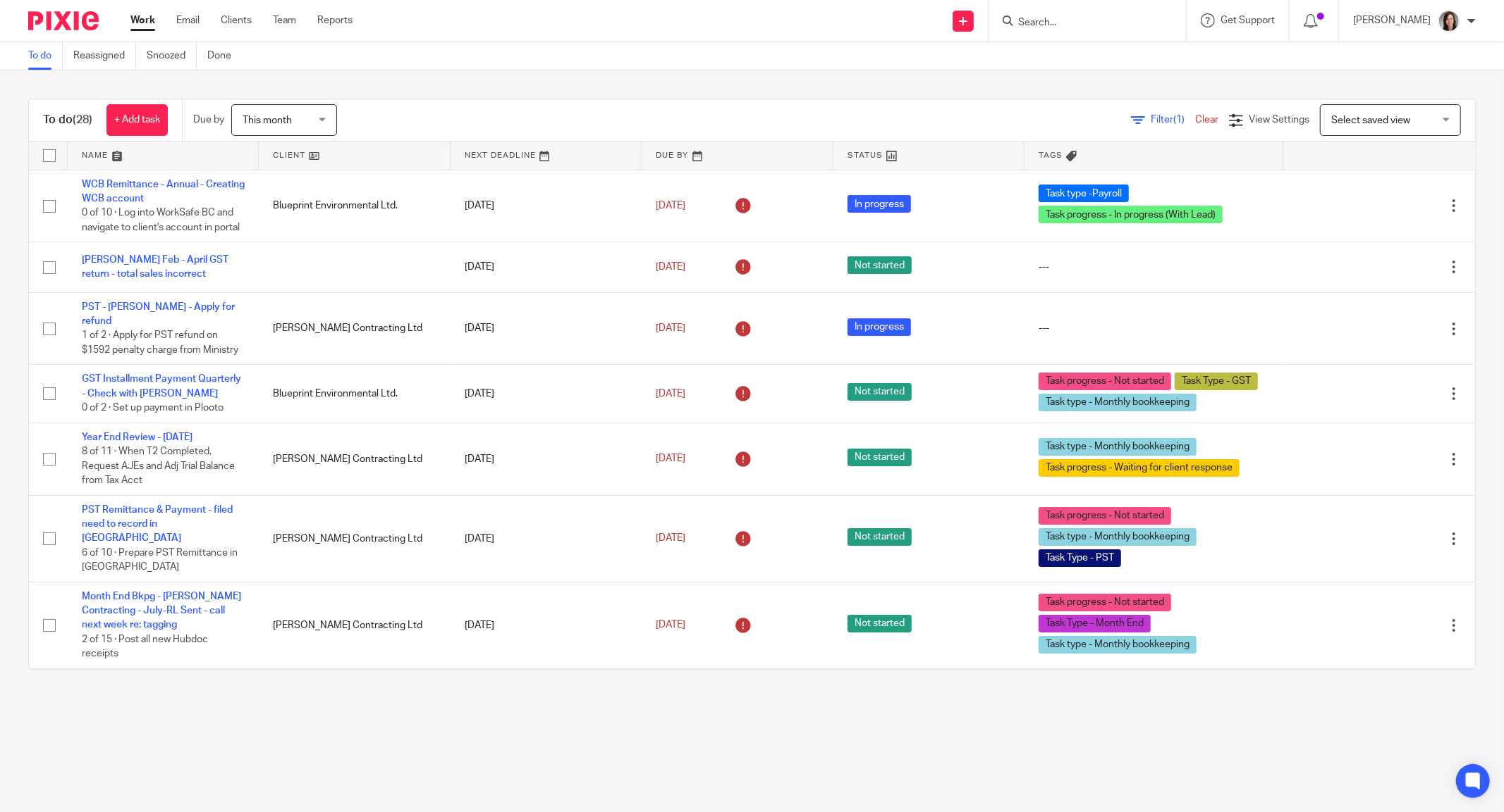
click at [1084, 23] on input "Search" at bounding box center [1080, 23] width 127 height 13
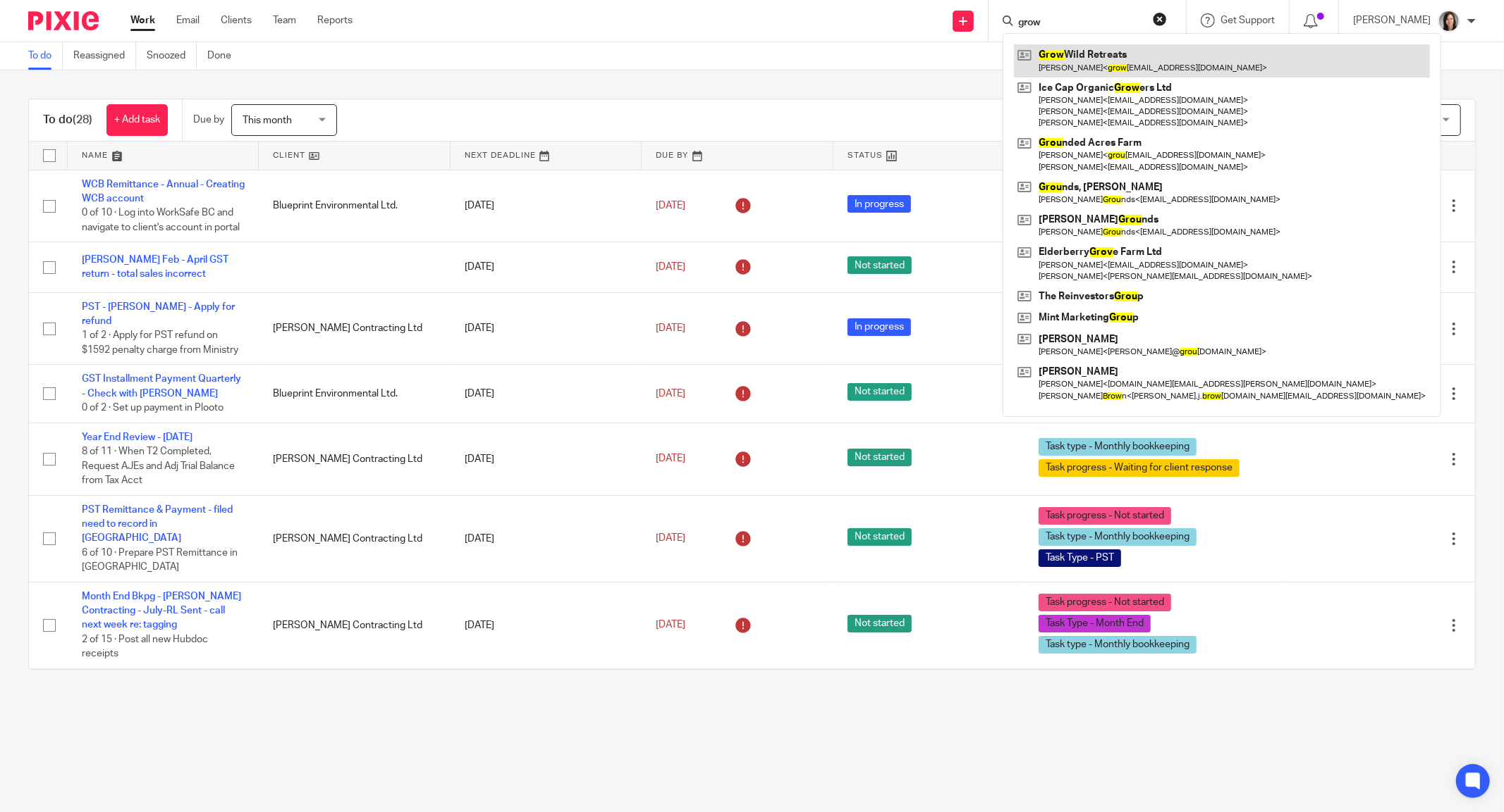
type input "grow"
click at [1134, 60] on link at bounding box center [1222, 60] width 416 height 32
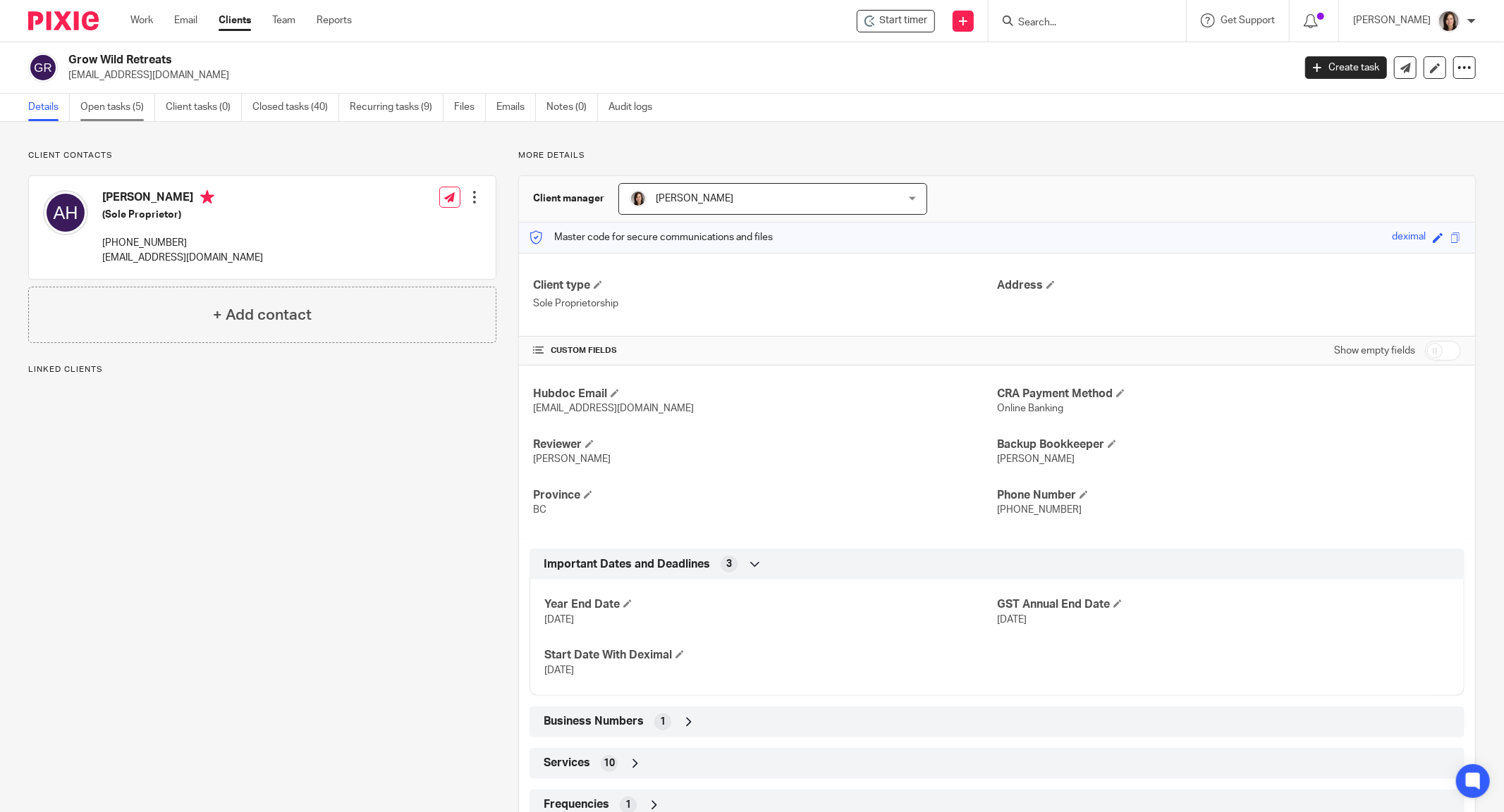
click at [111, 112] on link "Open tasks (5)" at bounding box center [118, 108] width 74 height 28
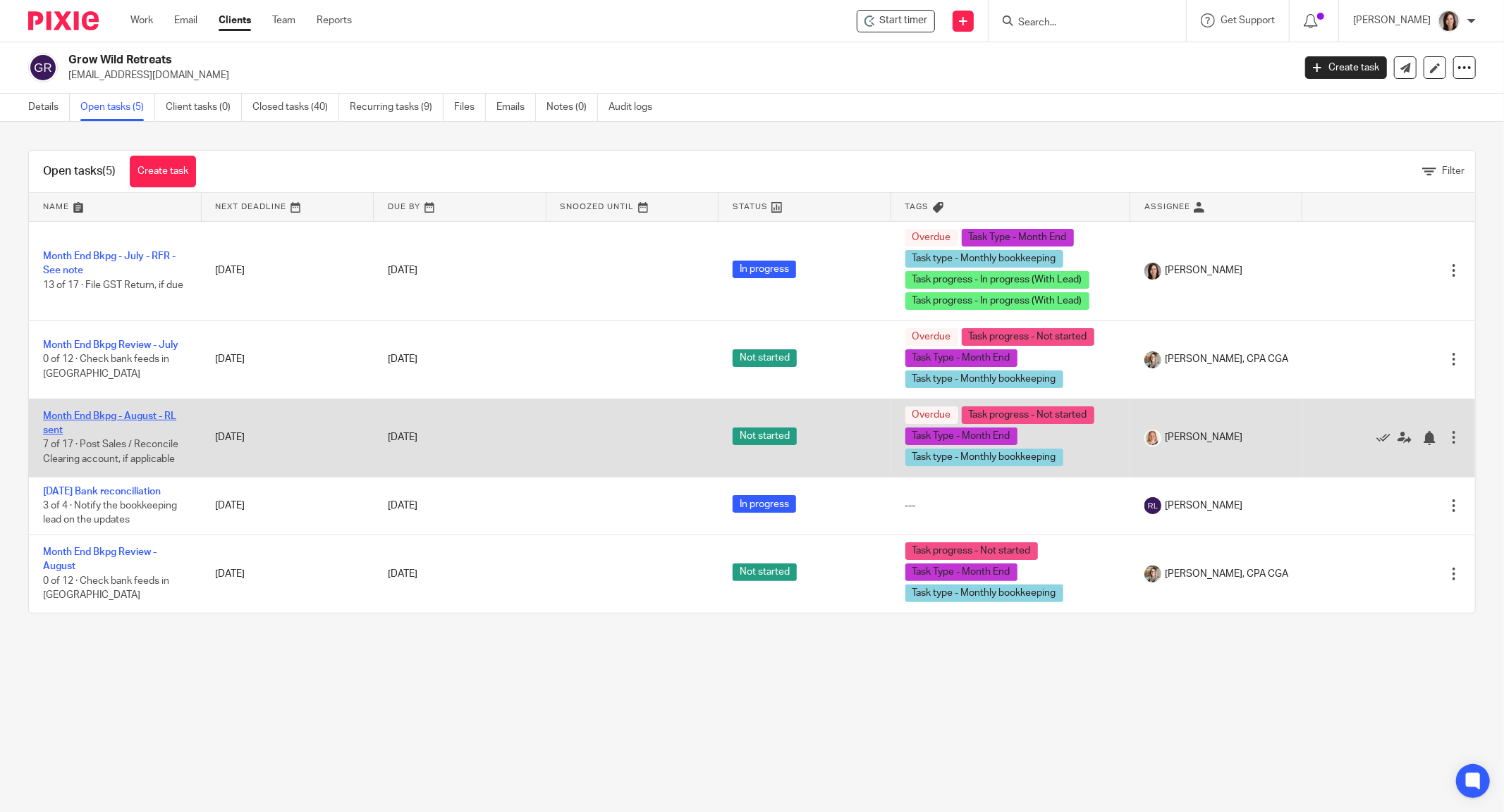
click at [157, 418] on link "Month End Bkpg - August - RL sent" at bounding box center [110, 423] width 134 height 24
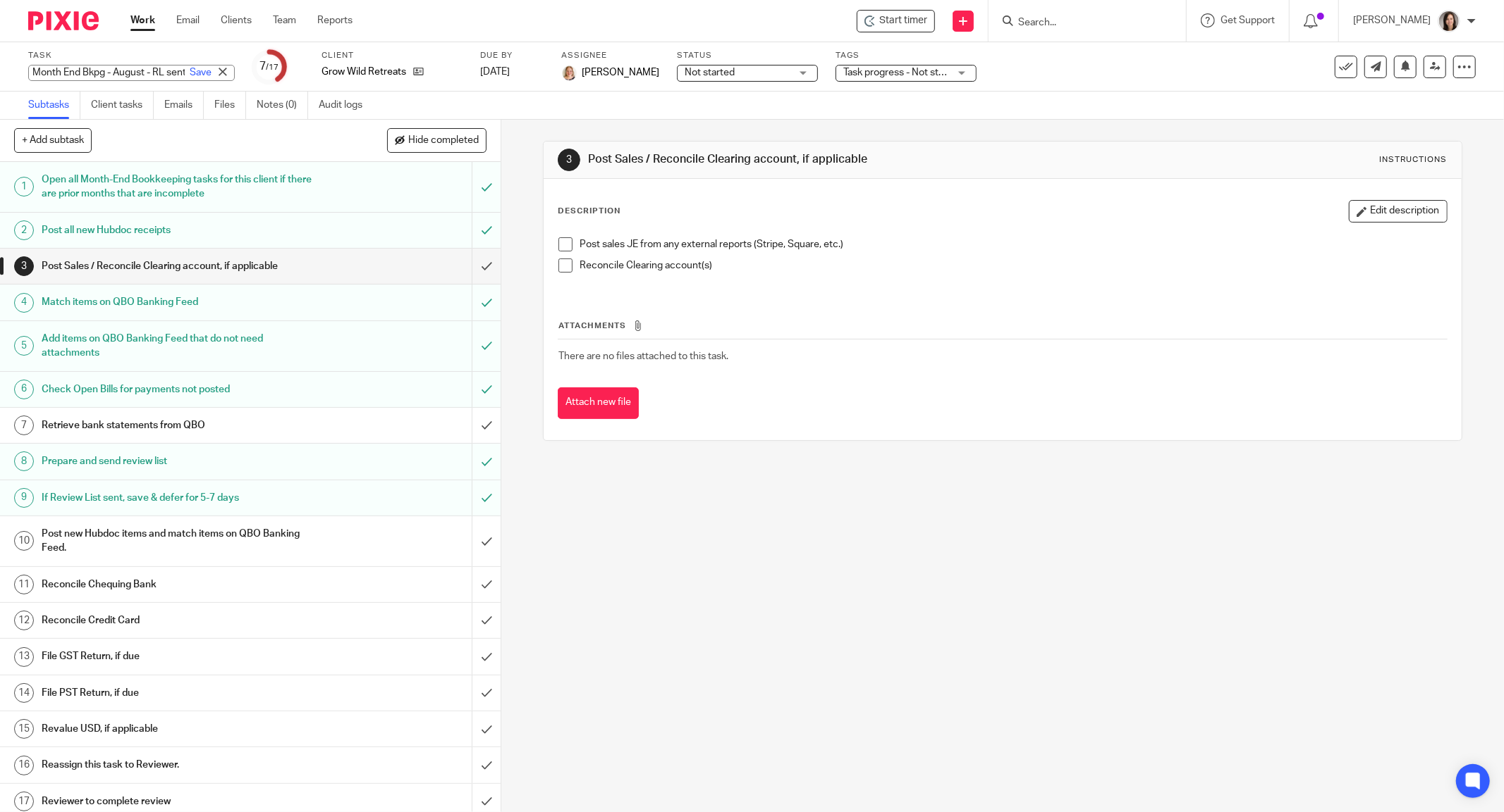
click at [98, 74] on div "Month End Bkpg - August - RL sent Save Month End Bkpg - August - RL sent" at bounding box center [131, 72] width 206 height 16
click at [145, 71] on input "Month End Bkpg - August - RL sent" at bounding box center [131, 72] width 206 height 16
type input "Month End Bkpg - August - RFR"
click at [642, 634] on div "3 Post Sales / Reconcile Clearing account, if applicable Instructions Descripti…" at bounding box center [1003, 466] width 1003 height 692
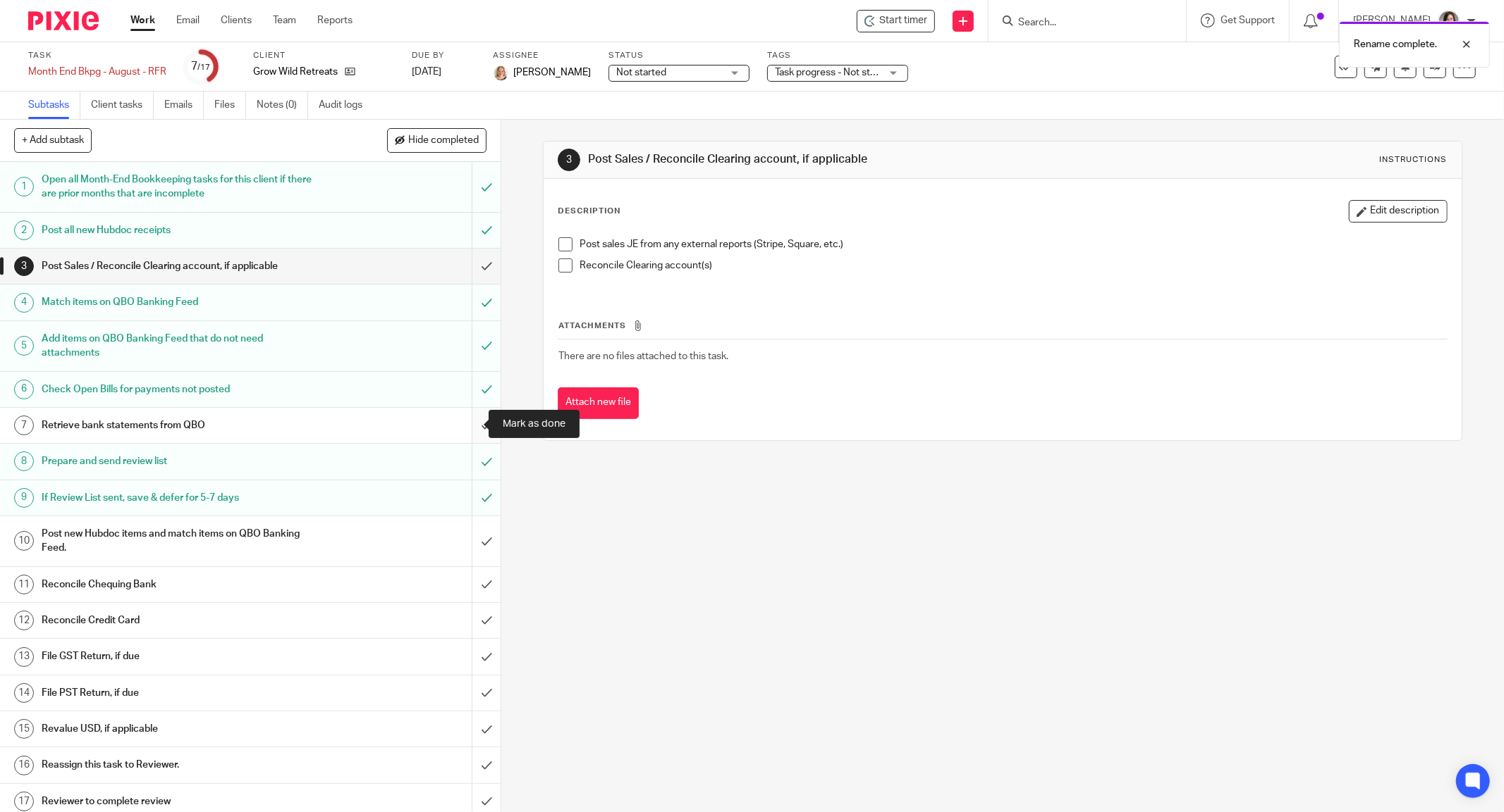
click at [461, 422] on input "submit" at bounding box center [250, 426] width 500 height 35
click at [464, 265] on input "submit" at bounding box center [250, 266] width 500 height 35
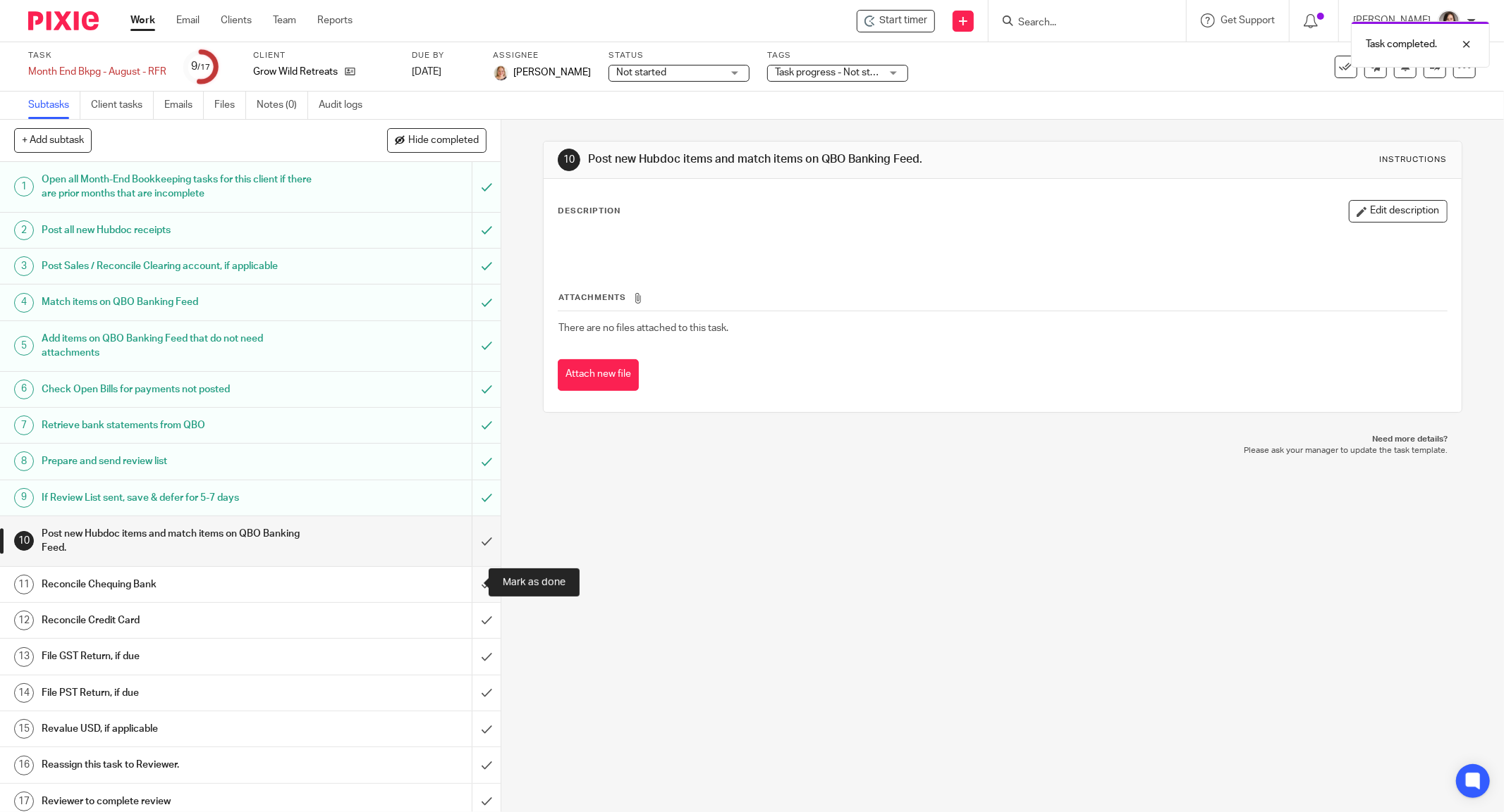
click at [469, 584] on input "submit" at bounding box center [250, 585] width 500 height 35
click at [470, 619] on input "submit" at bounding box center [250, 621] width 500 height 35
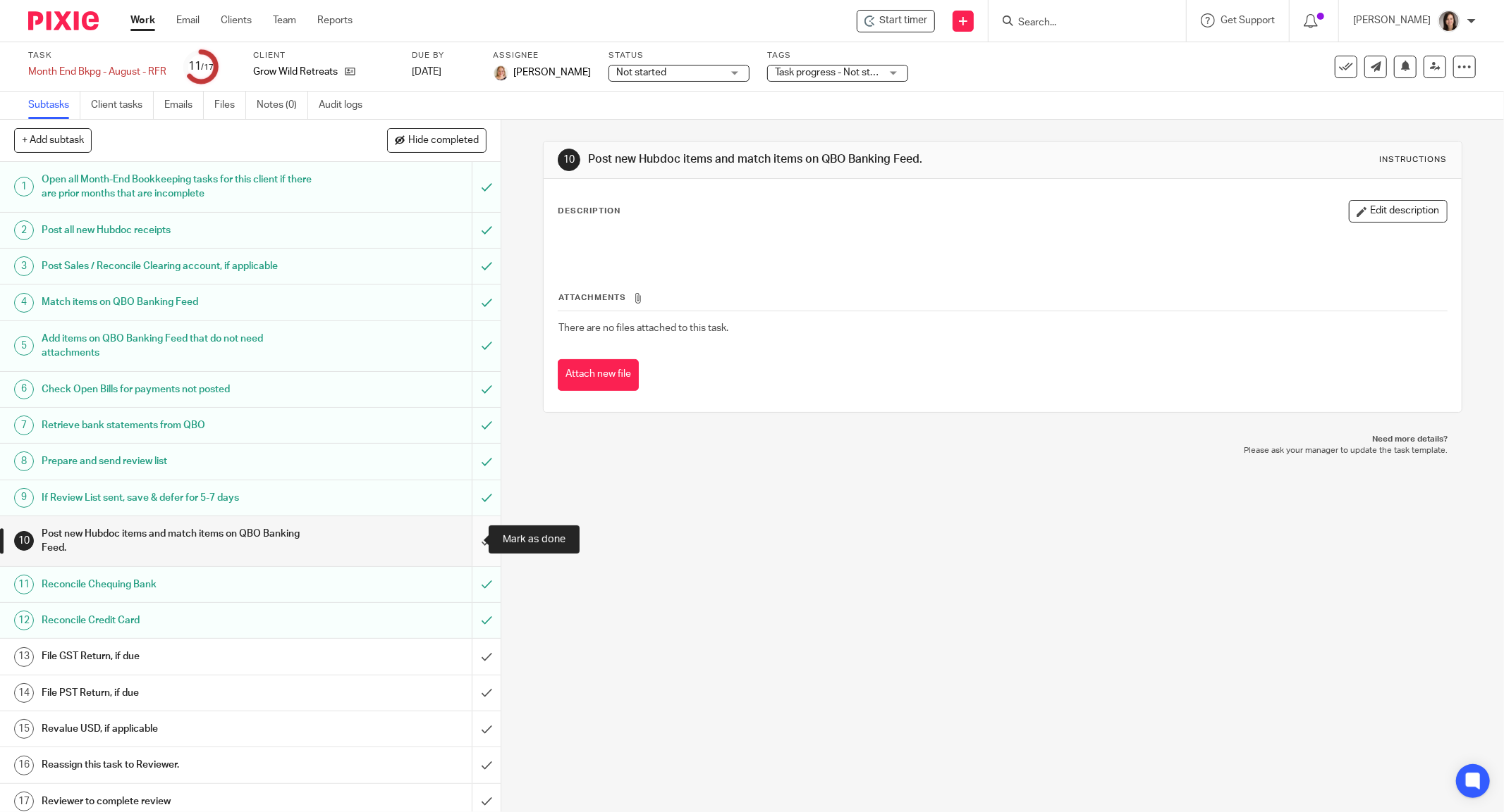
click at [473, 542] on input "submit" at bounding box center [250, 542] width 500 height 50
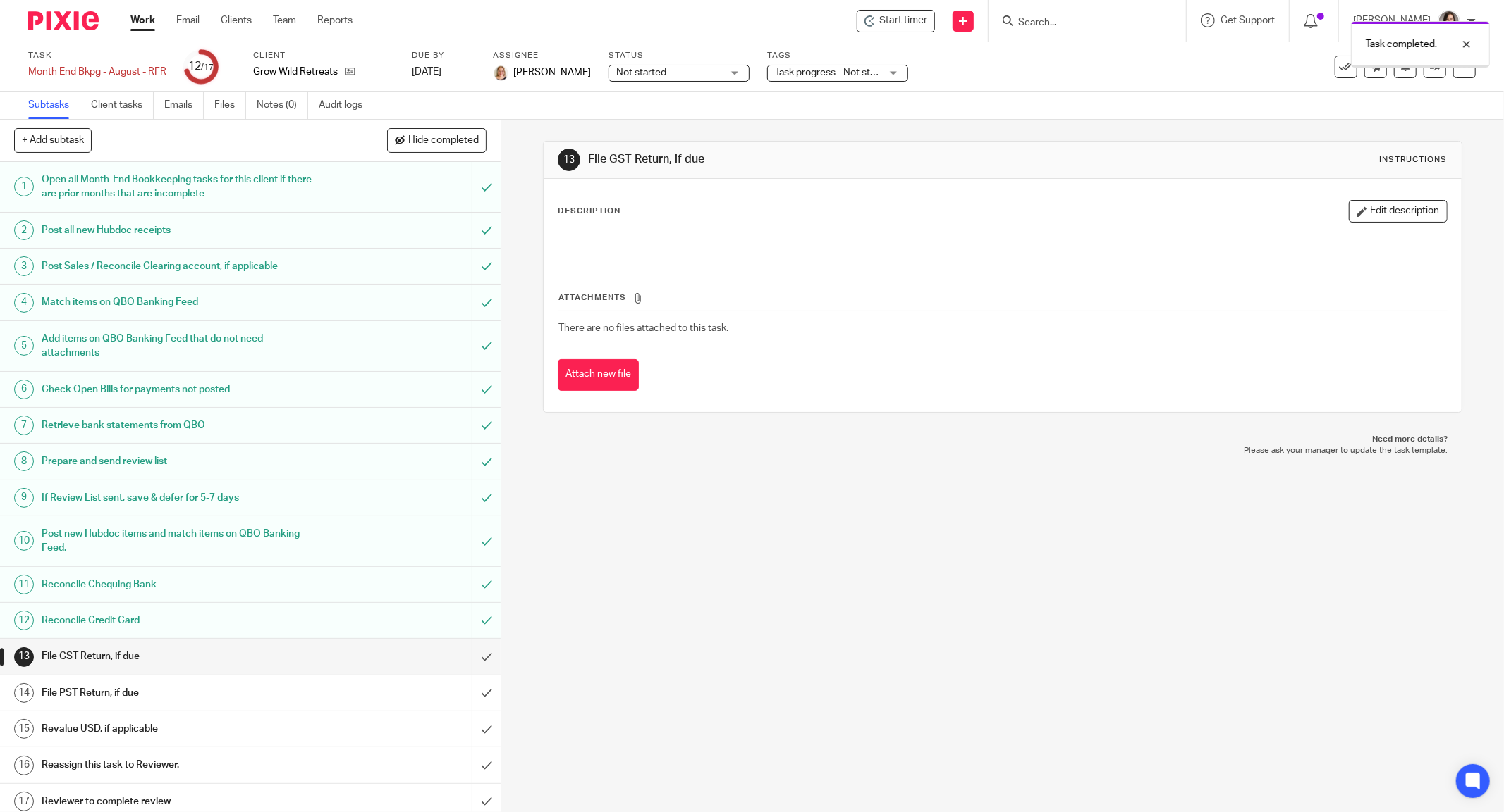
scroll to position [4, 0]
drag, startPoint x: 468, startPoint y: 762, endPoint x: 519, endPoint y: 684, distance: 93.2
click at [468, 762] on input "submit" at bounding box center [250, 762] width 500 height 35
click at [1426, 67] on link at bounding box center [1434, 67] width 22 height 22
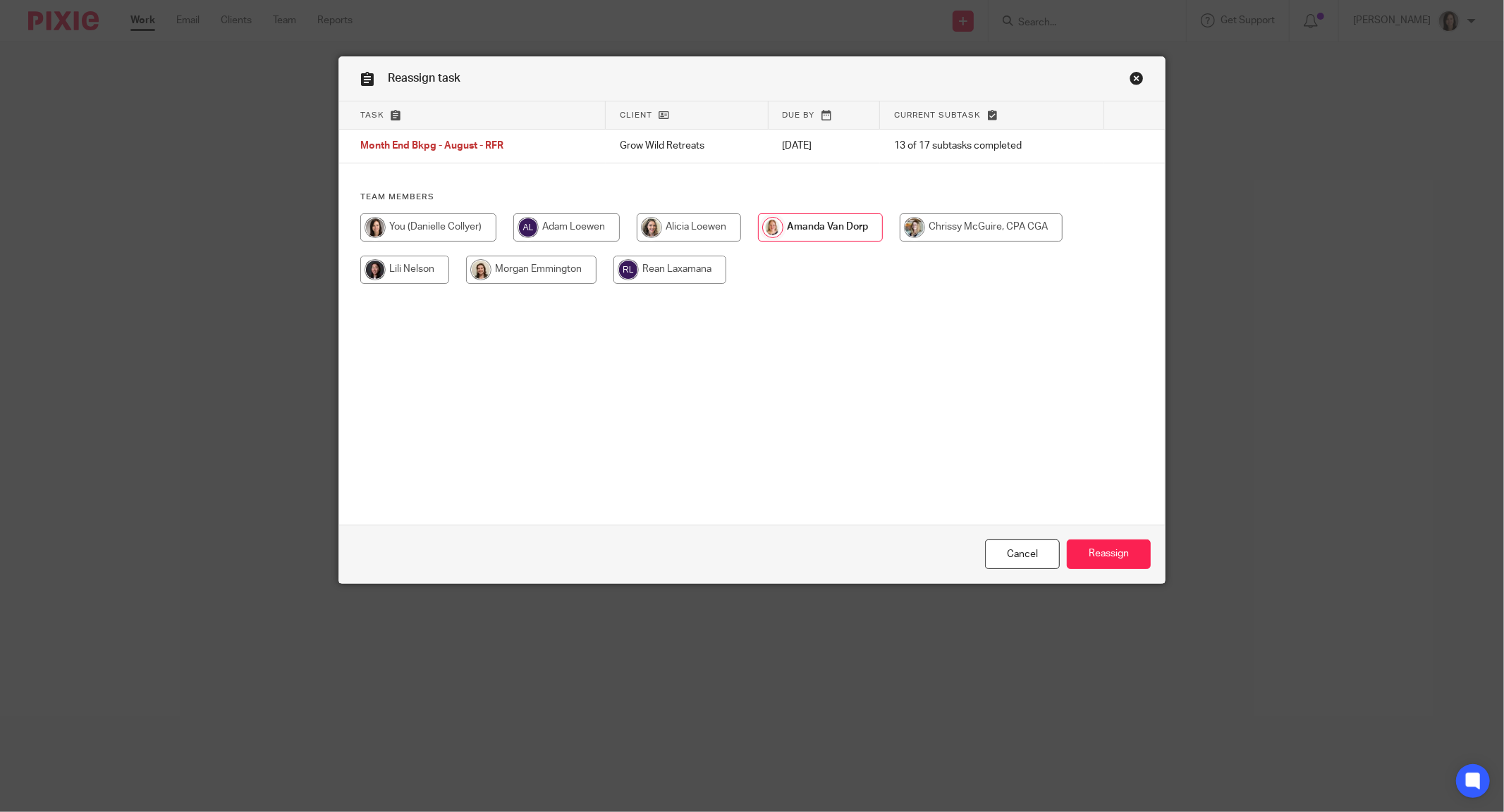
click at [451, 218] on input "radio" at bounding box center [428, 227] width 136 height 28
radio input "true"
click at [1100, 552] on input "Reassign" at bounding box center [1109, 555] width 84 height 31
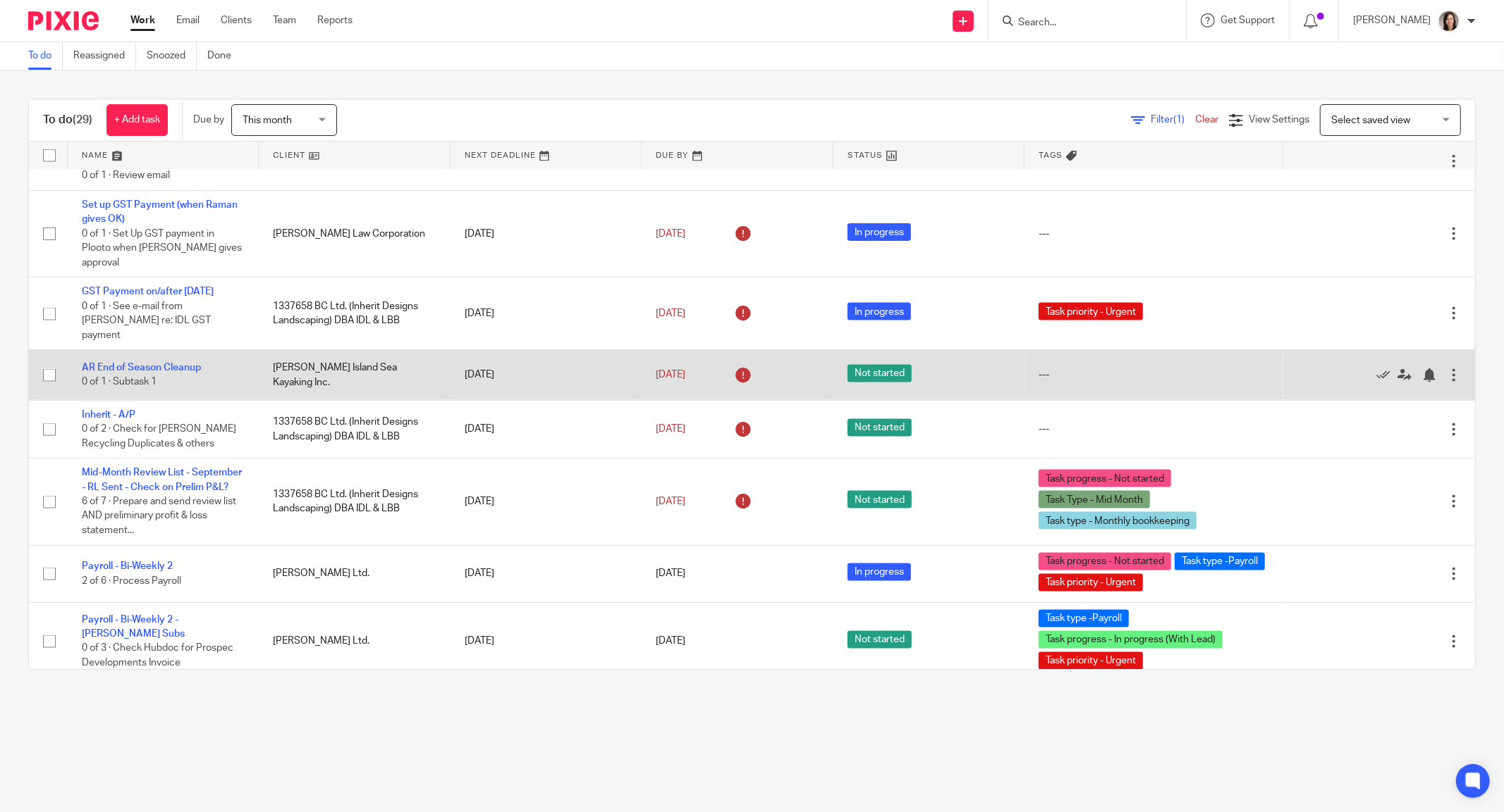
scroll to position [1706, 0]
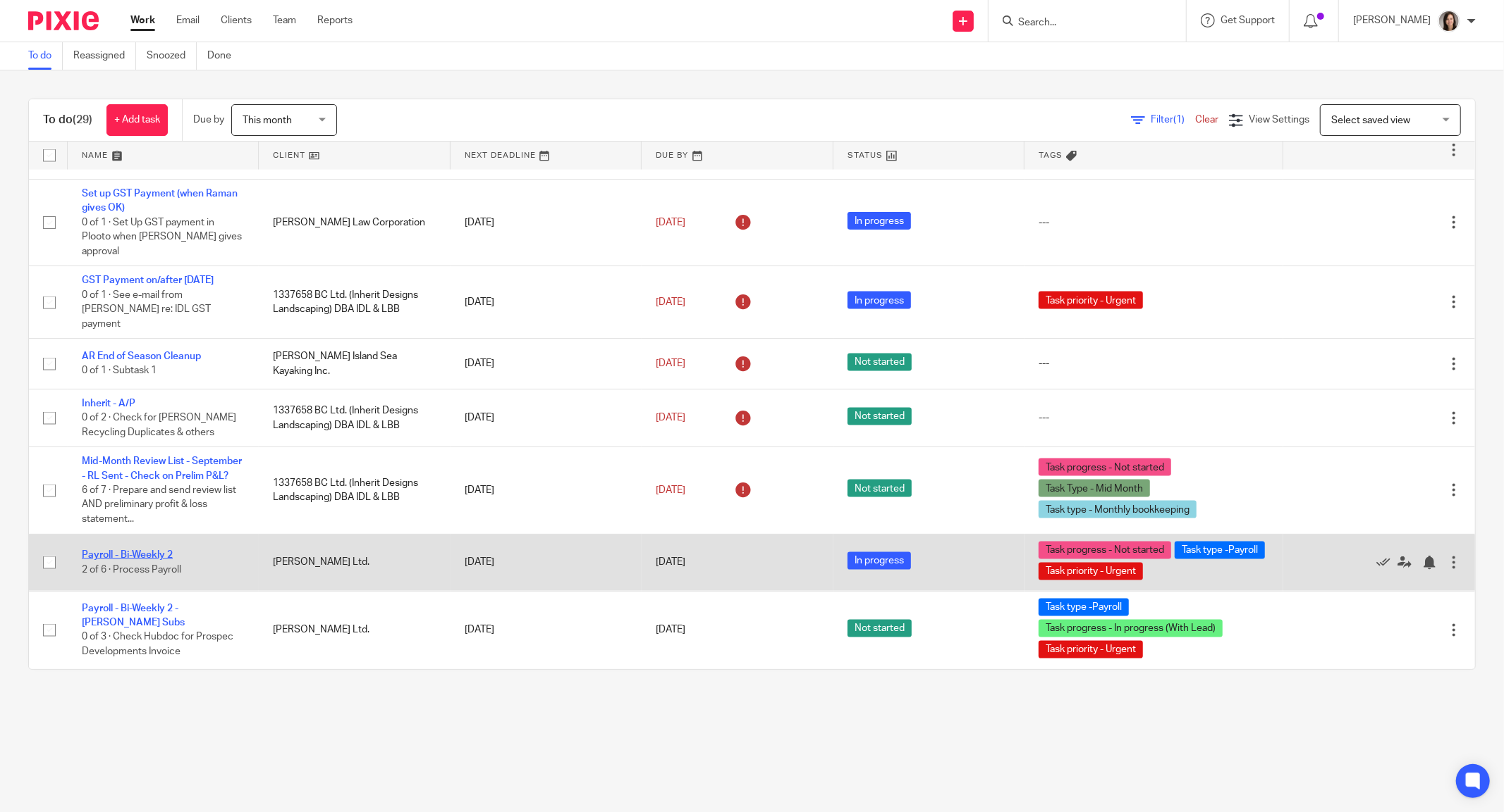
click at [136, 554] on link "Payroll - Bi-Weekly 2" at bounding box center [127, 555] width 91 height 10
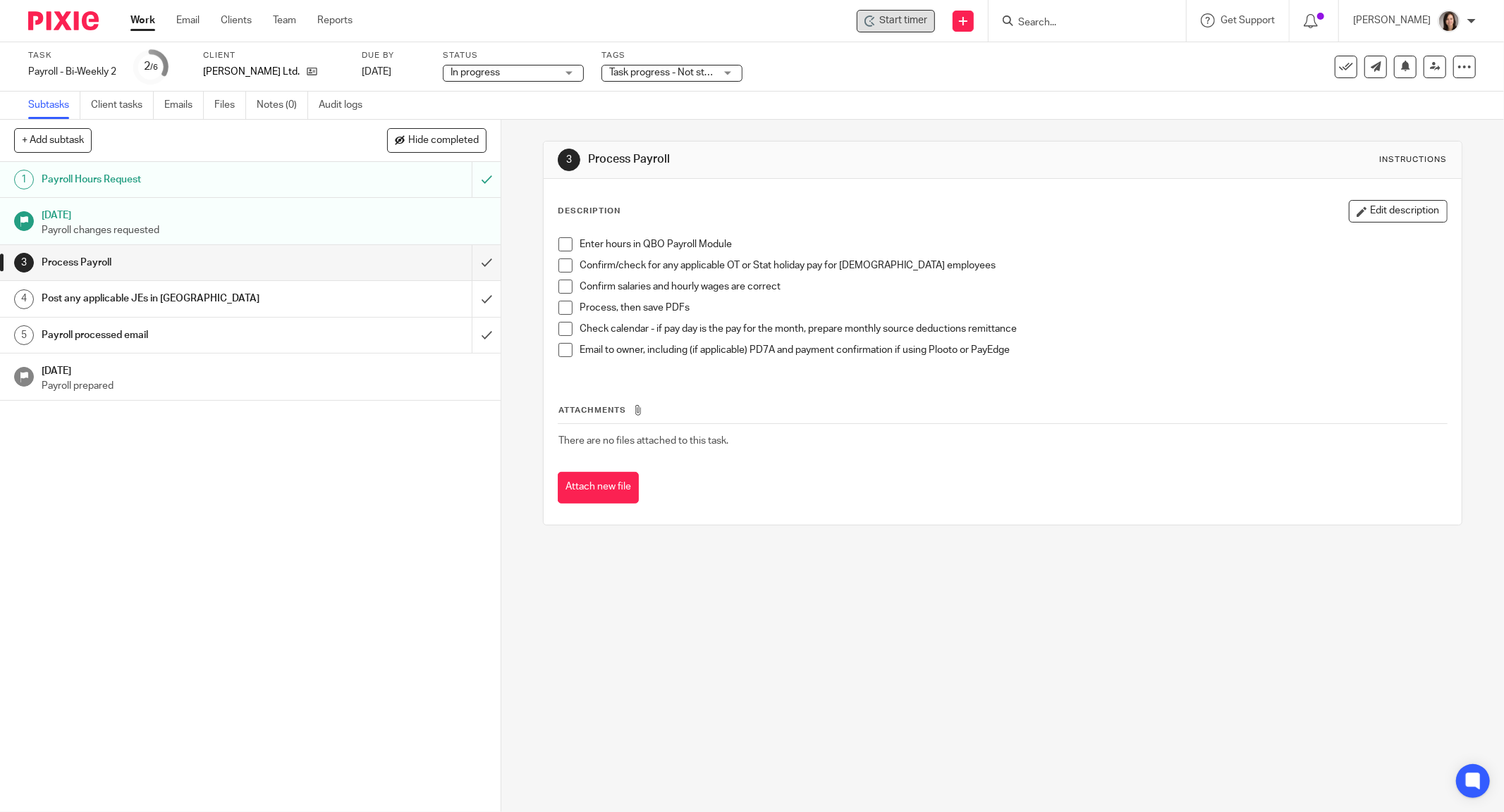
click at [919, 25] on span "Start timer" at bounding box center [903, 20] width 48 height 15
click at [921, 25] on span "Start timer" at bounding box center [903, 20] width 48 height 15
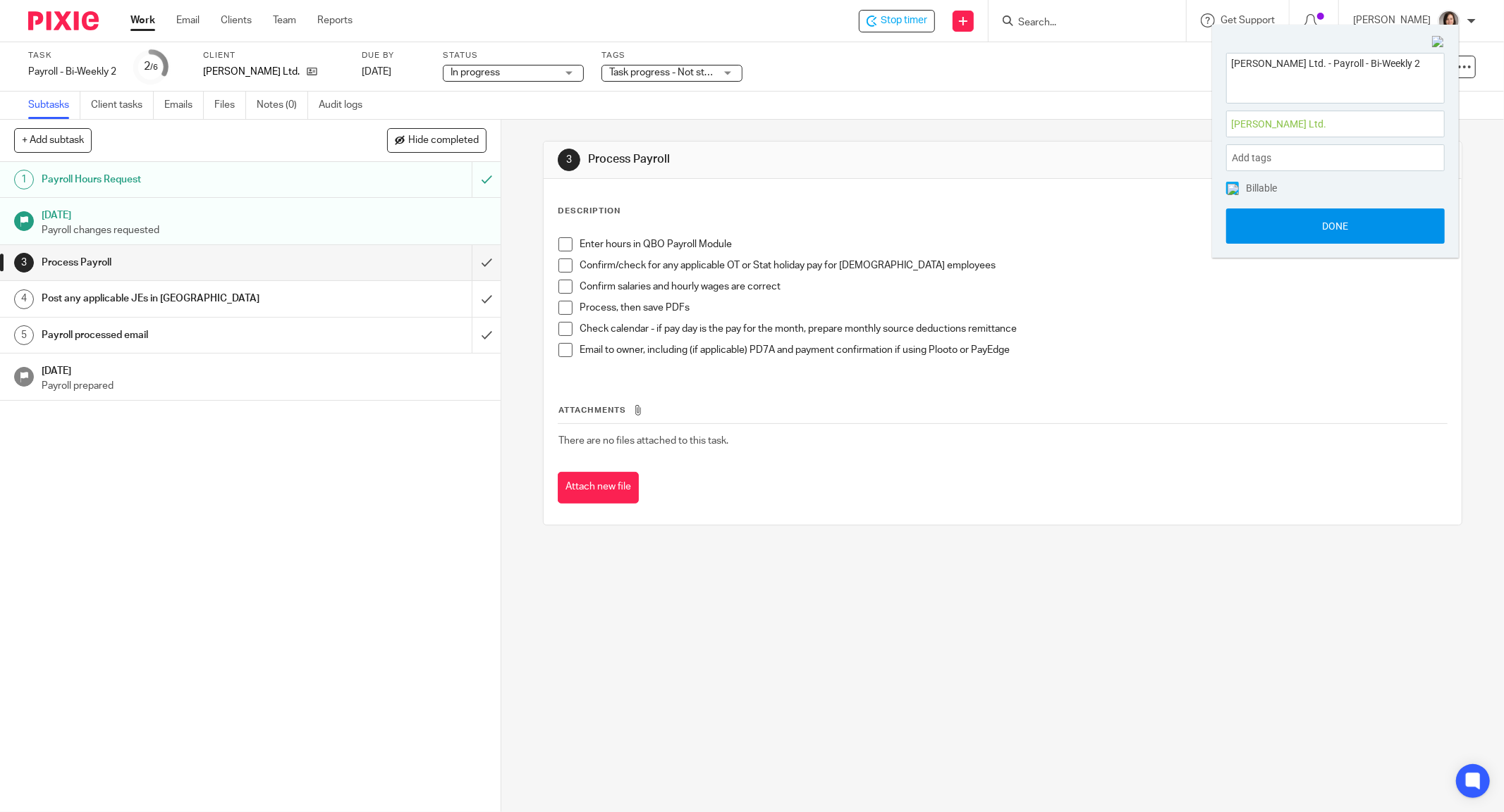
click at [1339, 236] on button "Done" at bounding box center [1334, 226] width 218 height 35
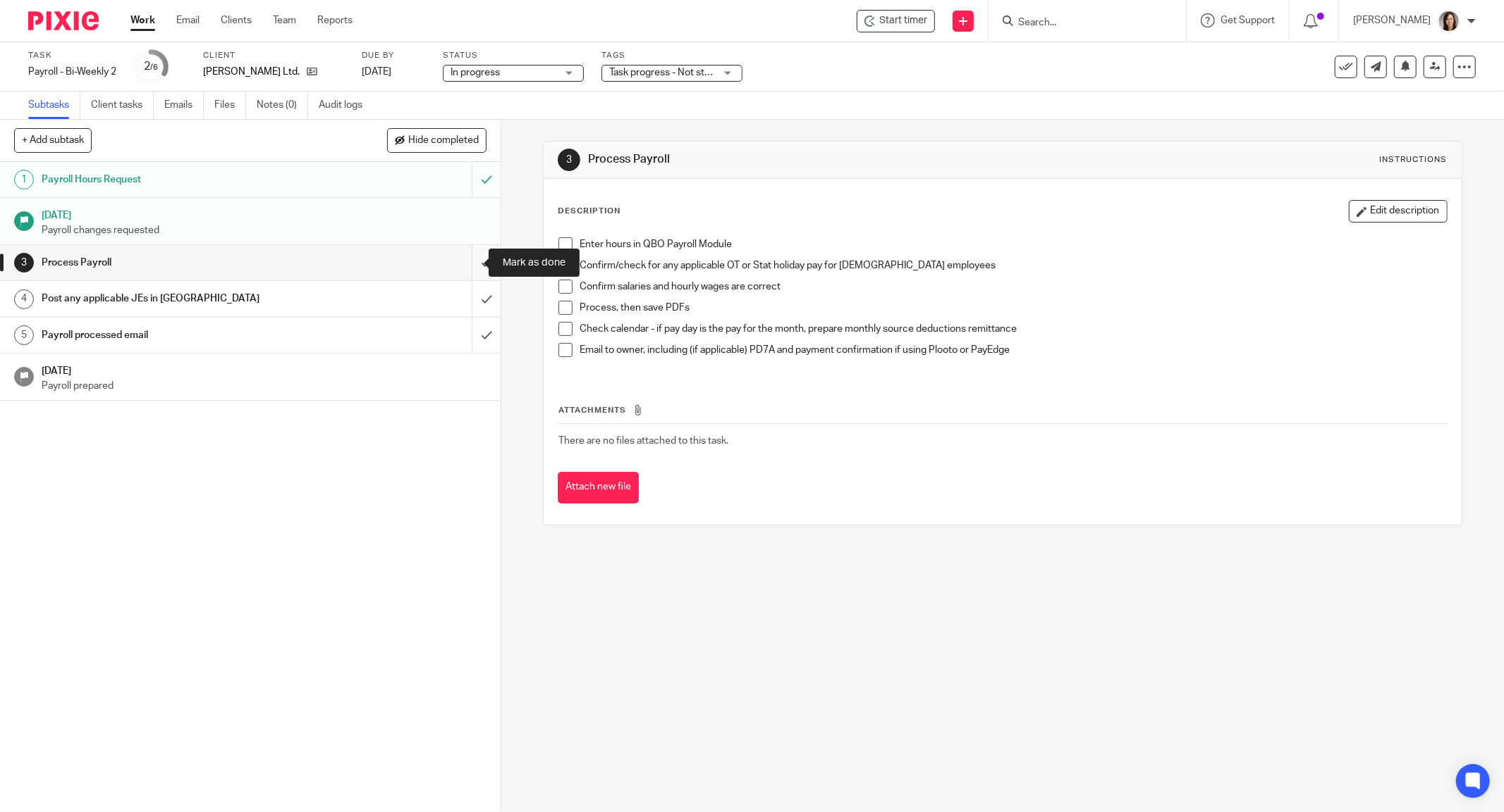
click at [481, 262] on input "submit" at bounding box center [250, 263] width 500 height 35
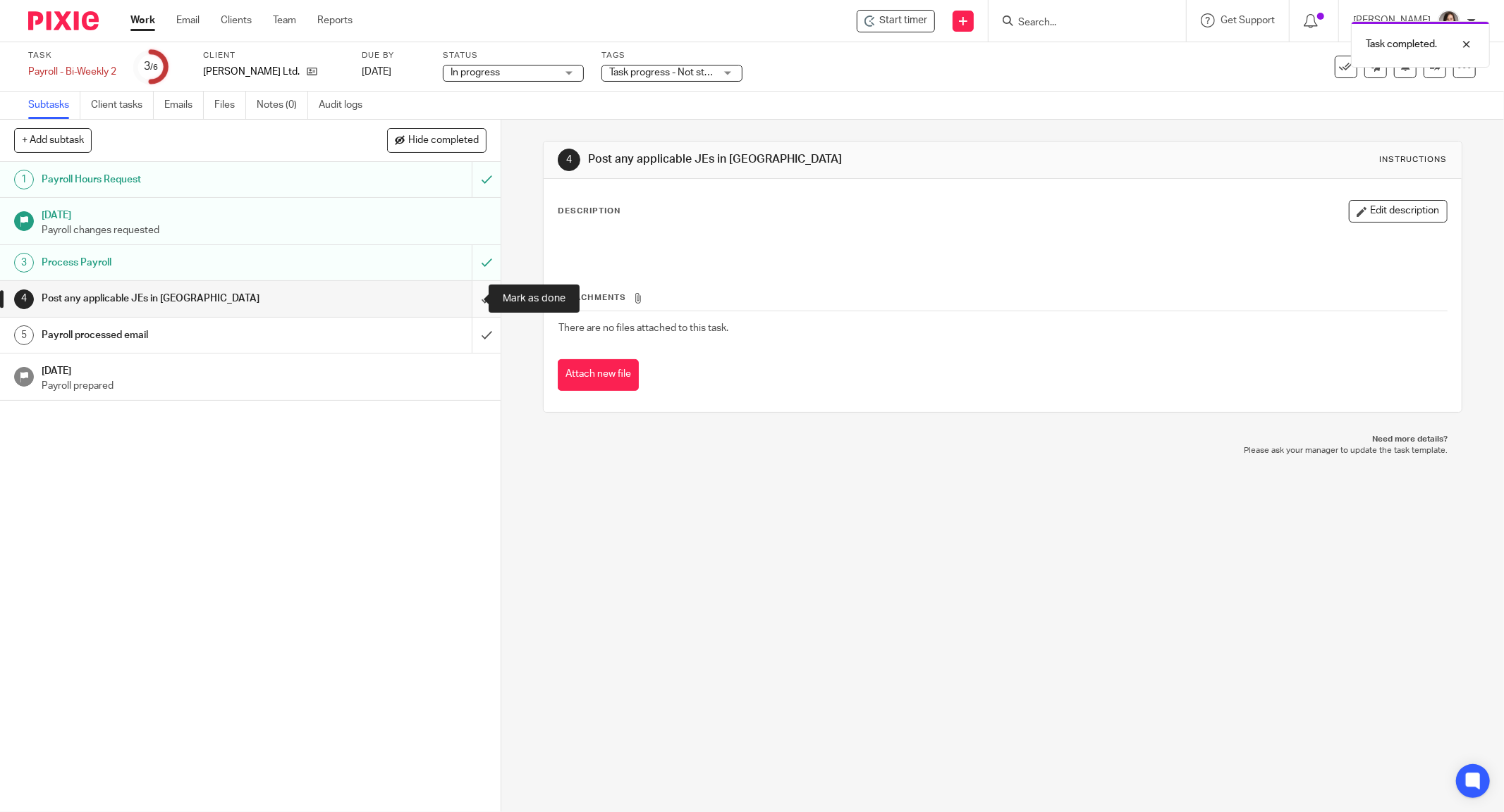
click at [474, 302] on input "submit" at bounding box center [250, 299] width 500 height 35
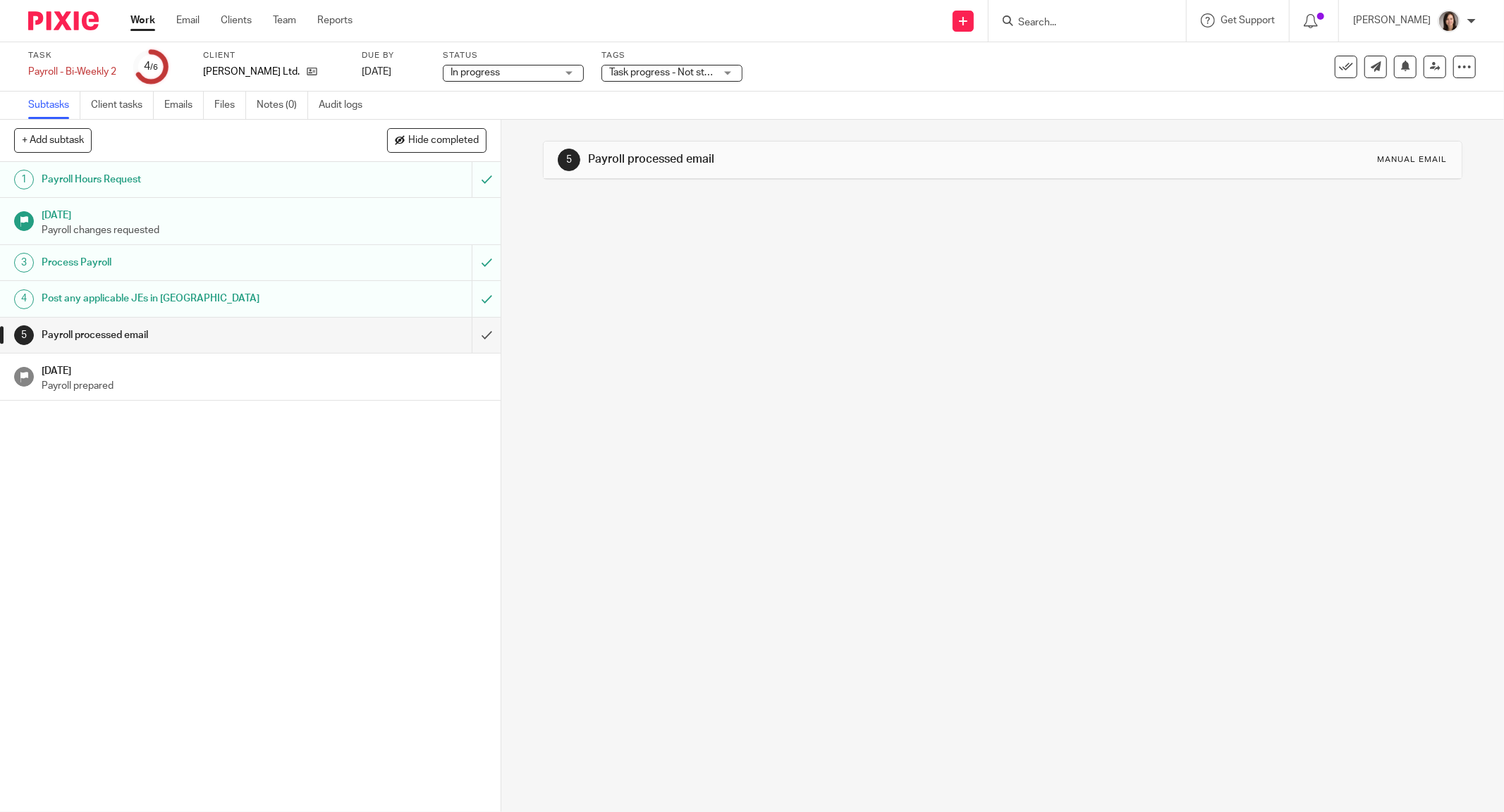
click at [226, 336] on h1 "Payroll processed email" at bounding box center [180, 335] width 278 height 21
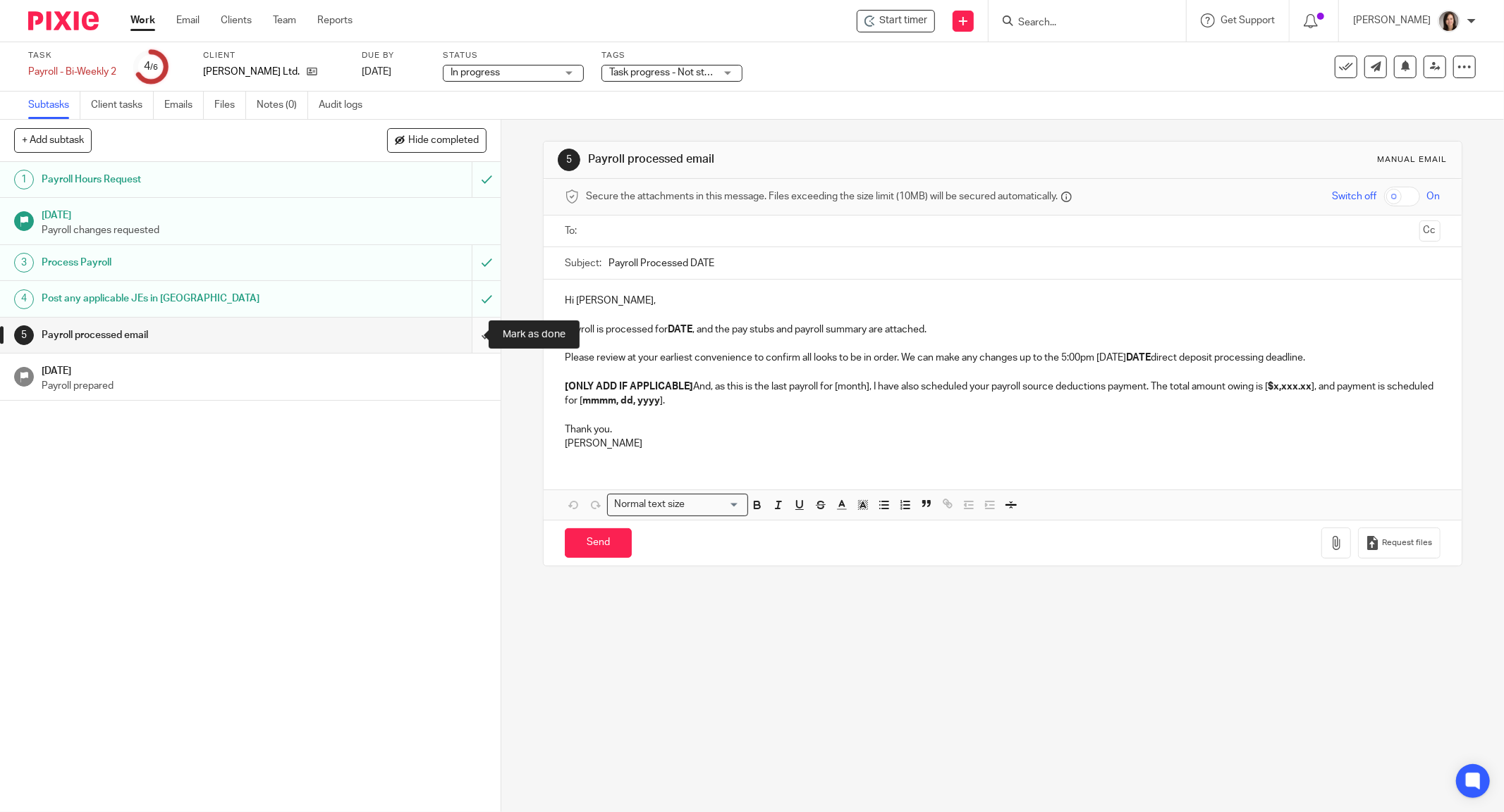
click at [470, 341] on input "submit" at bounding box center [250, 335] width 500 height 35
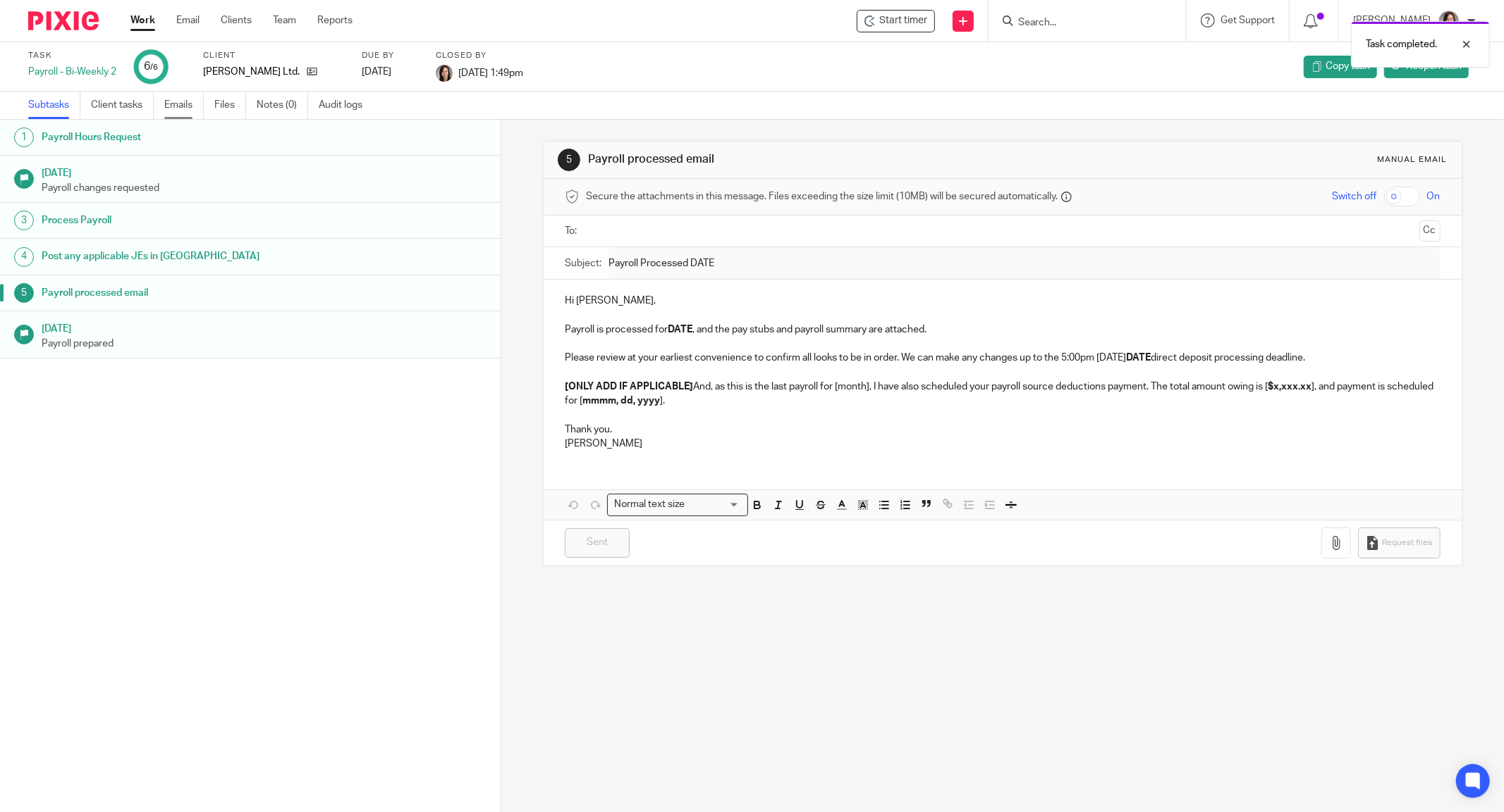
click at [193, 101] on link "Emails" at bounding box center [184, 106] width 40 height 28
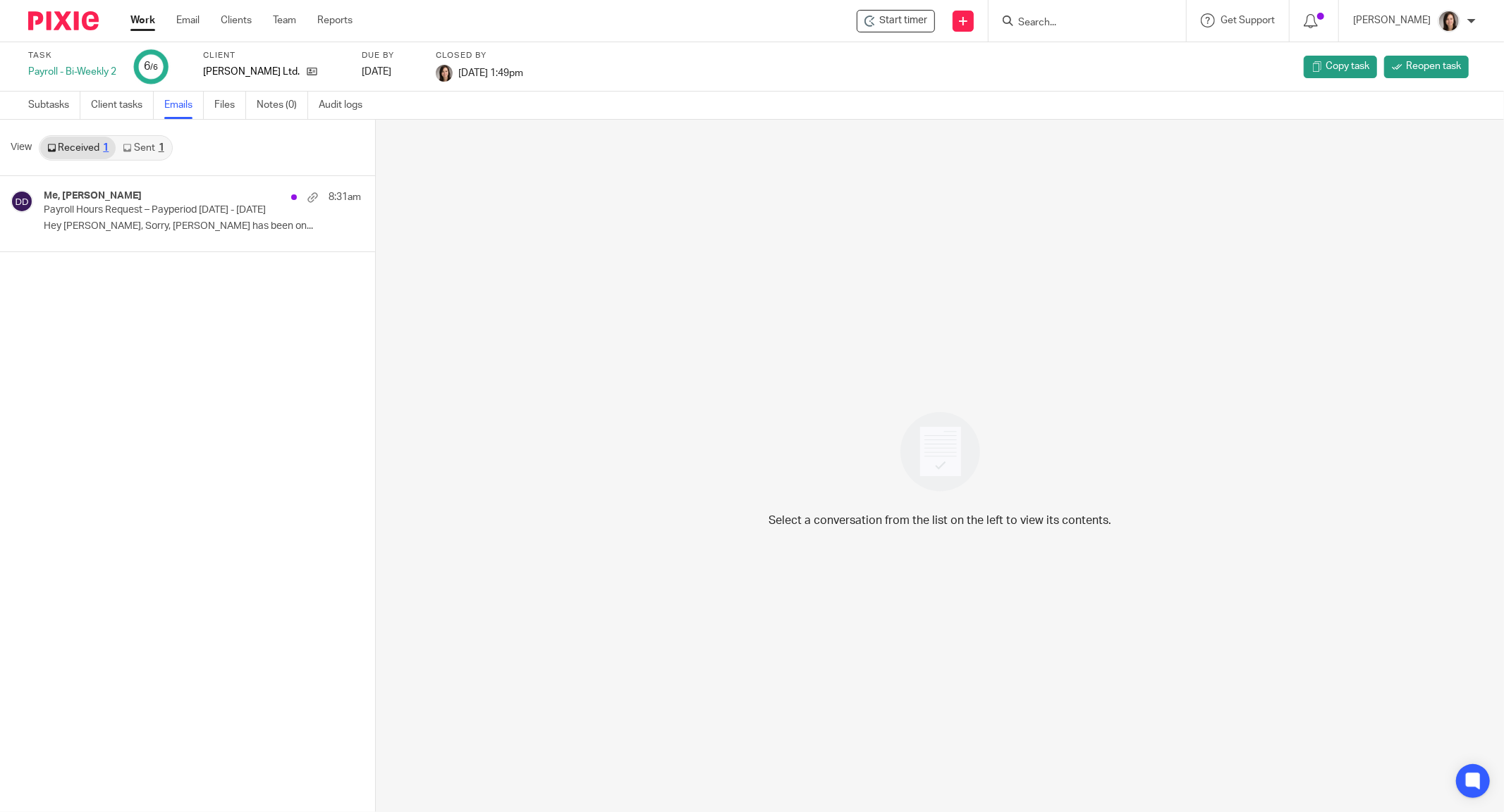
click at [161, 136] on link "Sent 1" at bounding box center [143, 148] width 55 height 22
click at [116, 204] on p "Payroll Hours Request – Payperiod [DATE] - [DATE]" at bounding box center [153, 210] width 220 height 12
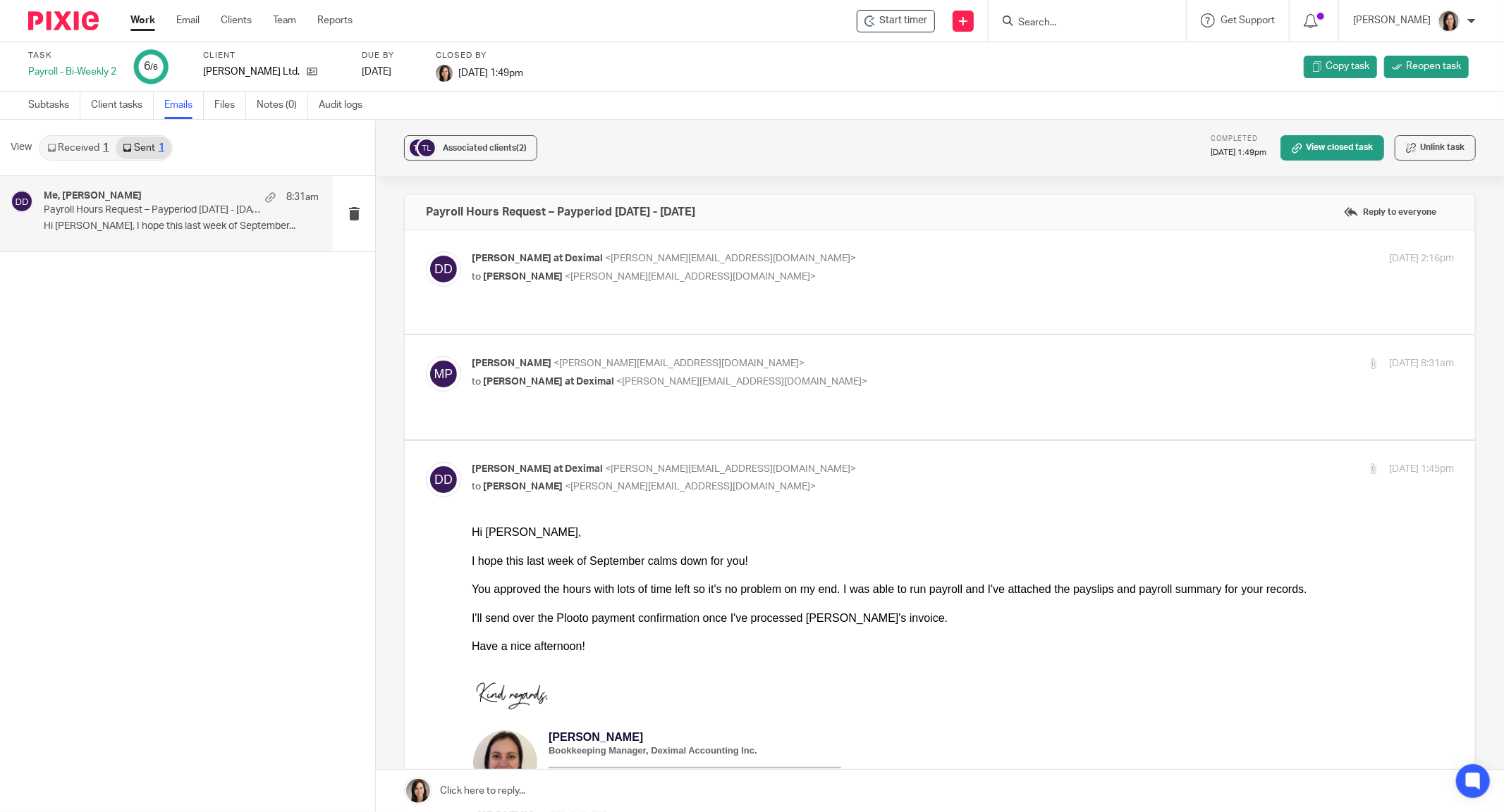
click at [139, 24] on link "Work" at bounding box center [142, 19] width 25 height 14
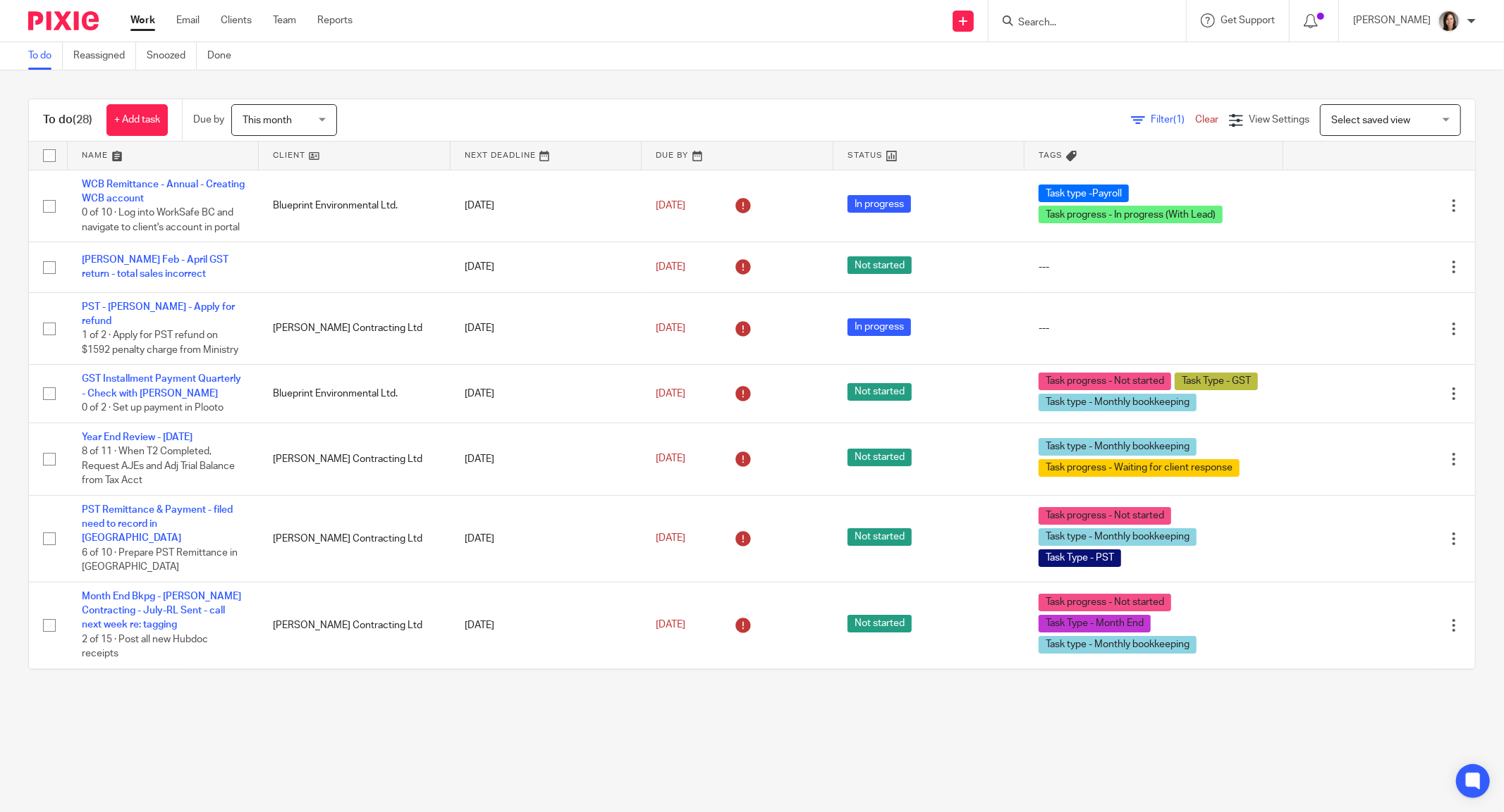
click at [1048, 28] on input "Search" at bounding box center [1080, 23] width 127 height 13
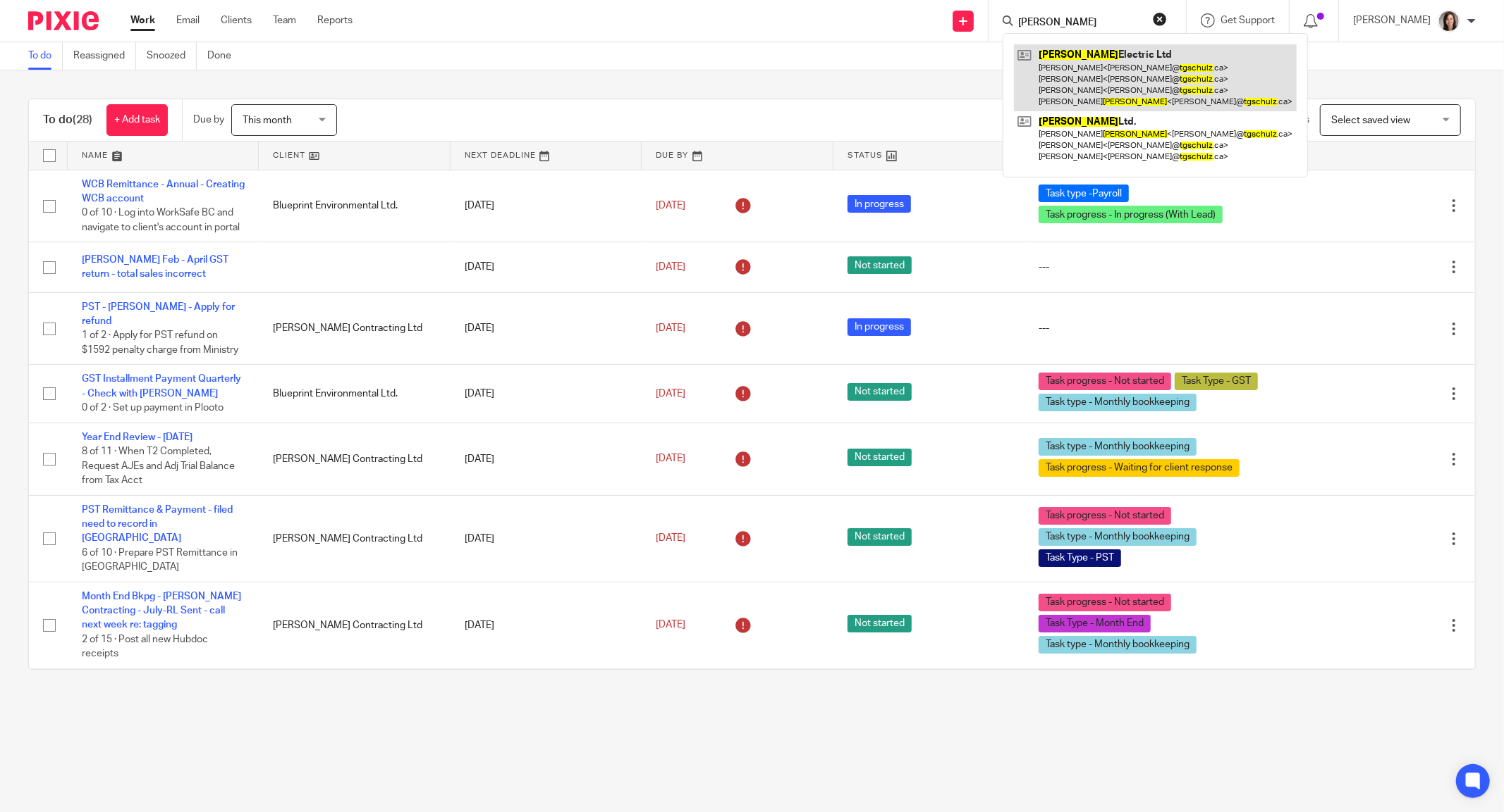
type input "[PERSON_NAME]"
click at [1112, 73] on link at bounding box center [1155, 78] width 282 height 67
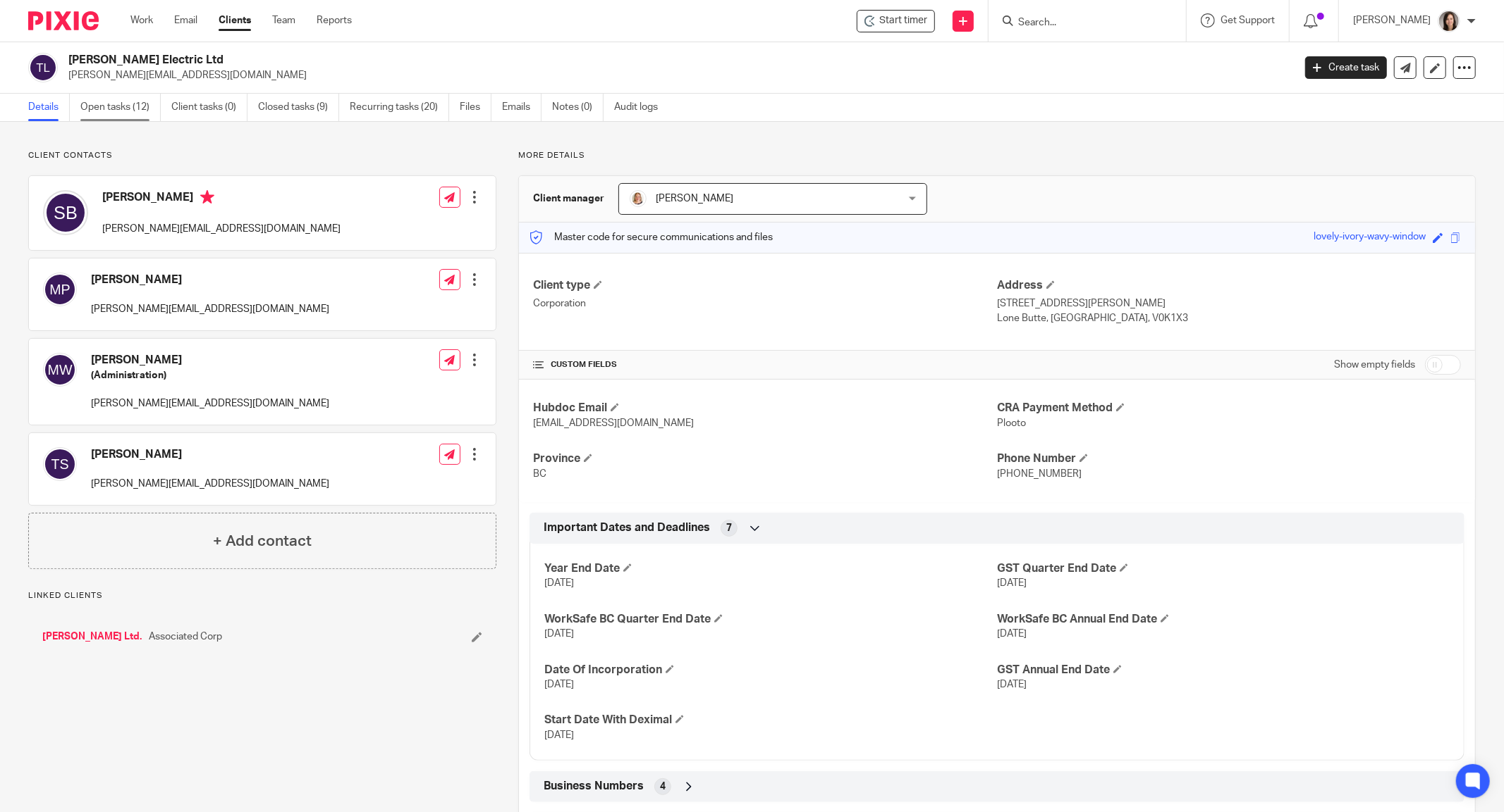
click at [119, 107] on link "Open tasks (12)" at bounding box center [121, 108] width 81 height 28
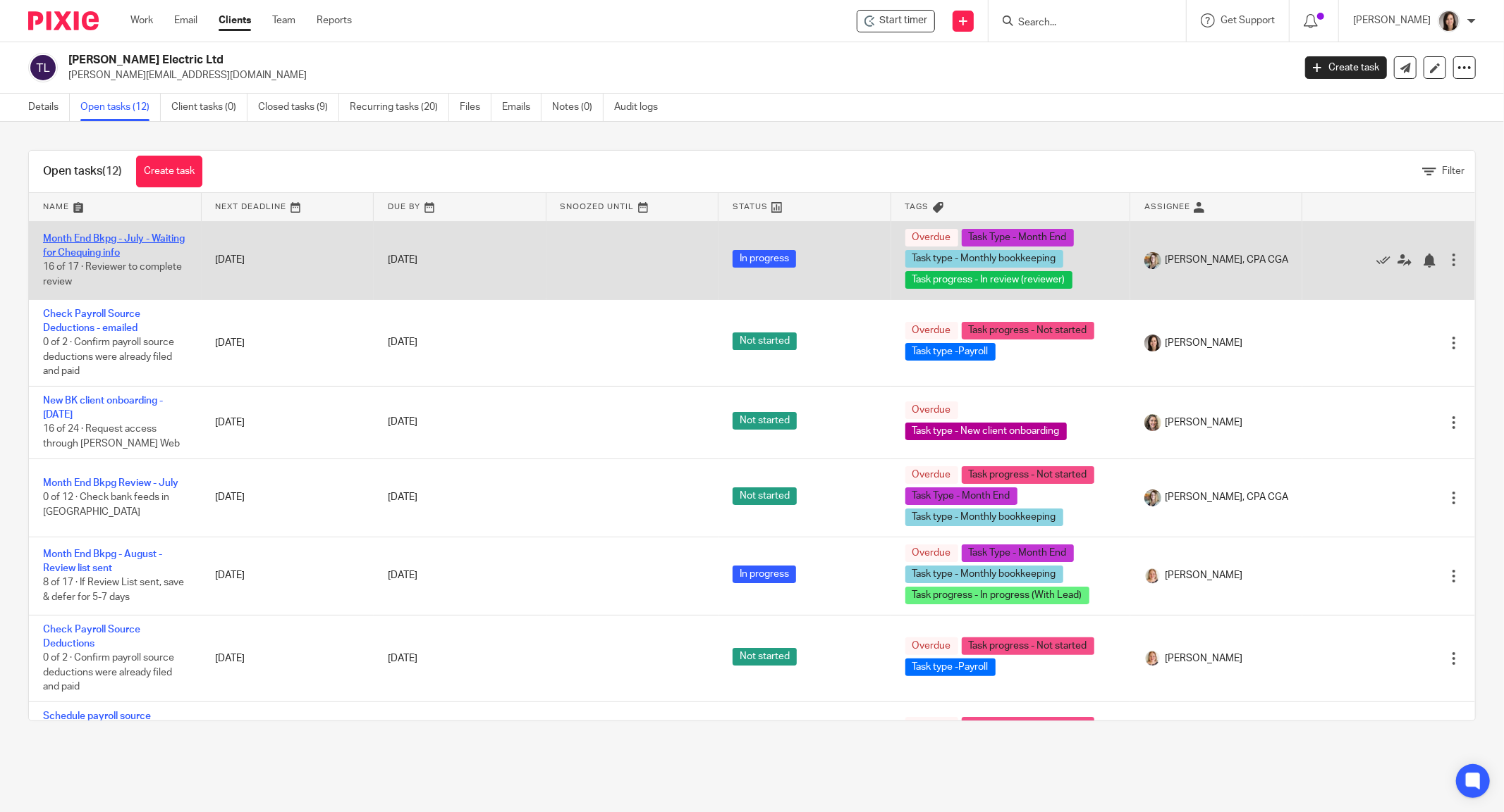
click at [141, 248] on link "Month End Bkpg - July - Waiting for Chequing info" at bounding box center [113, 246] width 142 height 24
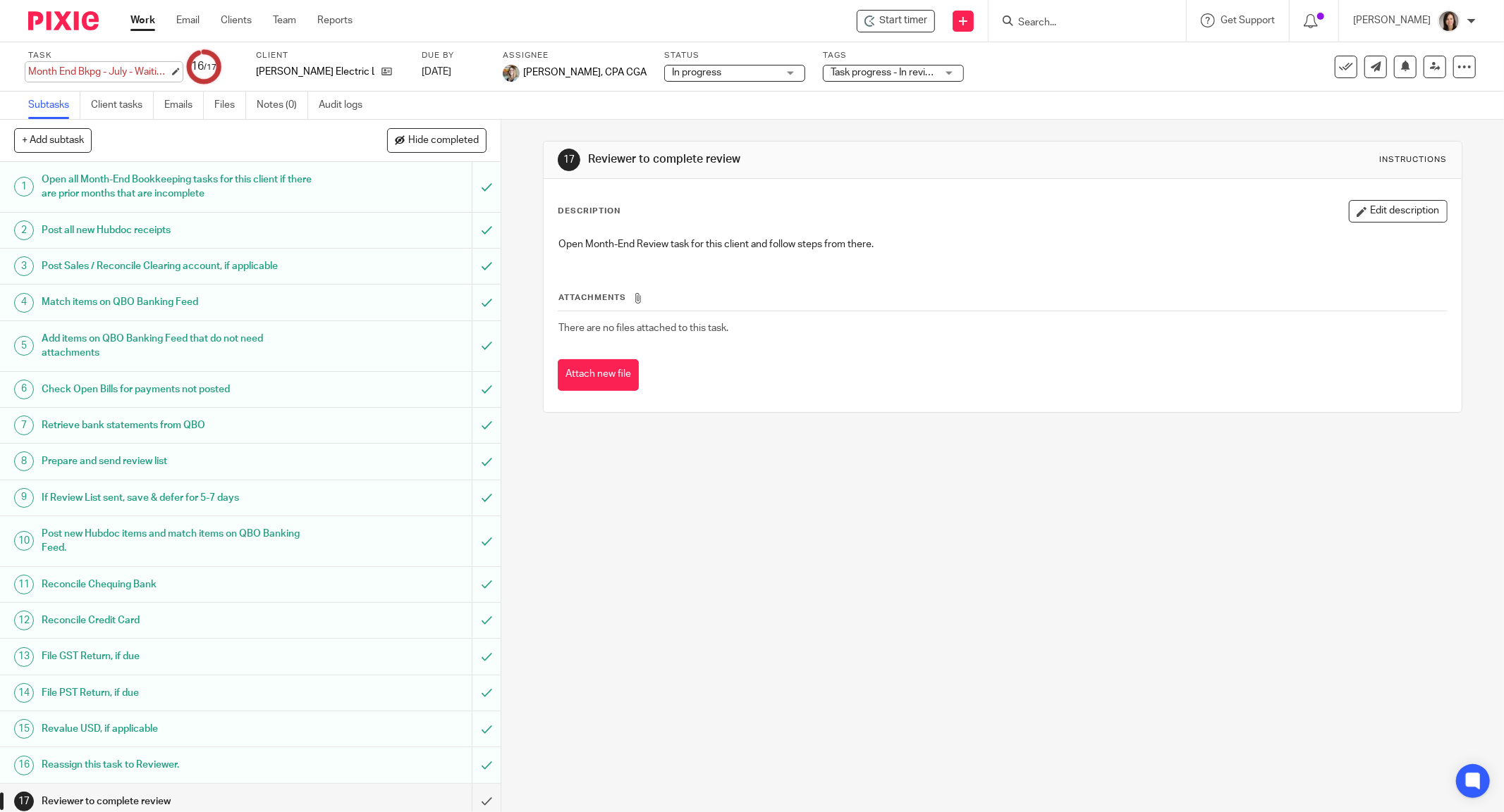
click at [103, 71] on div "Month End Bkpg - July - Waiting for Chequing info Save Month End Bkpg - July - …" at bounding box center [98, 71] width 141 height 14
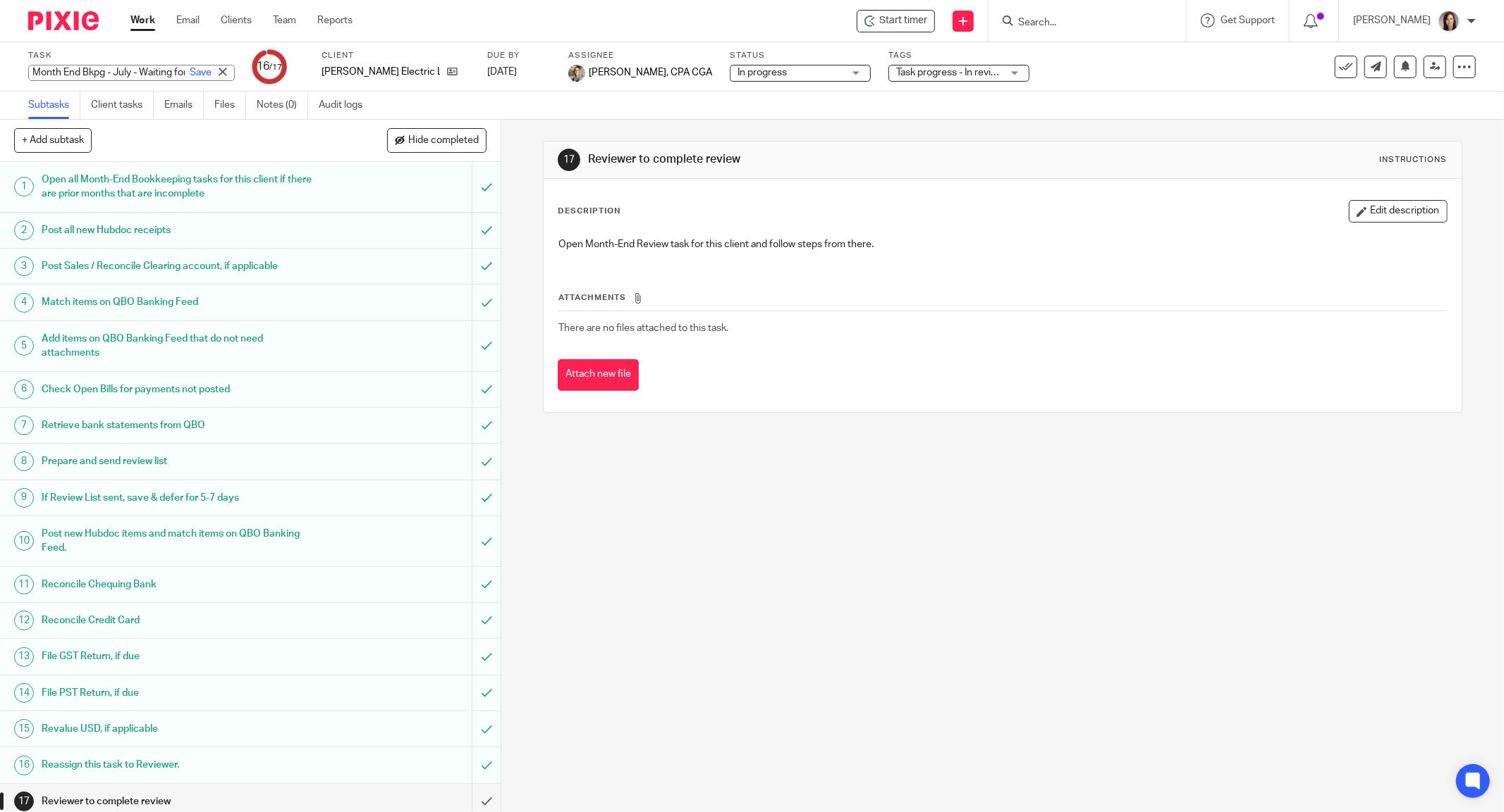
click at [124, 71] on input "Month End Bkpg - July - Waiting for Chequing info" at bounding box center [131, 72] width 206 height 16
type input "Month End Bkpg - July - Waiting for Chequing info - RFR"
